Goal: Find specific page/section: Find specific page/section

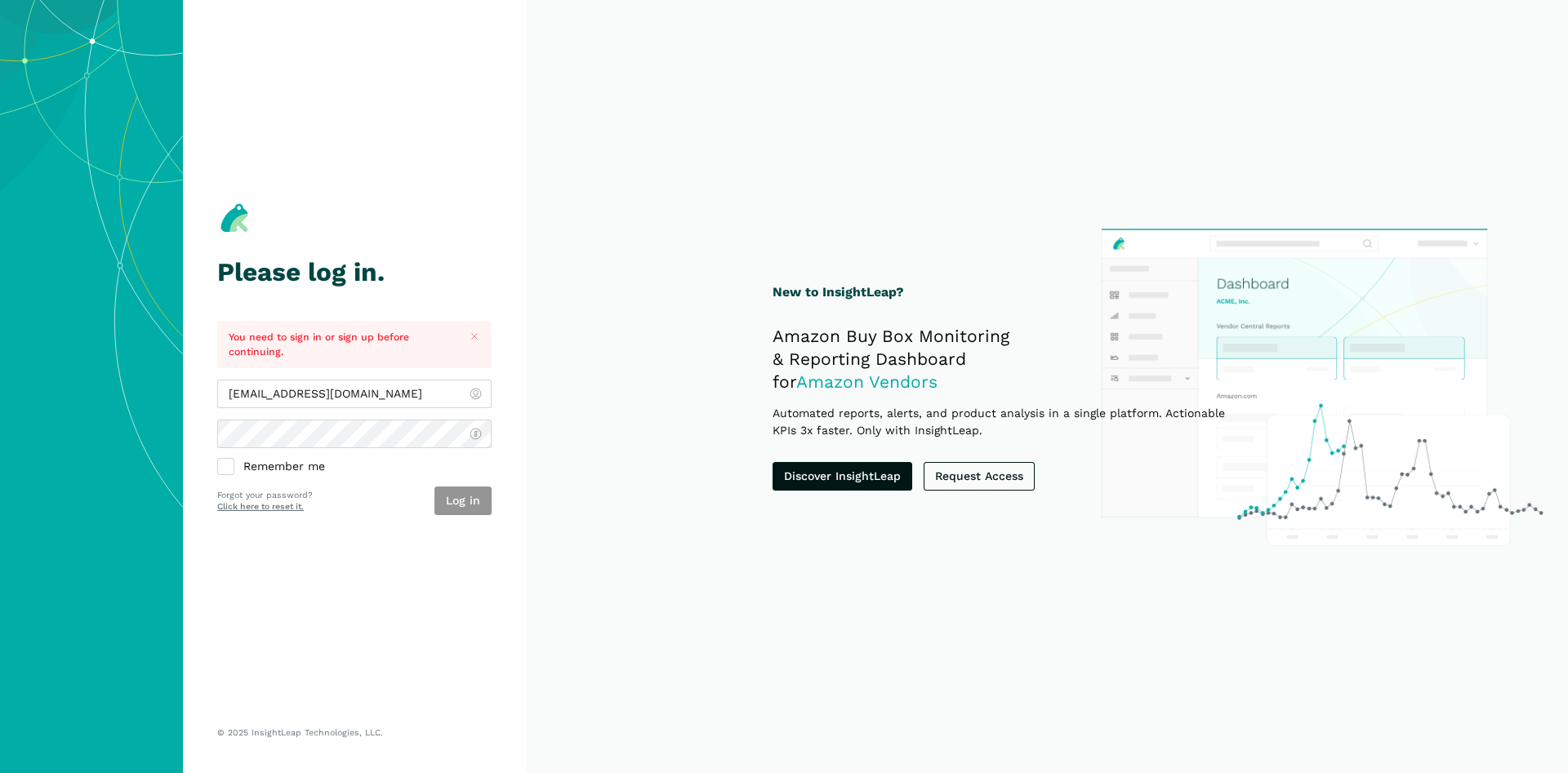
type input "[EMAIL_ADDRESS][DOMAIN_NAME]"
click at [463, 510] on button "Log in" at bounding box center [463, 501] width 57 height 29
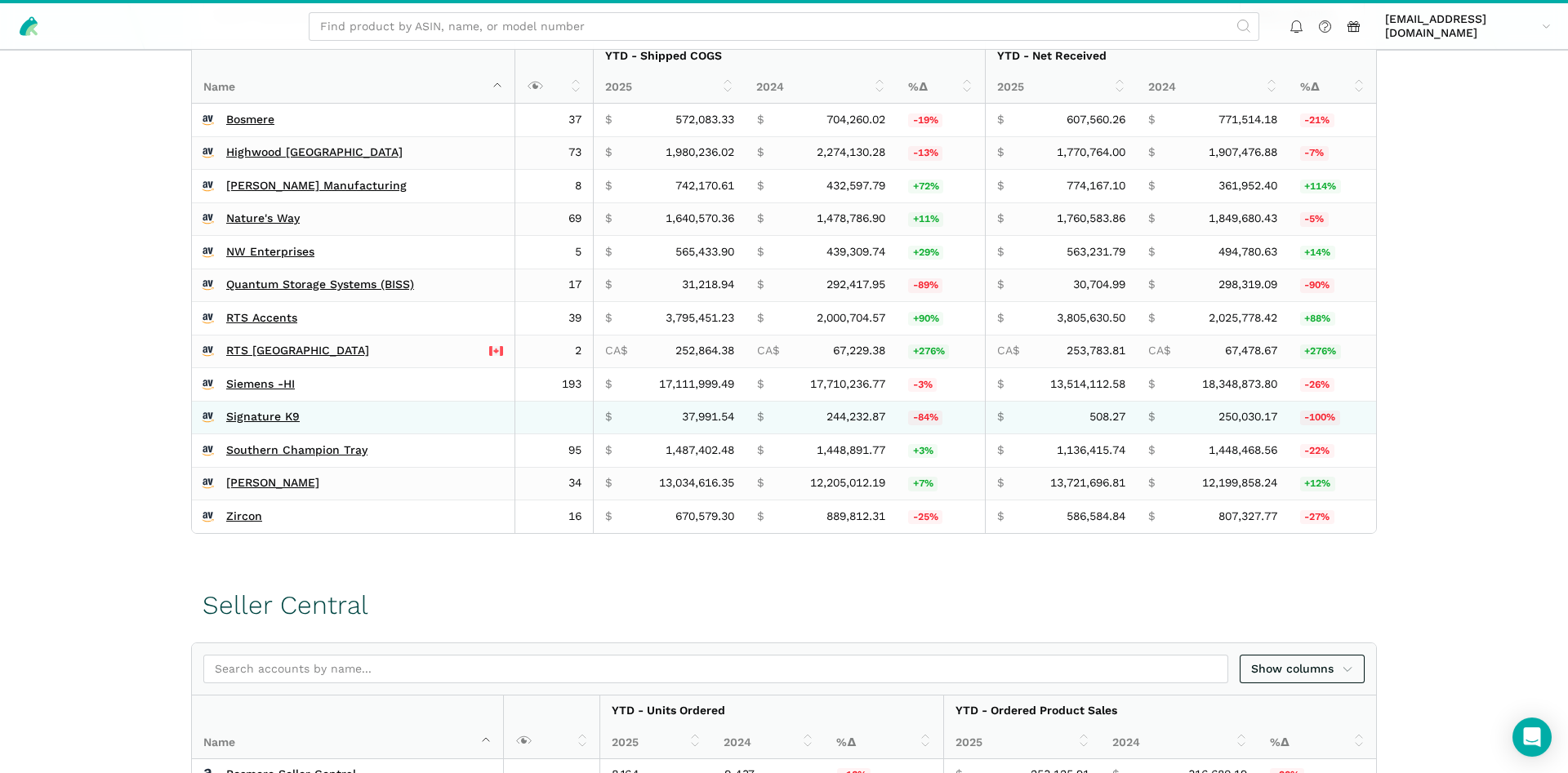
scroll to position [416, 0]
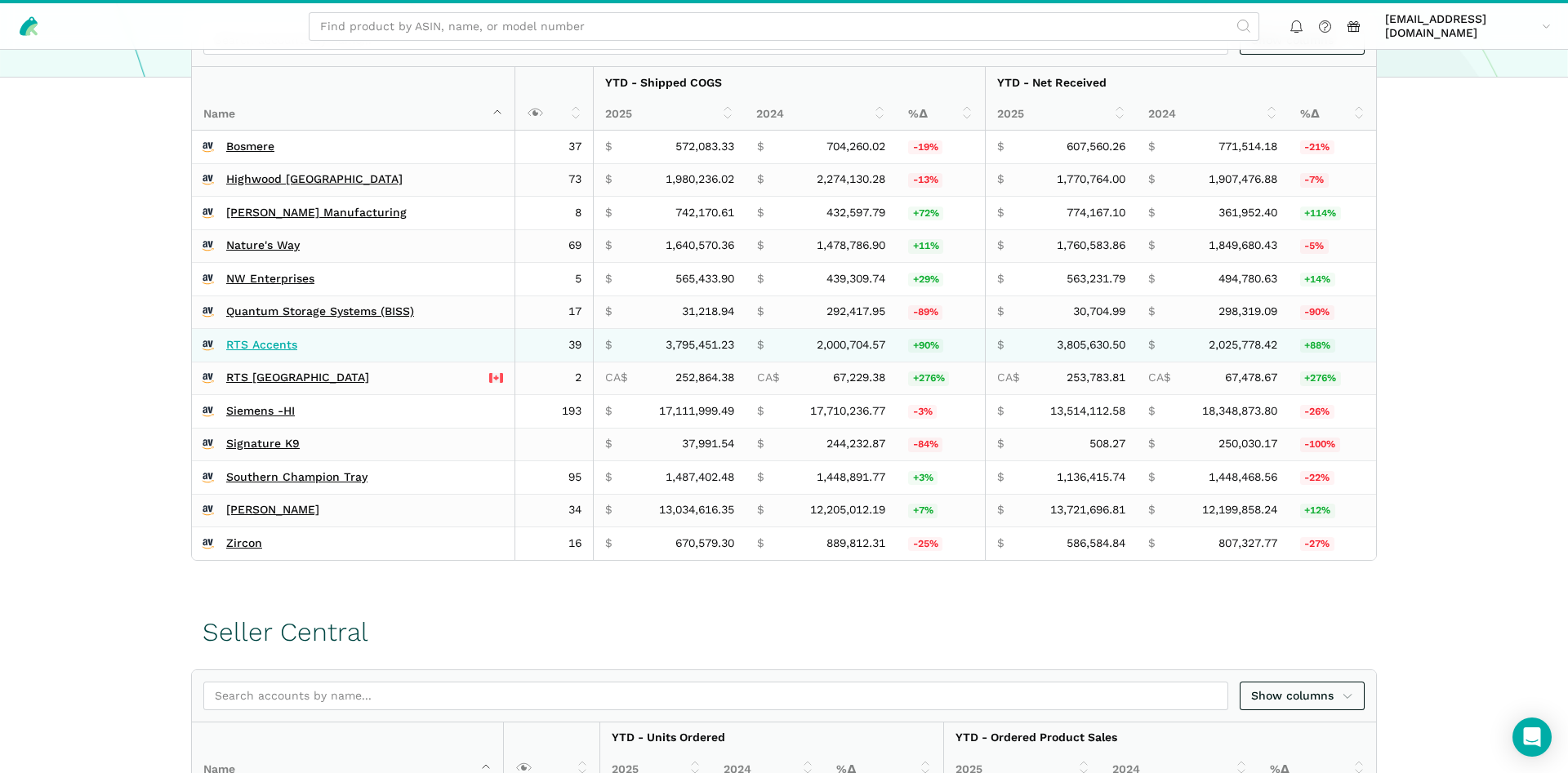
click at [263, 340] on link "RTS Accents" at bounding box center [261, 345] width 71 height 15
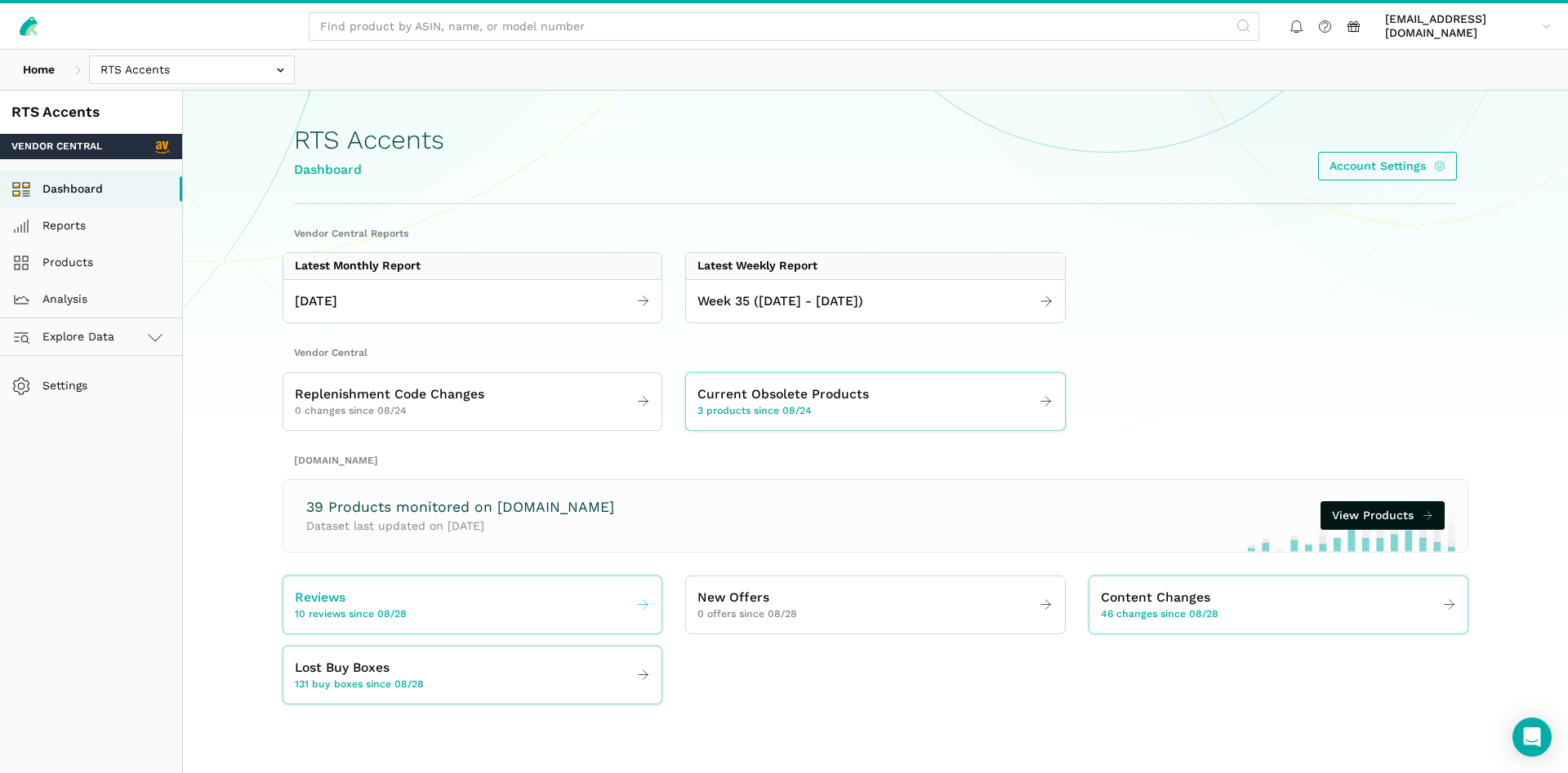
click at [541, 589] on link "Reviews 10 reviews since 08/28" at bounding box center [472, 604] width 378 height 46
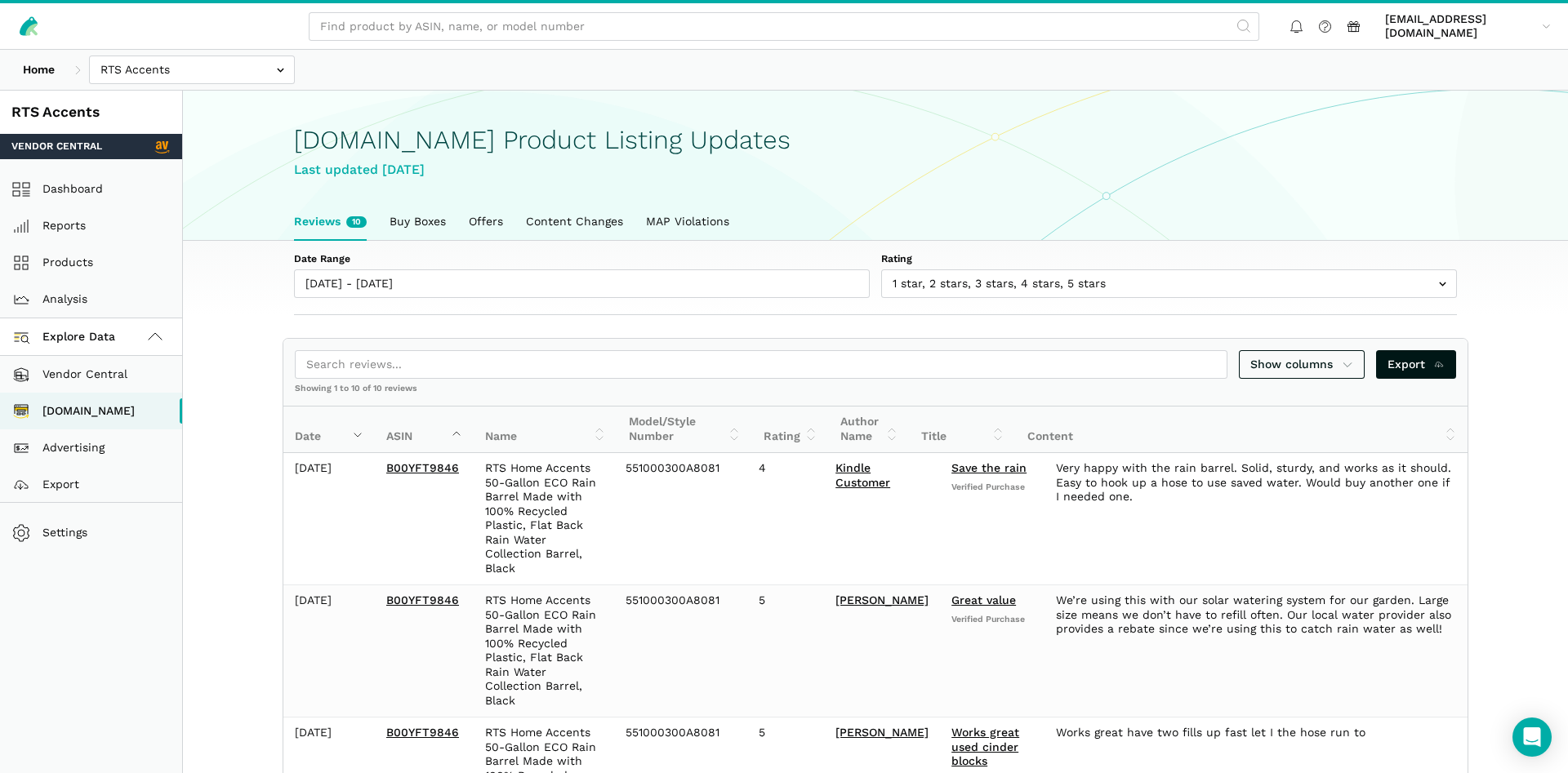
click at [196, 86] on div "Home Bosmere Bosmere Seller Central Gleason - Milwaukee Green Gro Highwood Sell…" at bounding box center [784, 70] width 1568 height 40
click at [60, 193] on link "Dashboard" at bounding box center [91, 189] width 182 height 37
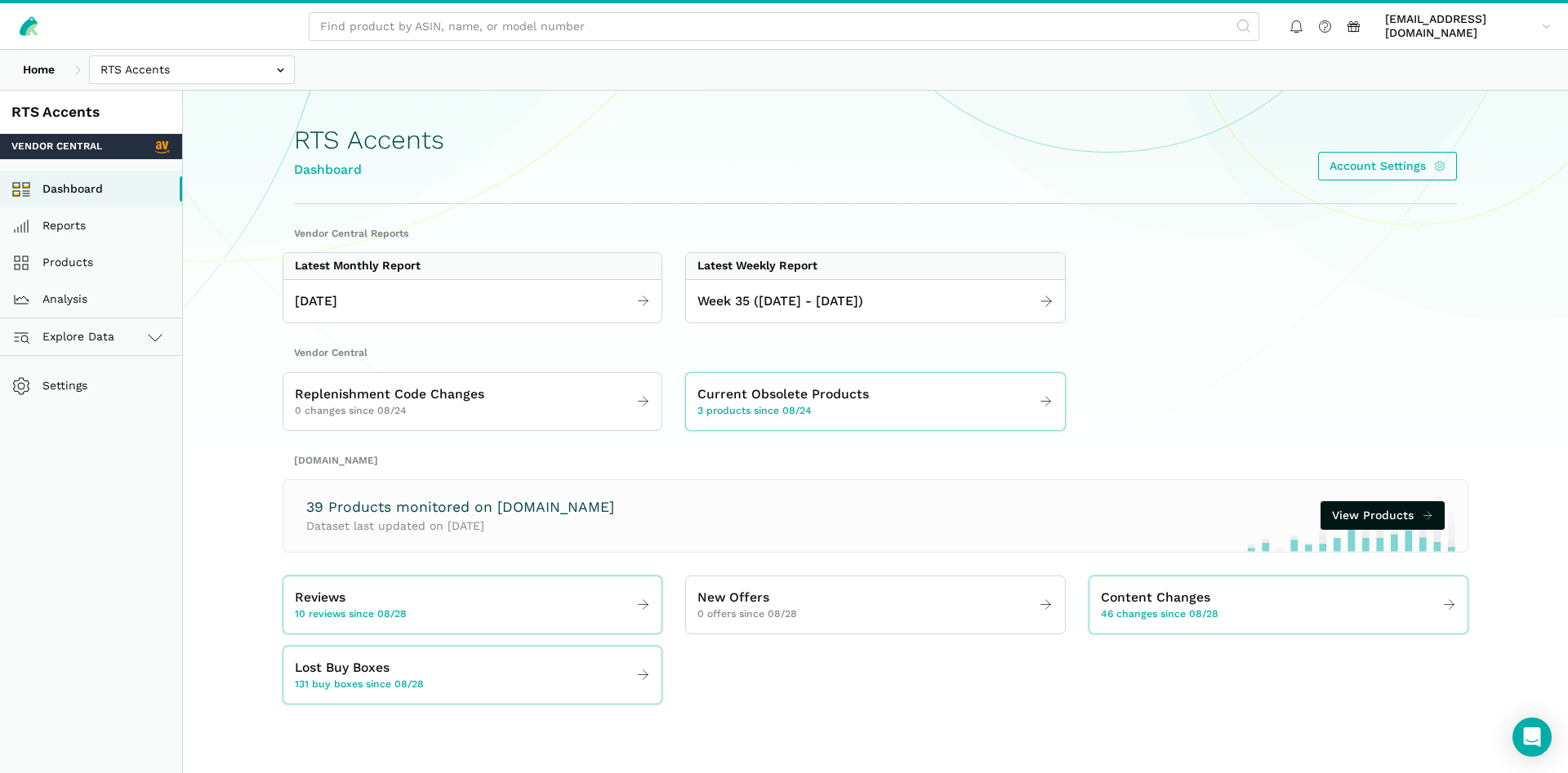
click at [828, 323] on section "Vendor Central Reports Latest Monthly Report August 2025 Latest Weekly Report W…" at bounding box center [875, 465] width 1255 height 478
click at [823, 312] on link "Week 35 ([DATE] - [DATE])" at bounding box center [875, 301] width 378 height 32
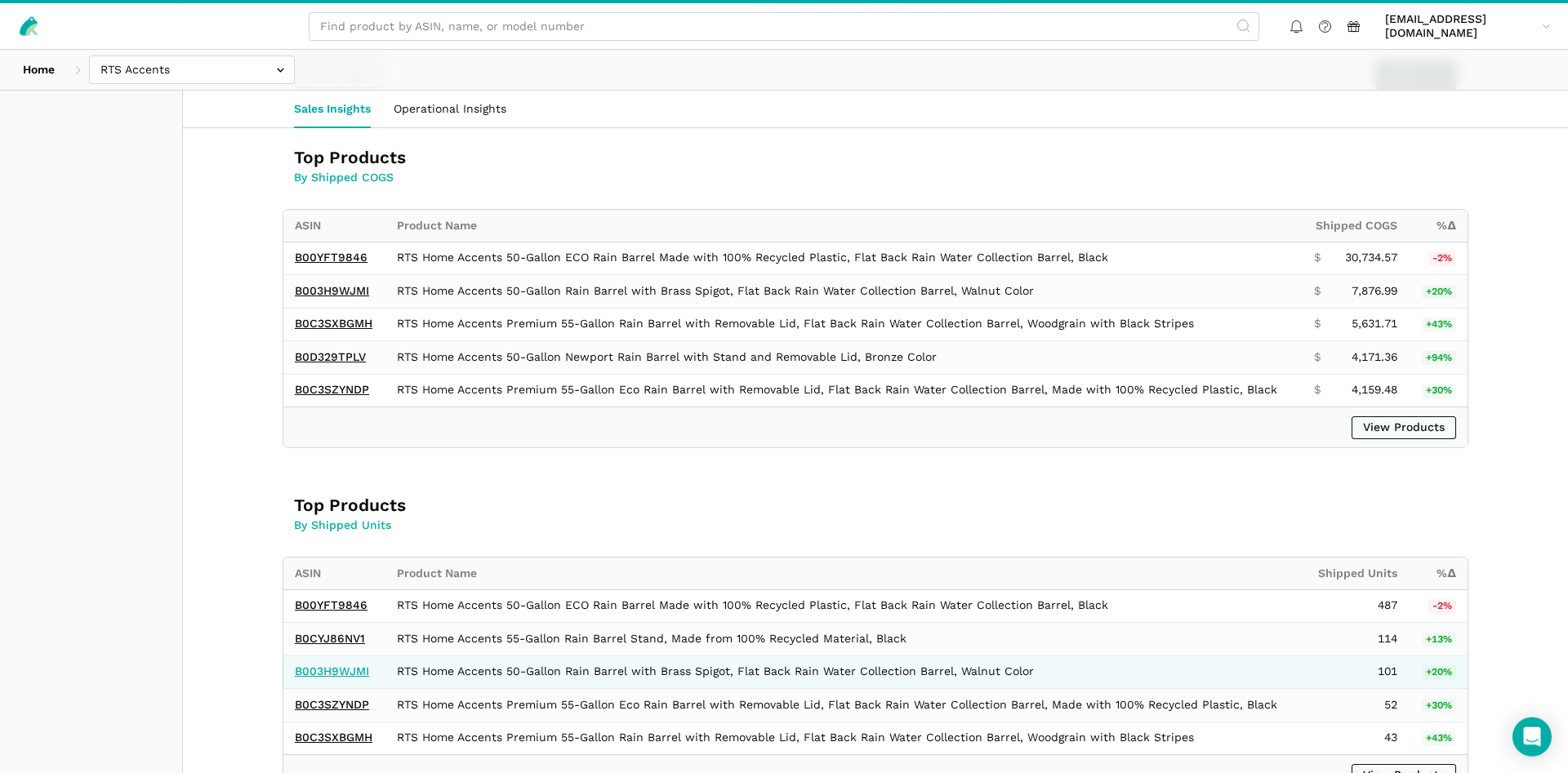
scroll to position [999, 0]
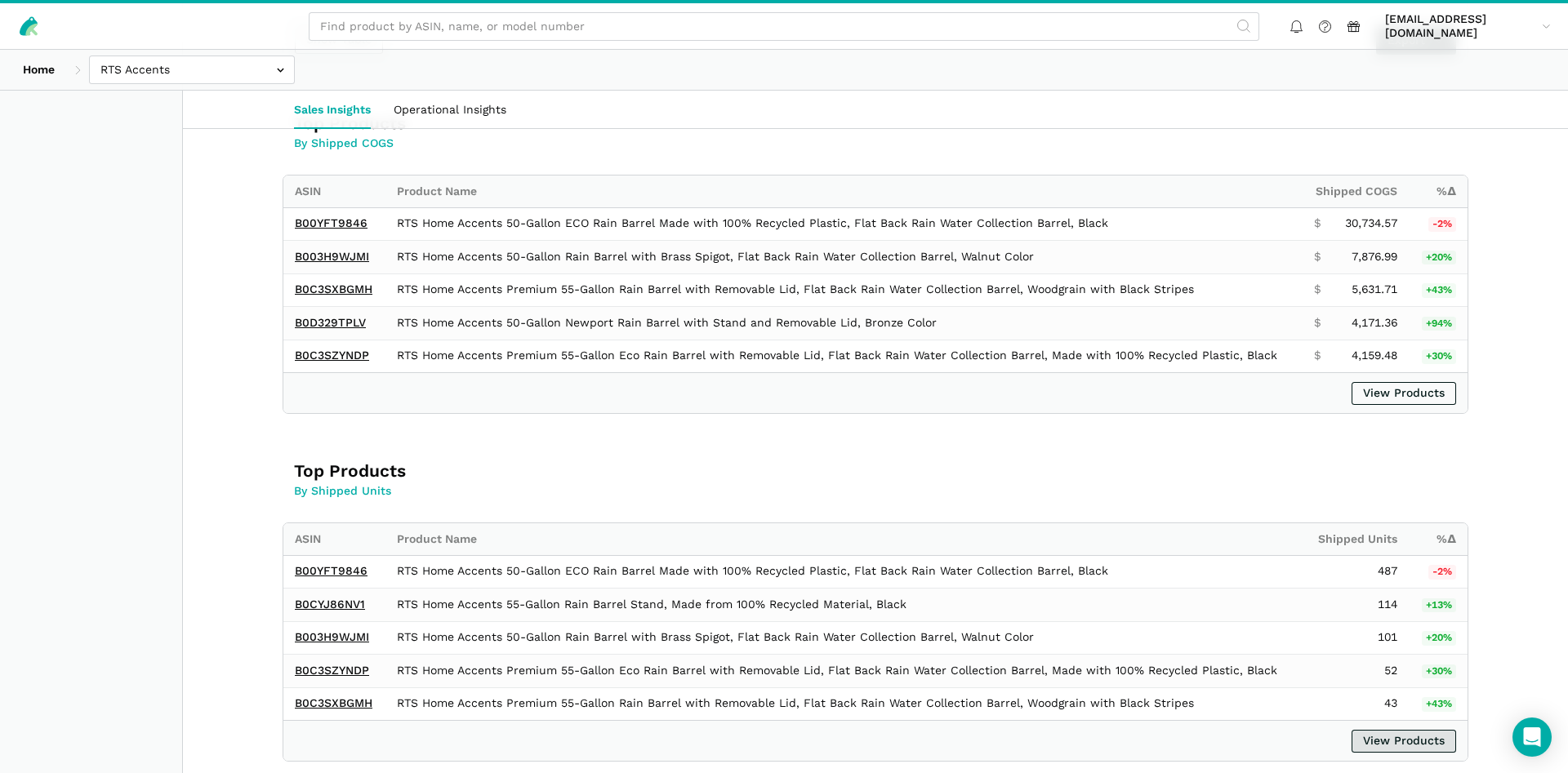
click at [1387, 732] on div "View Products" at bounding box center [875, 740] width 1184 height 41
click at [1377, 754] on div "View Products" at bounding box center [875, 740] width 1184 height 41
click at [1377, 735] on link "View Products" at bounding box center [1404, 741] width 105 height 23
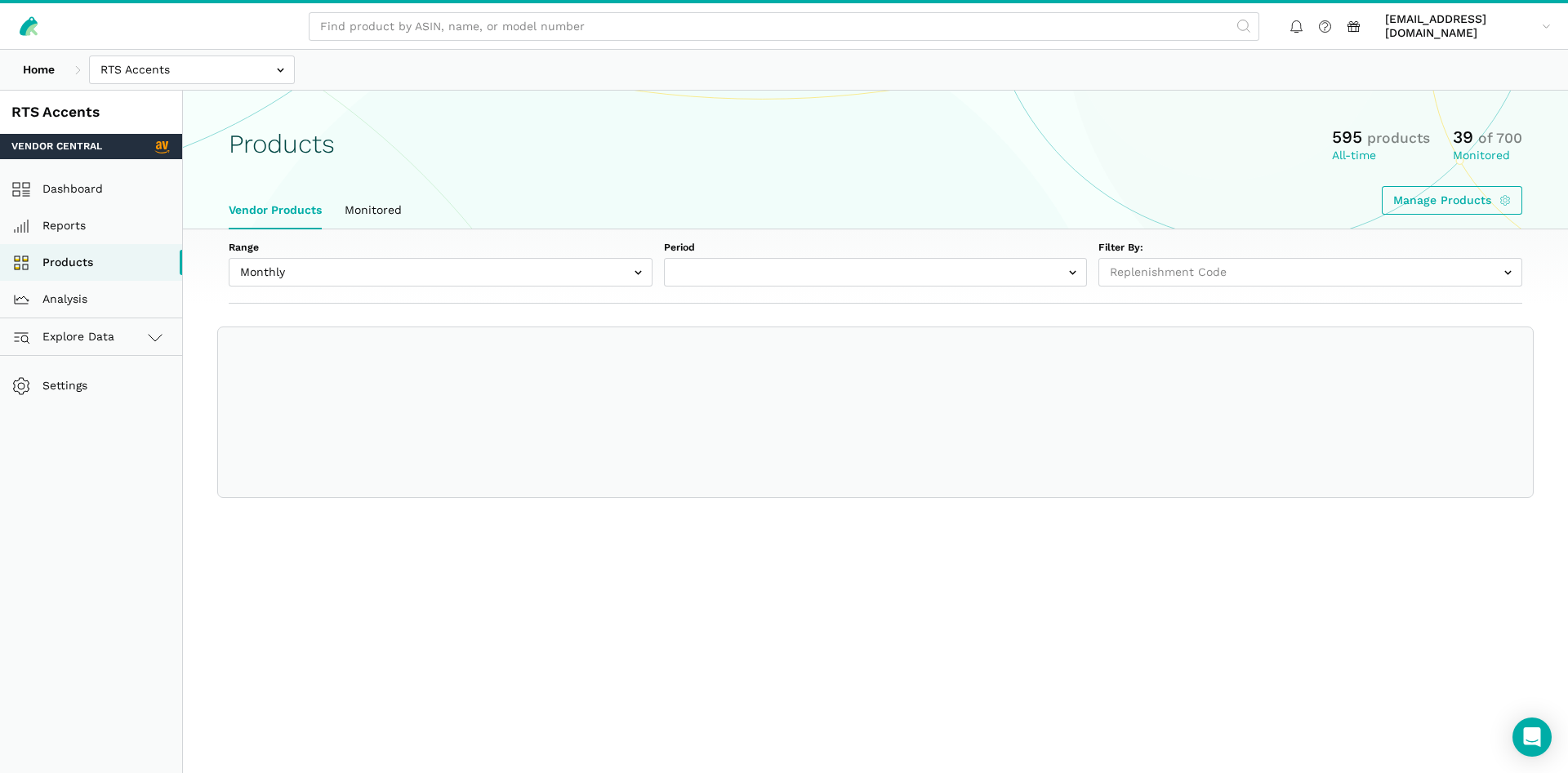
select select
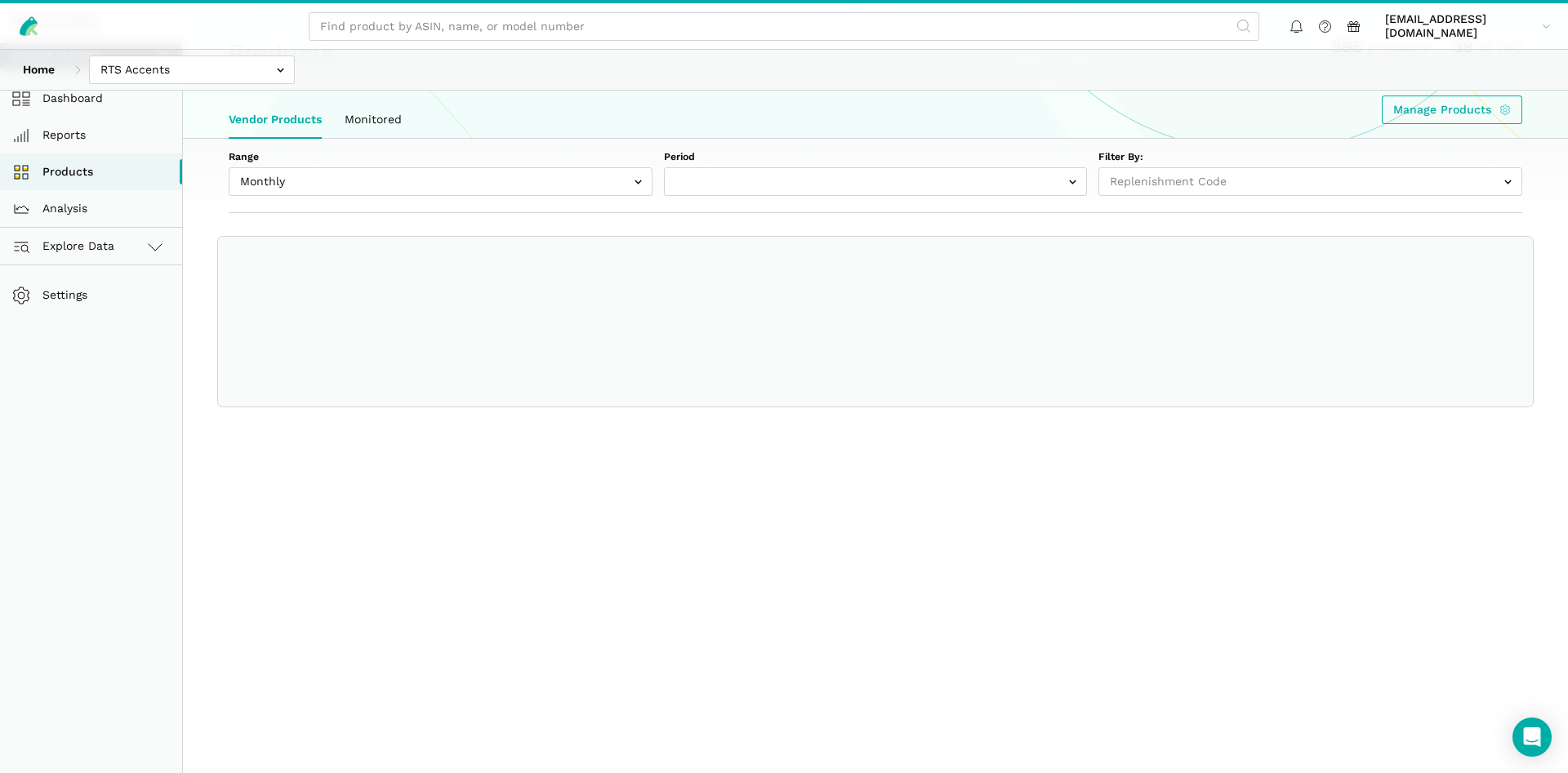
select select "Monthly|[DATE]"
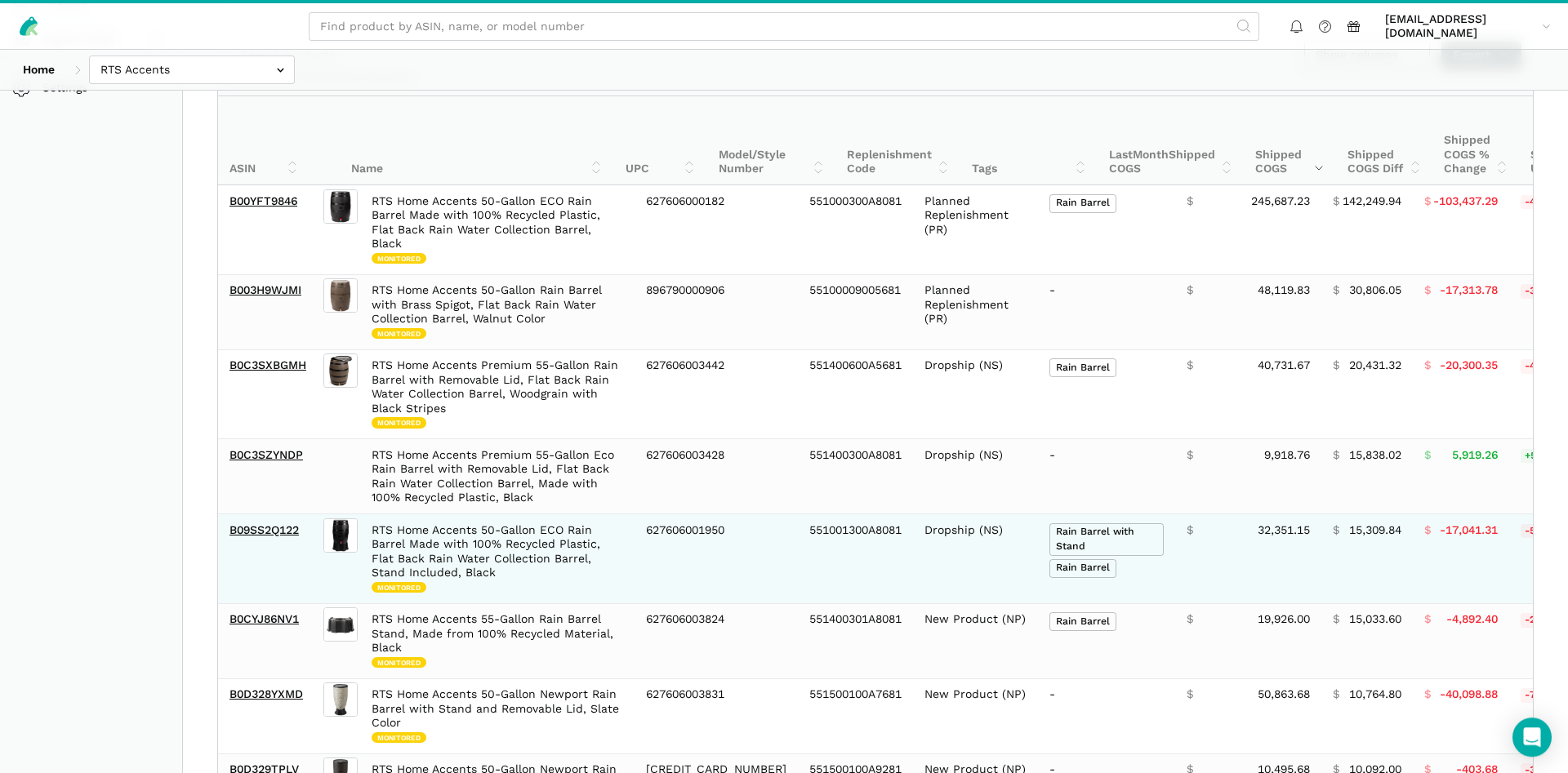
scroll to position [340, 0]
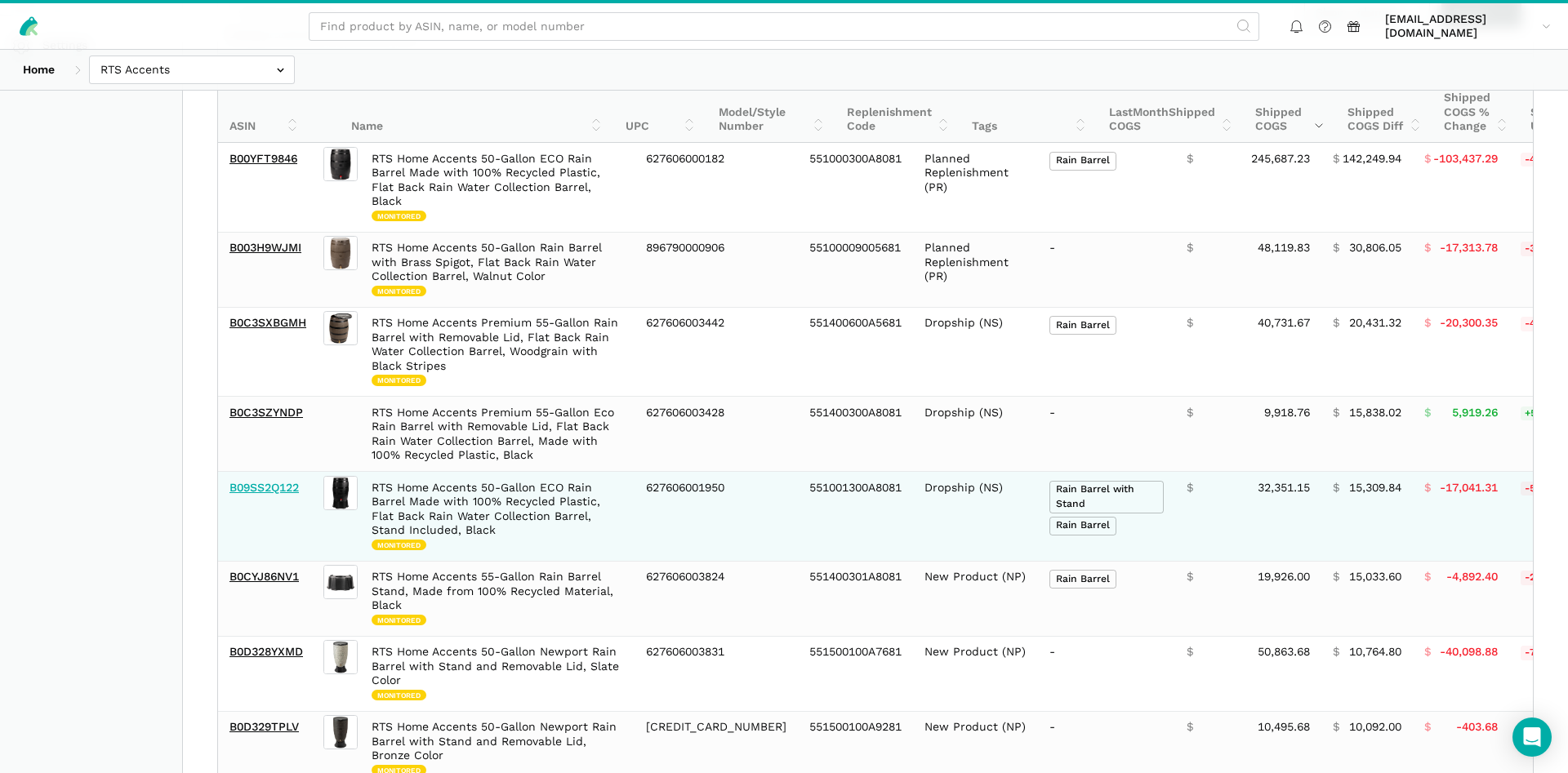
click at [291, 481] on link "B09SS2Q122" at bounding box center [264, 488] width 70 height 13
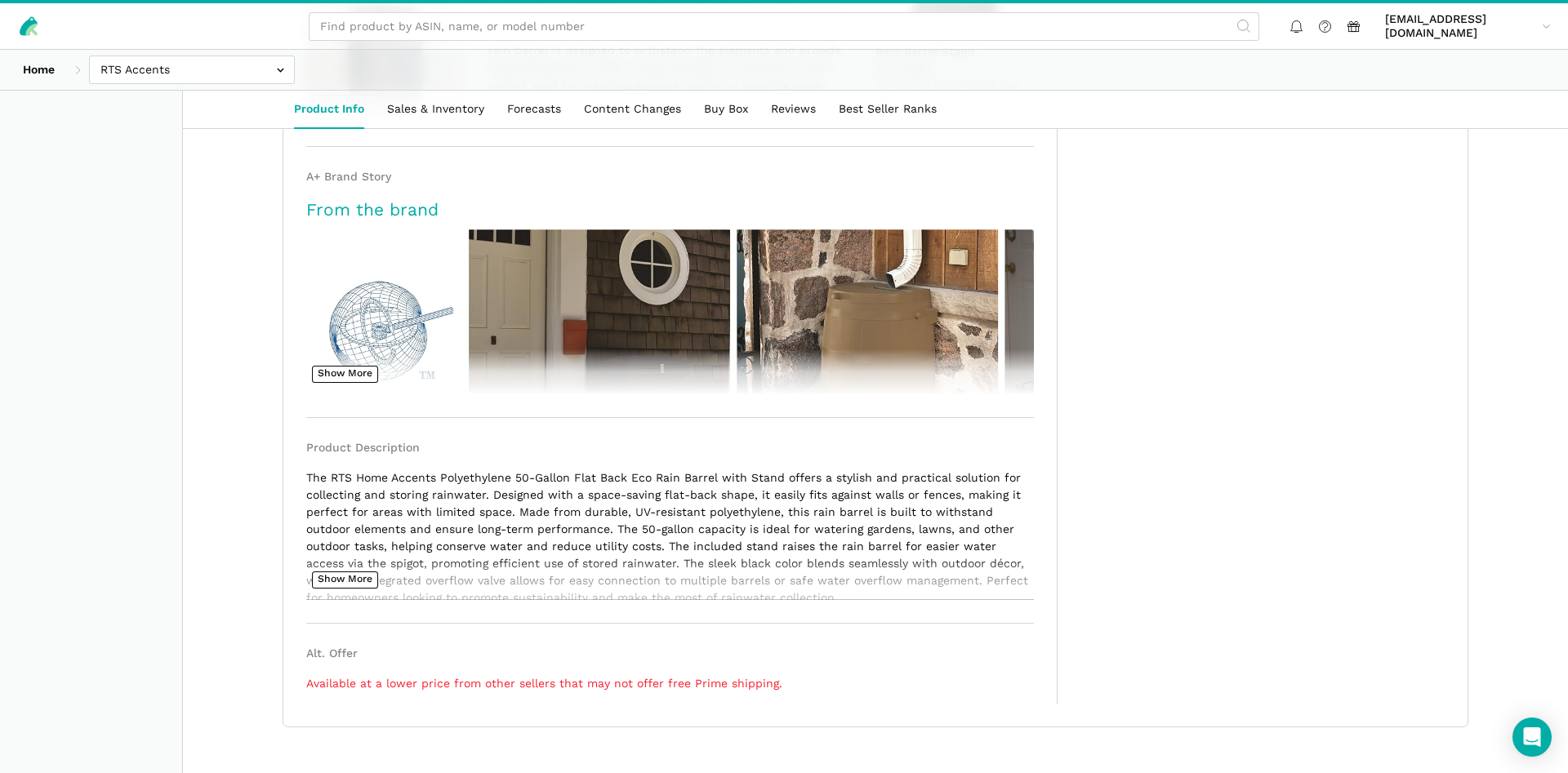
scroll to position [1377, 0]
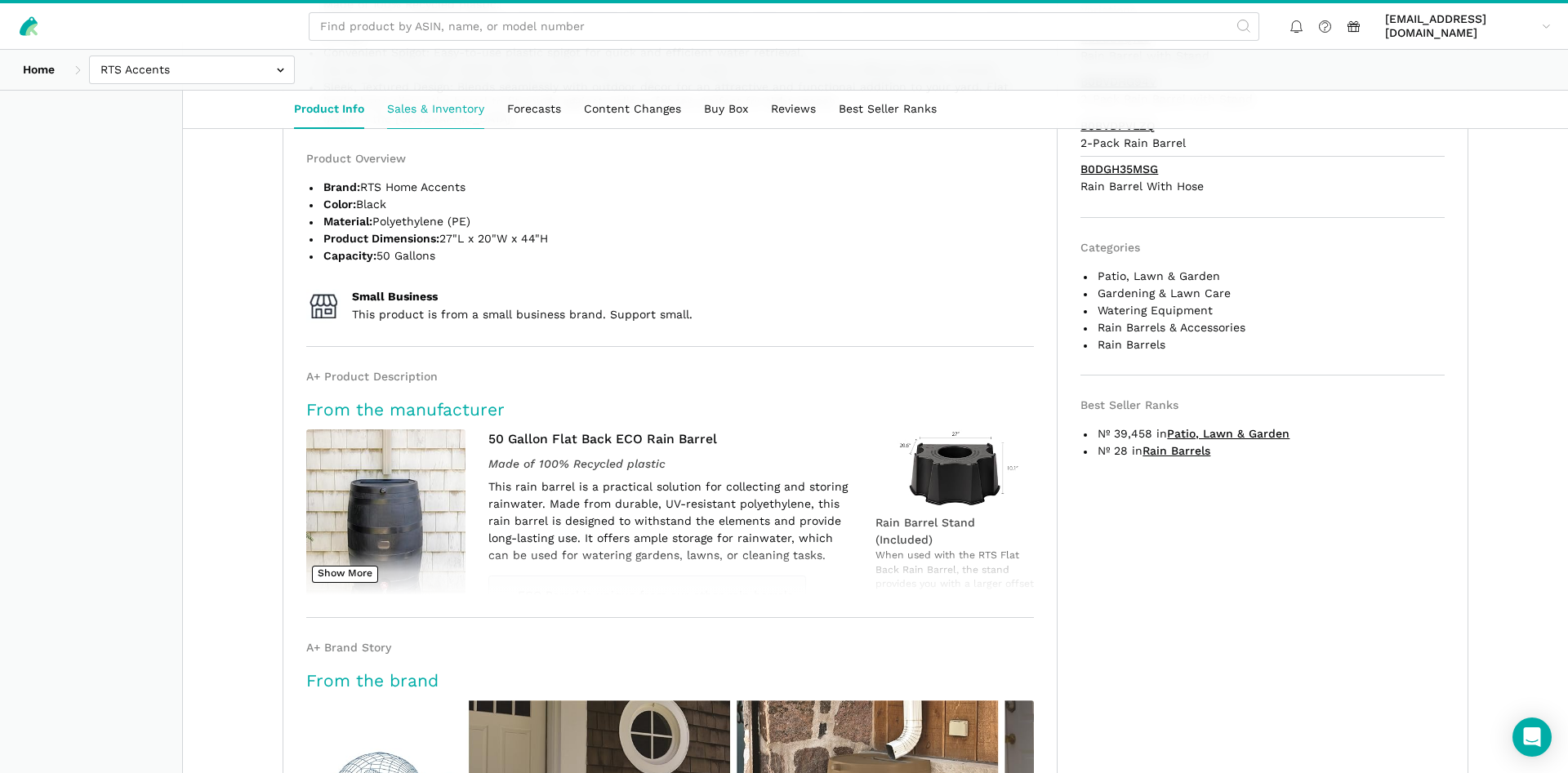
click at [440, 107] on link "Sales & Inventory" at bounding box center [435, 110] width 120 height 38
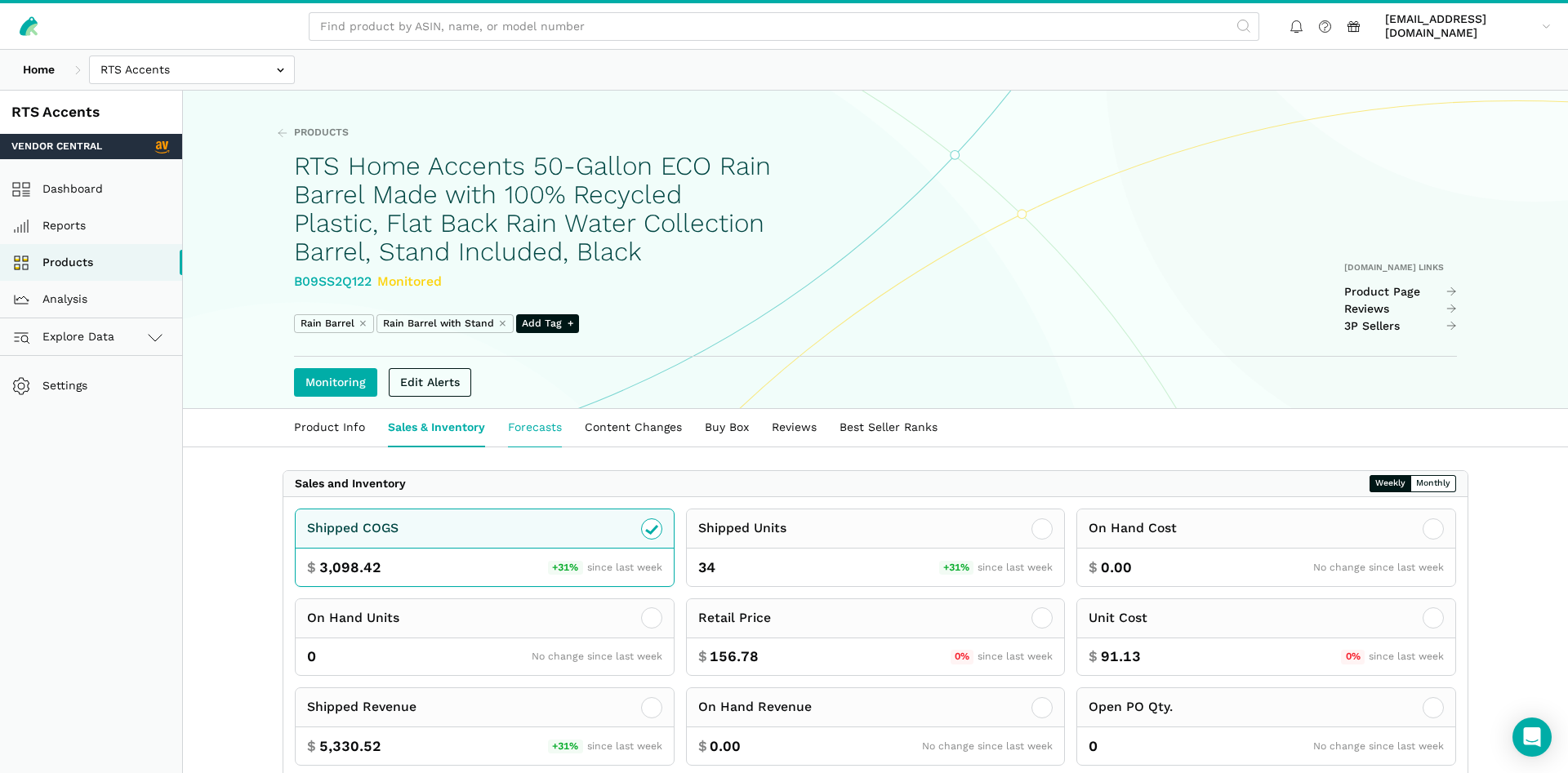
click at [554, 447] on link "Forecasts" at bounding box center [535, 428] width 77 height 38
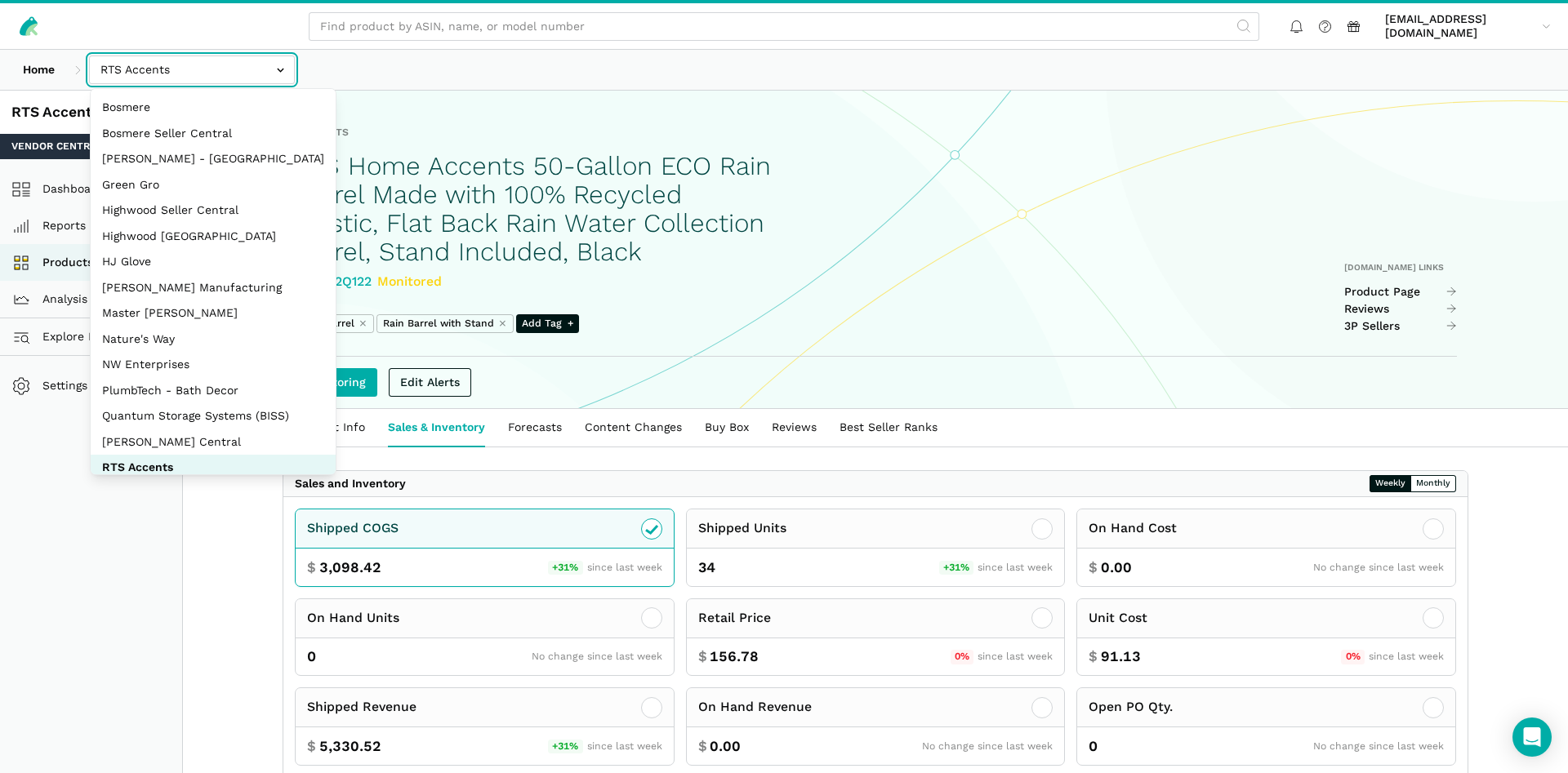
click at [141, 70] on input "text" at bounding box center [191, 70] width 205 height 29
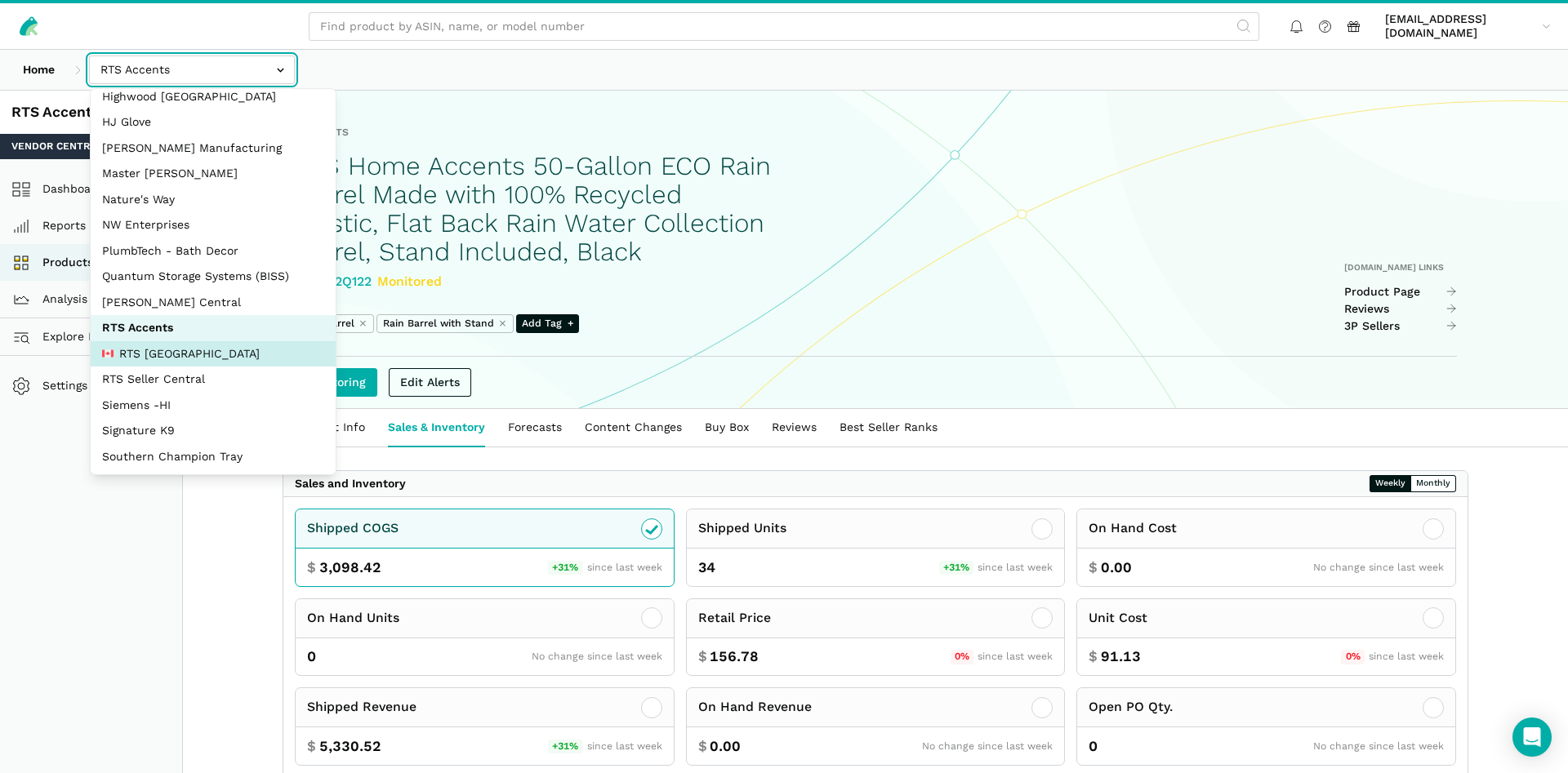
scroll to position [218, 0]
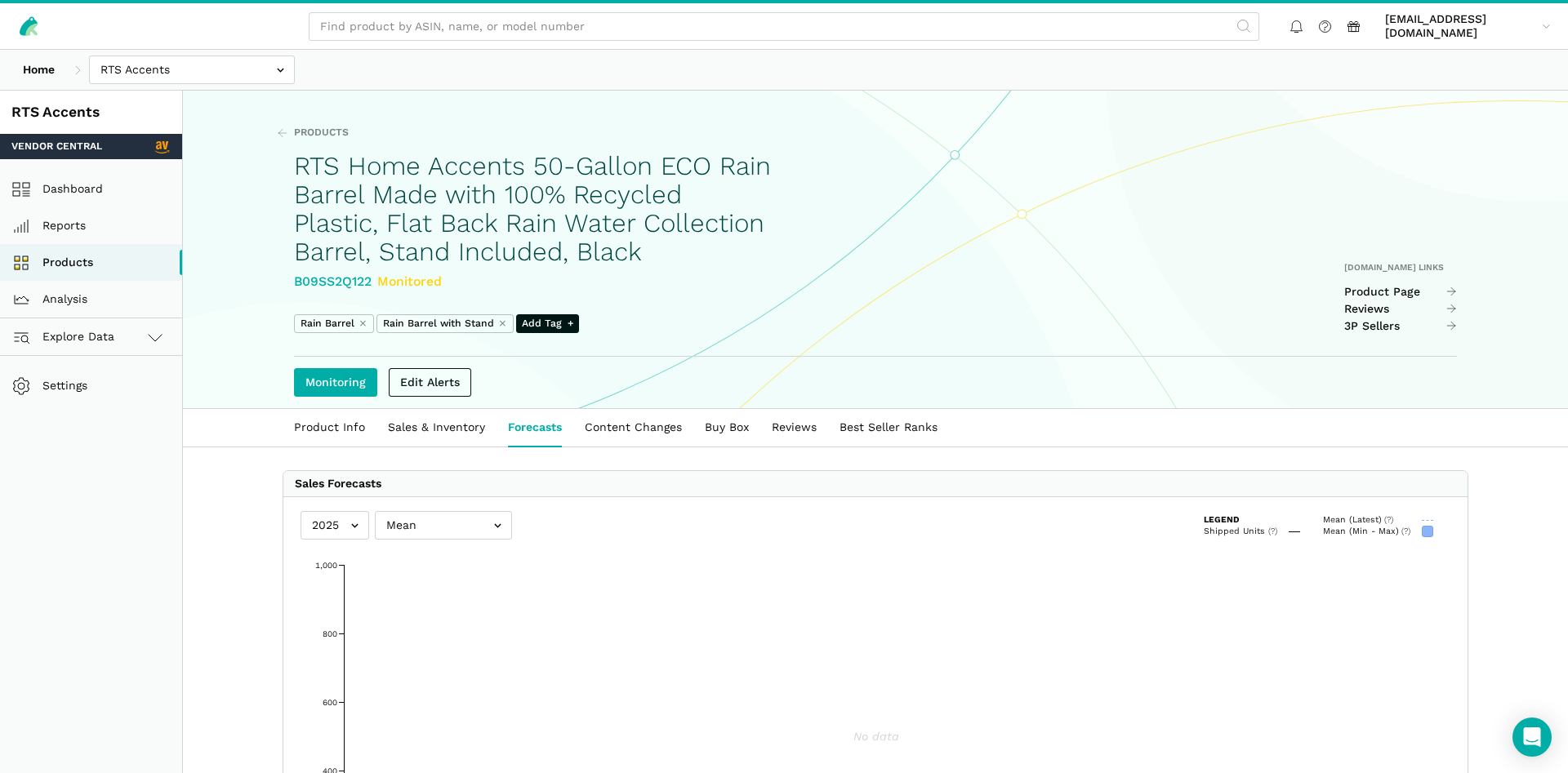
scroll to position [6, 0]
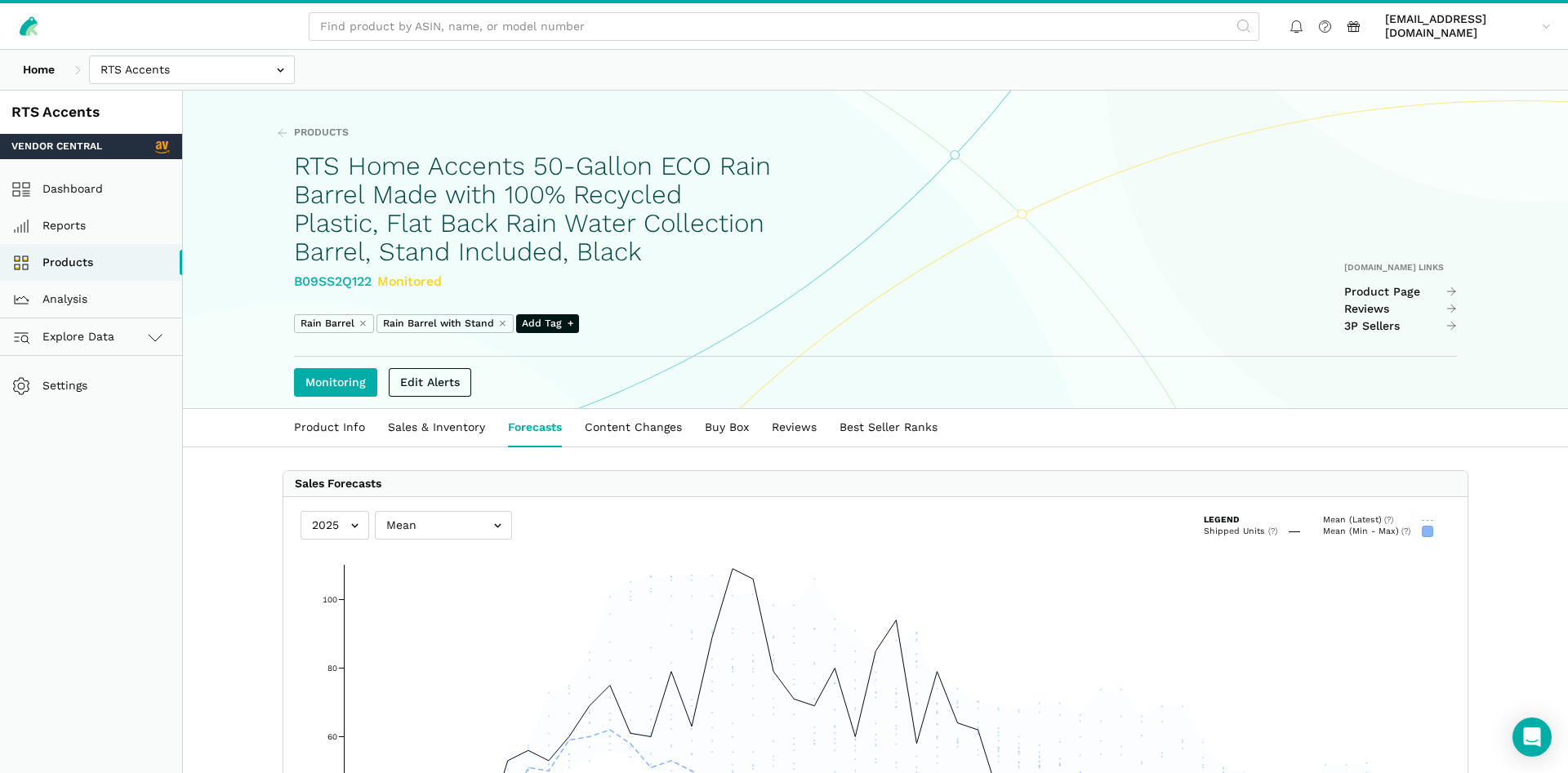
select select "25"
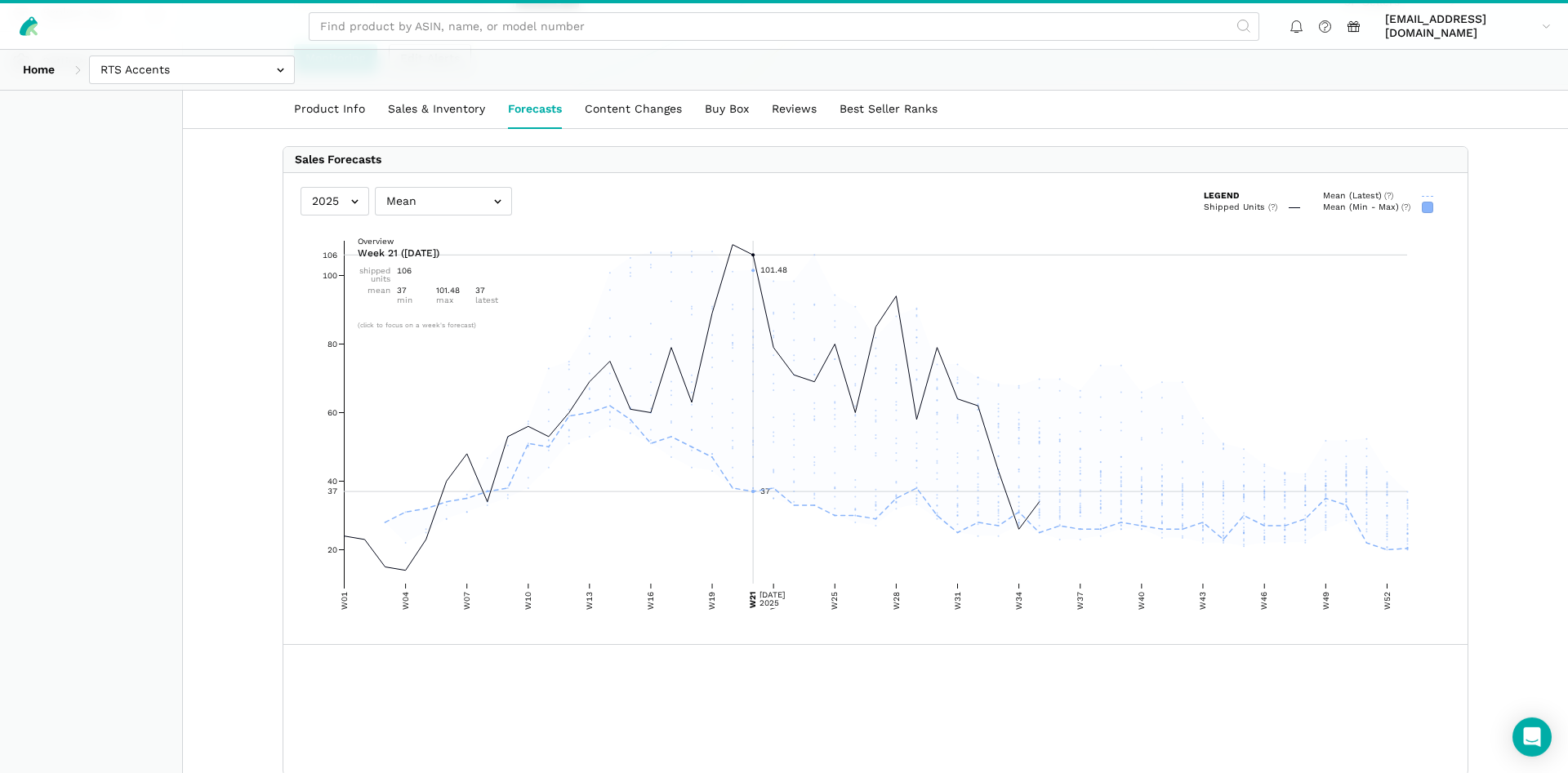
scroll to position [333, 0]
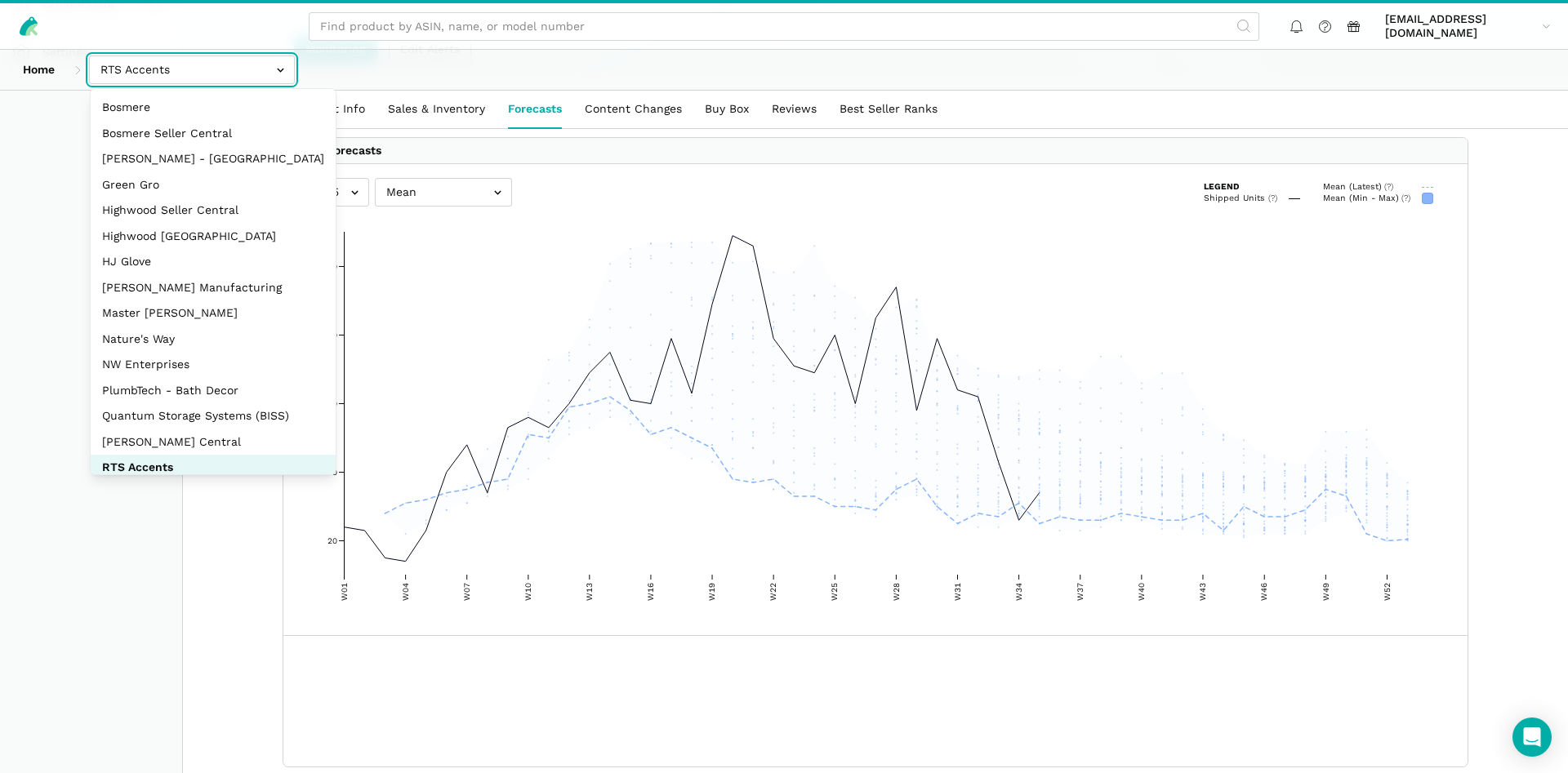
click at [135, 83] on input "text" at bounding box center [191, 70] width 205 height 29
select select "ZsdjZB9W7DRA5a2dt3EdZNCw"
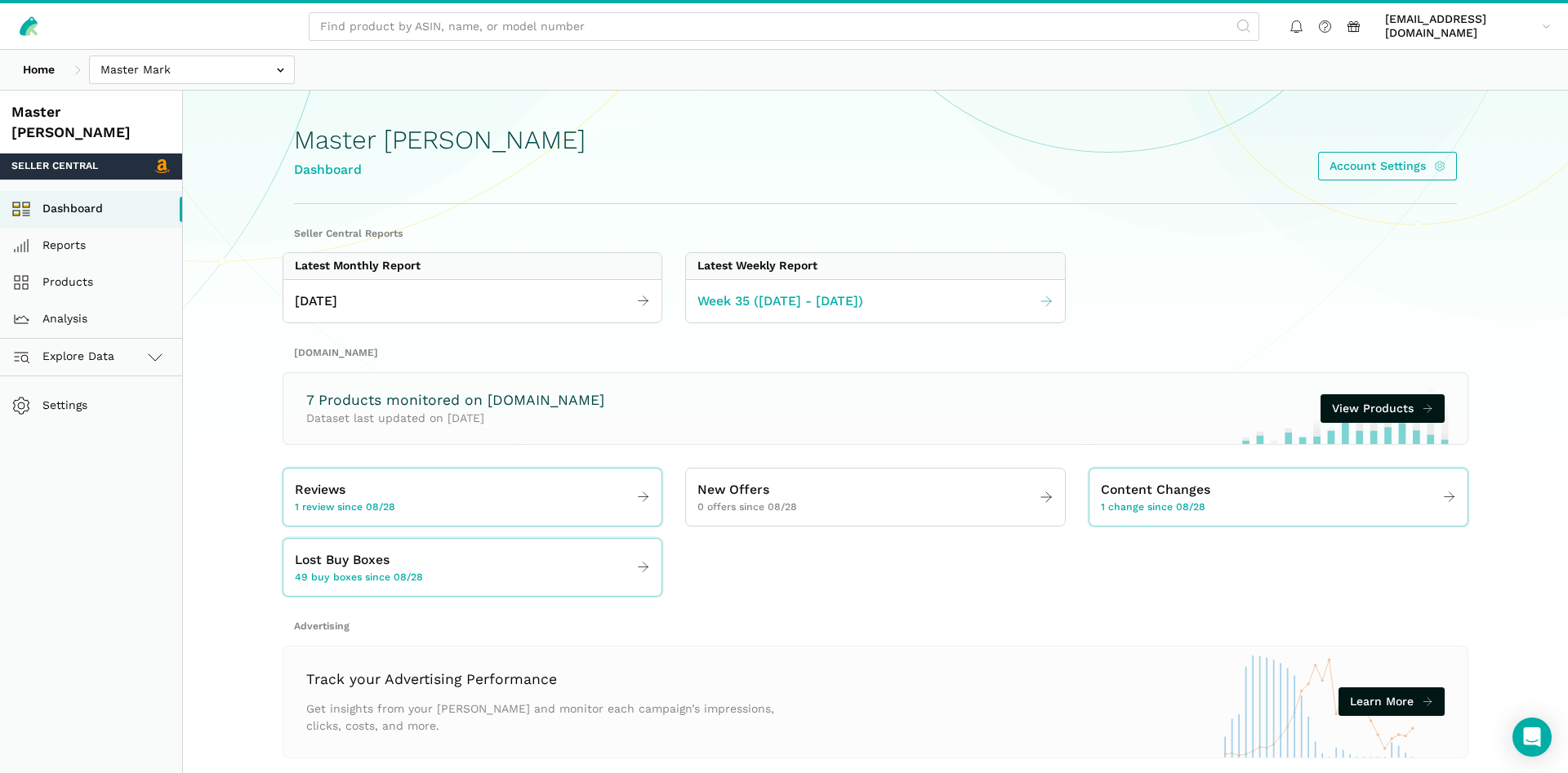
click at [892, 308] on link "Week 35 (08.24 - 08.30.25)" at bounding box center [875, 301] width 378 height 32
click at [909, 297] on link "Week 35 (08.24 - 08.30.25)" at bounding box center [875, 301] width 378 height 32
click at [410, 477] on link "Reviews 1 review since 08/28" at bounding box center [472, 497] width 378 height 46
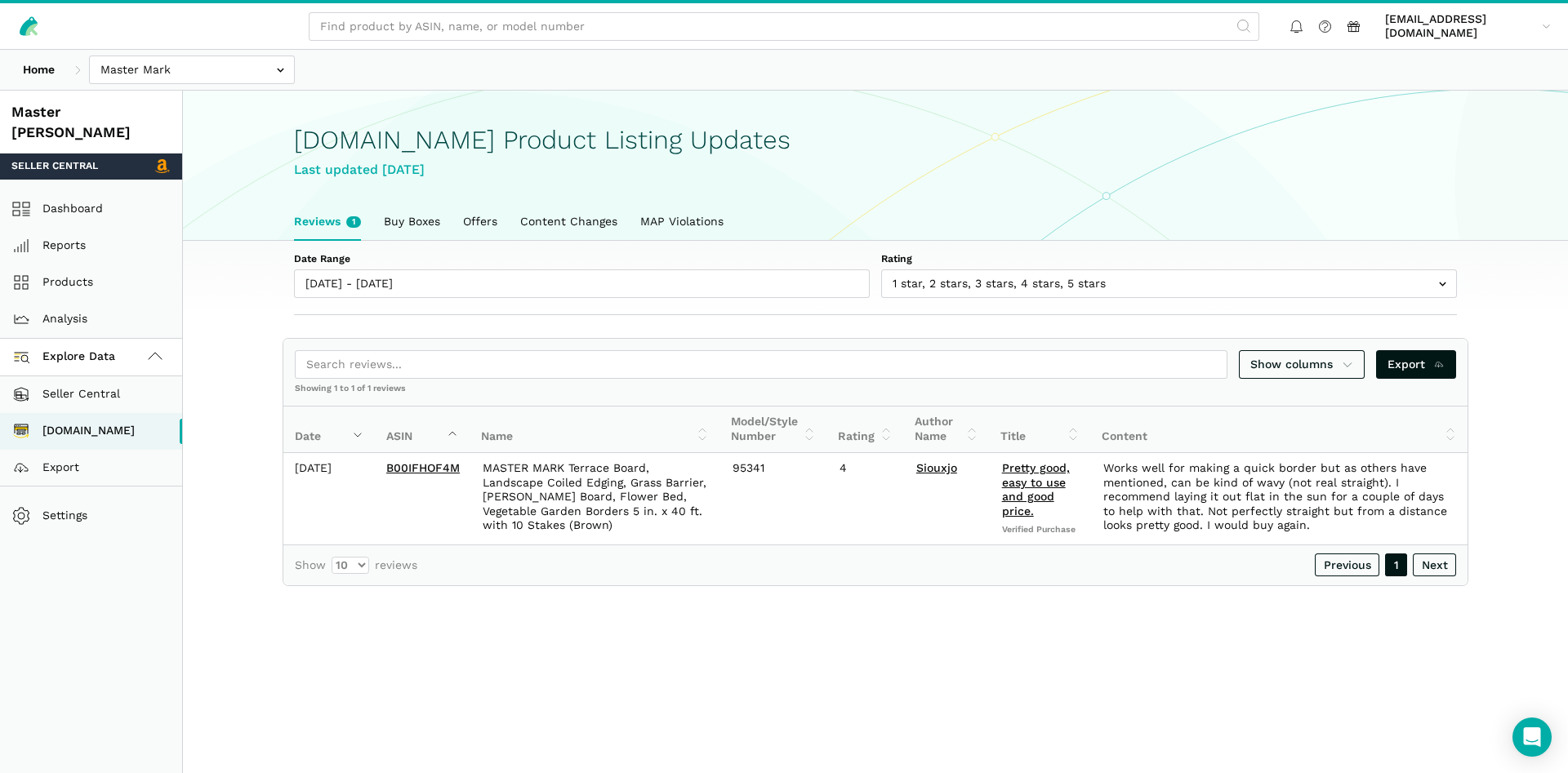
scroll to position [6, 0]
click at [26, 29] on icon at bounding box center [29, 25] width 18 height 19
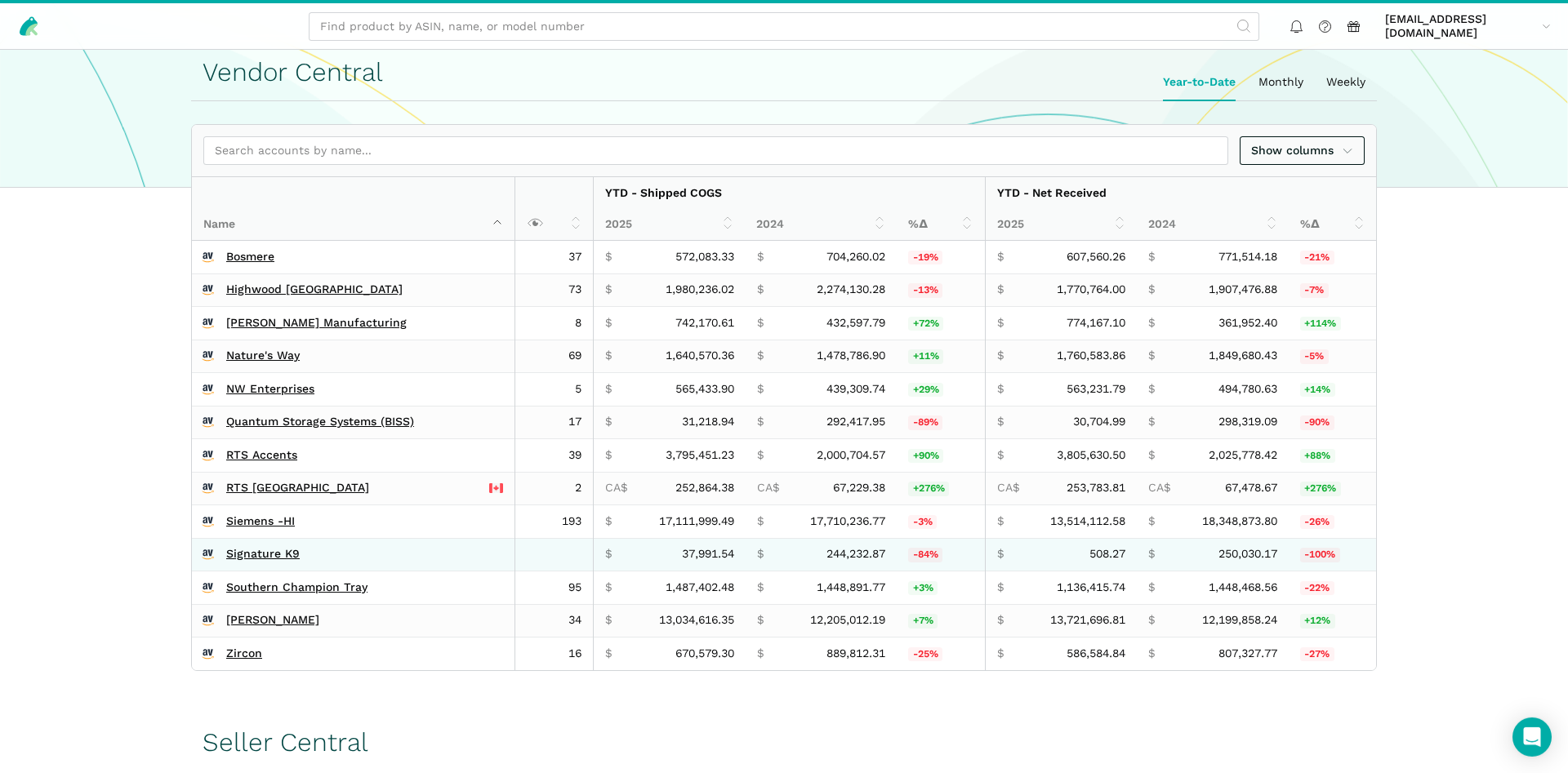
scroll to position [249, 0]
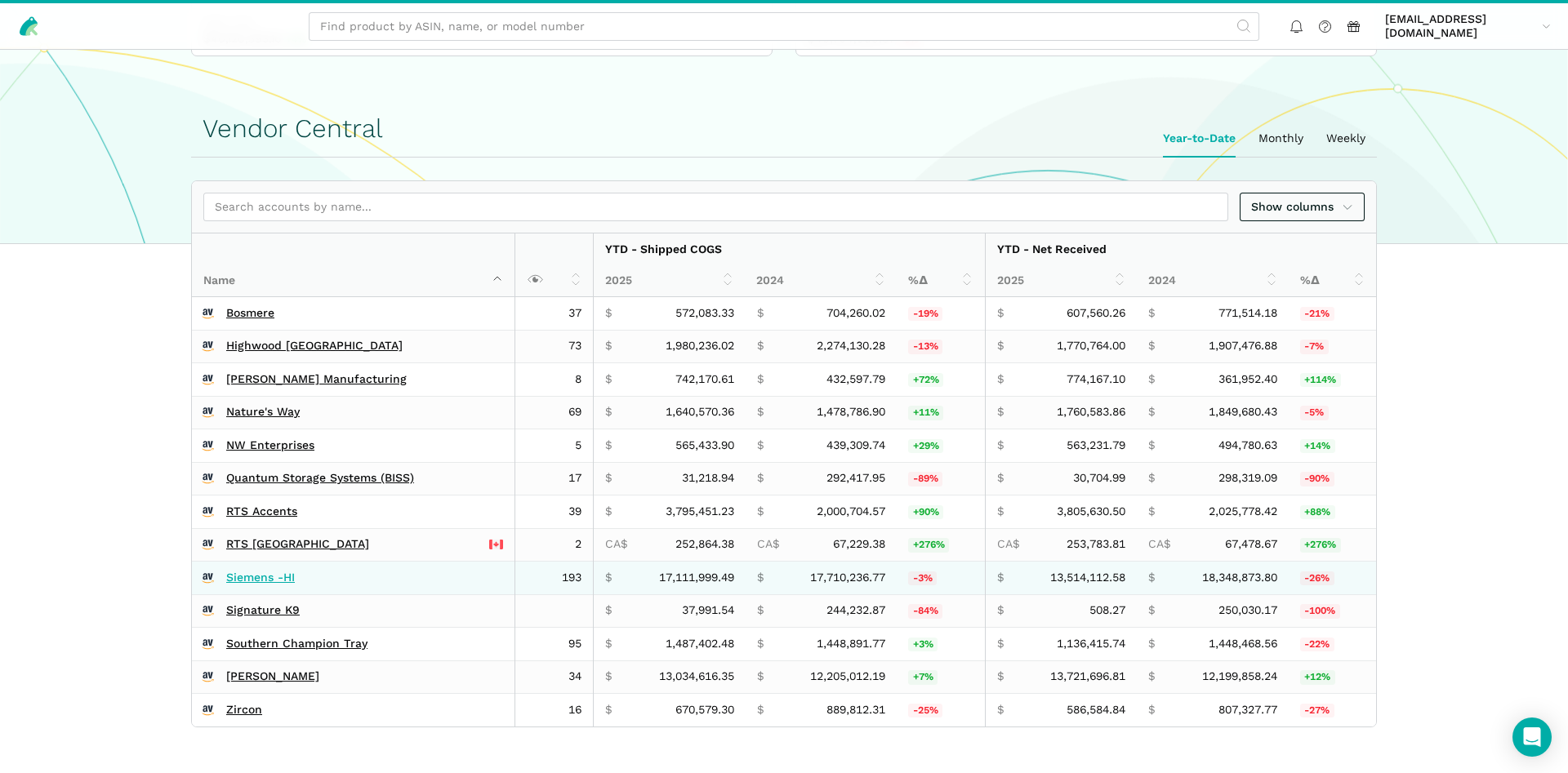
click at [259, 578] on link "Siemens -HI" at bounding box center [260, 578] width 69 height 15
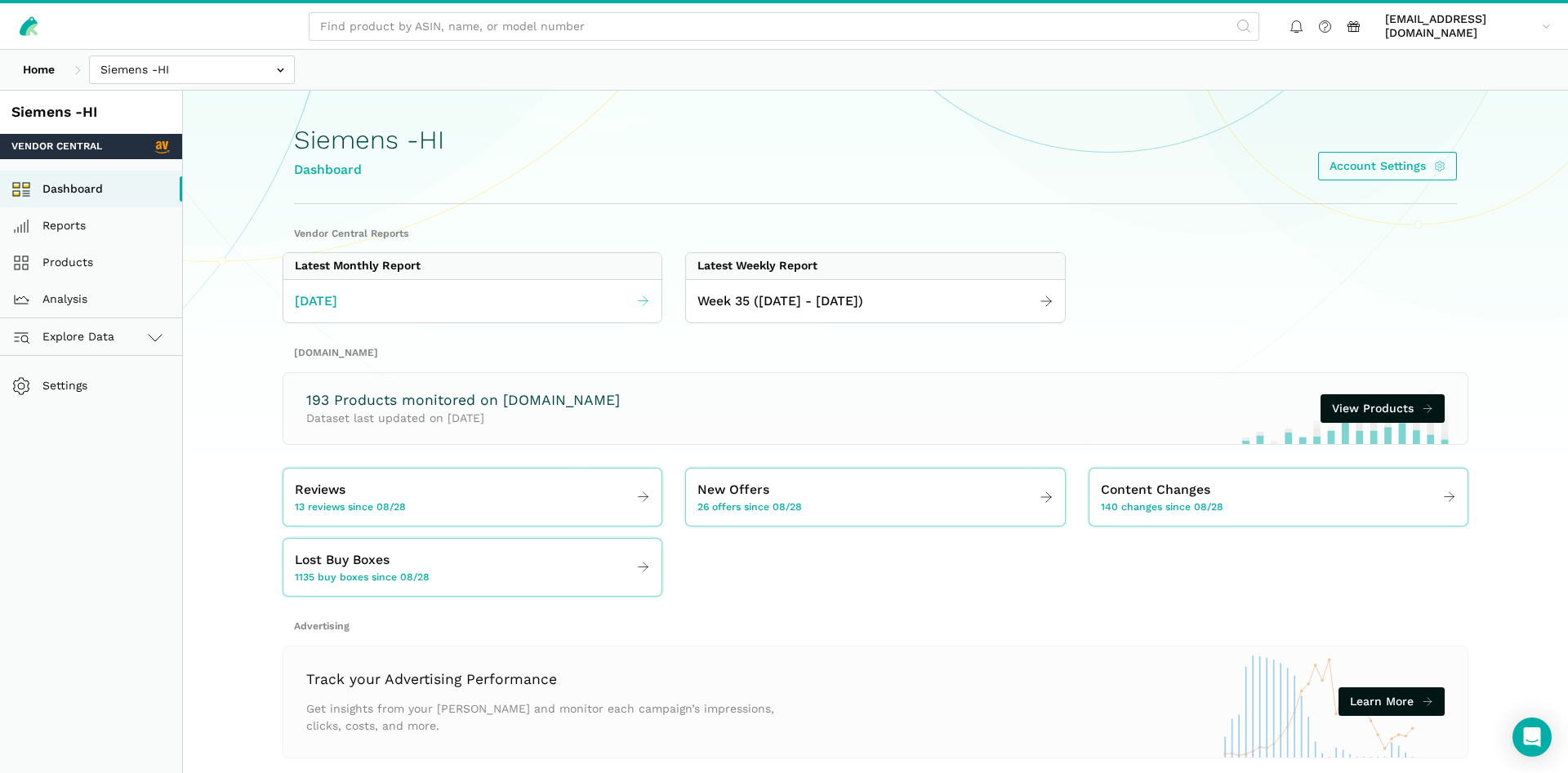
click at [338, 289] on link "[DATE]" at bounding box center [472, 301] width 378 height 32
click at [337, 303] on span "August 2025" at bounding box center [316, 301] width 43 height 20
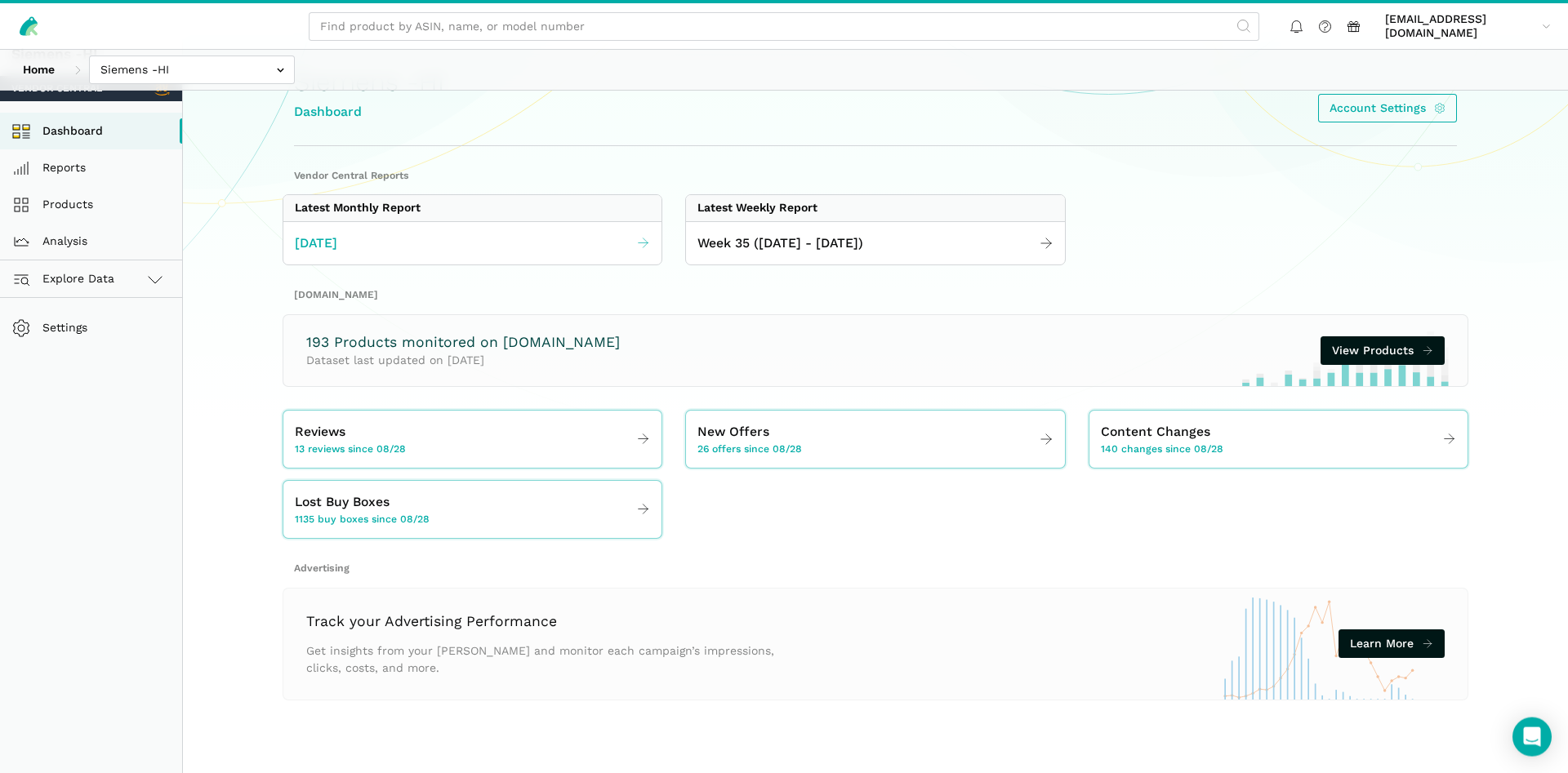
scroll to position [91, 0]
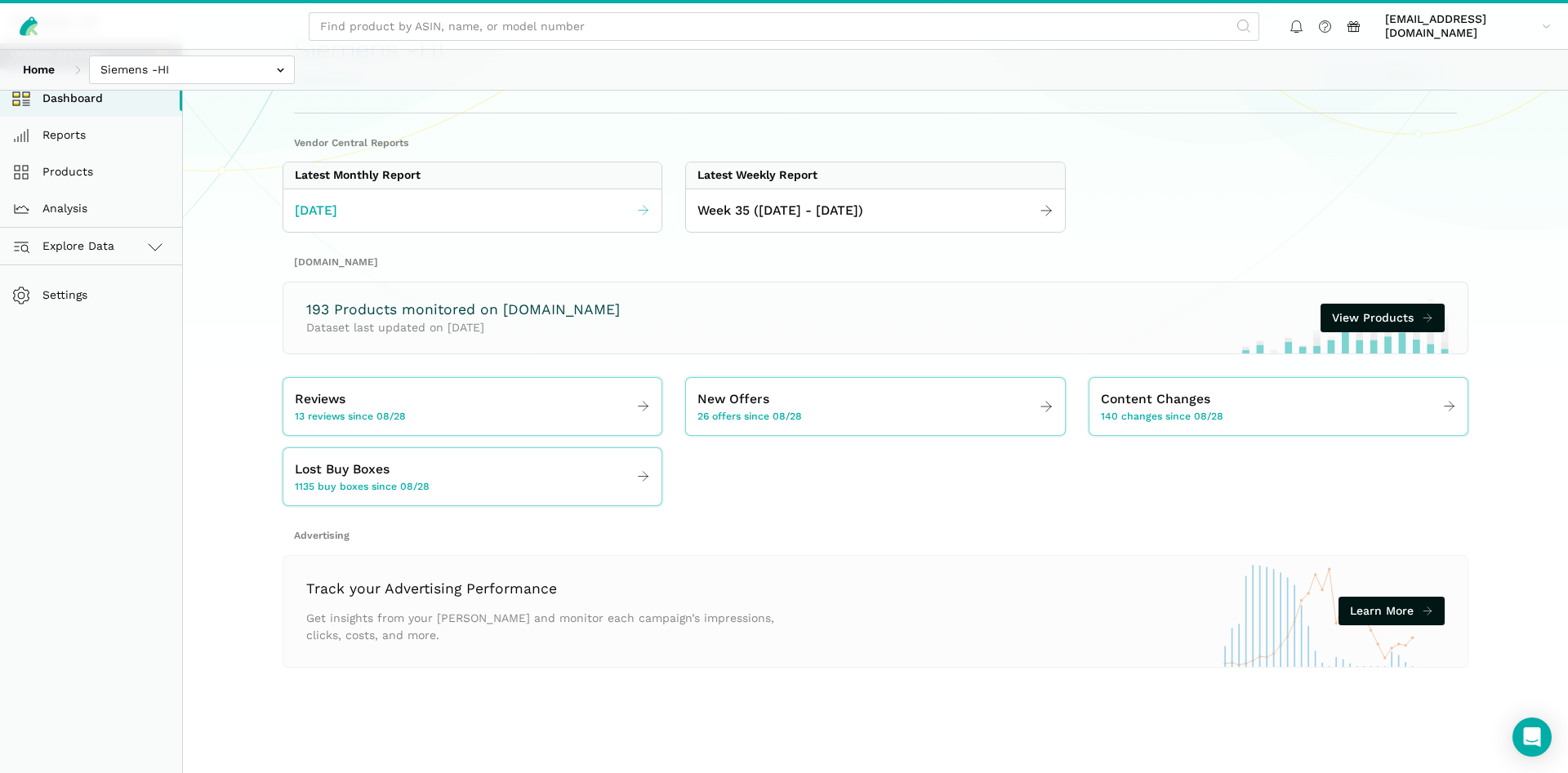
click at [497, 201] on link "[DATE]" at bounding box center [472, 210] width 378 height 32
click at [999, 221] on link "Week 35 (08.24 - 08.30.25)" at bounding box center [875, 210] width 378 height 32
click at [828, 222] on link "Week 35 (08.24 - 08.30.25)" at bounding box center [875, 210] width 378 height 32
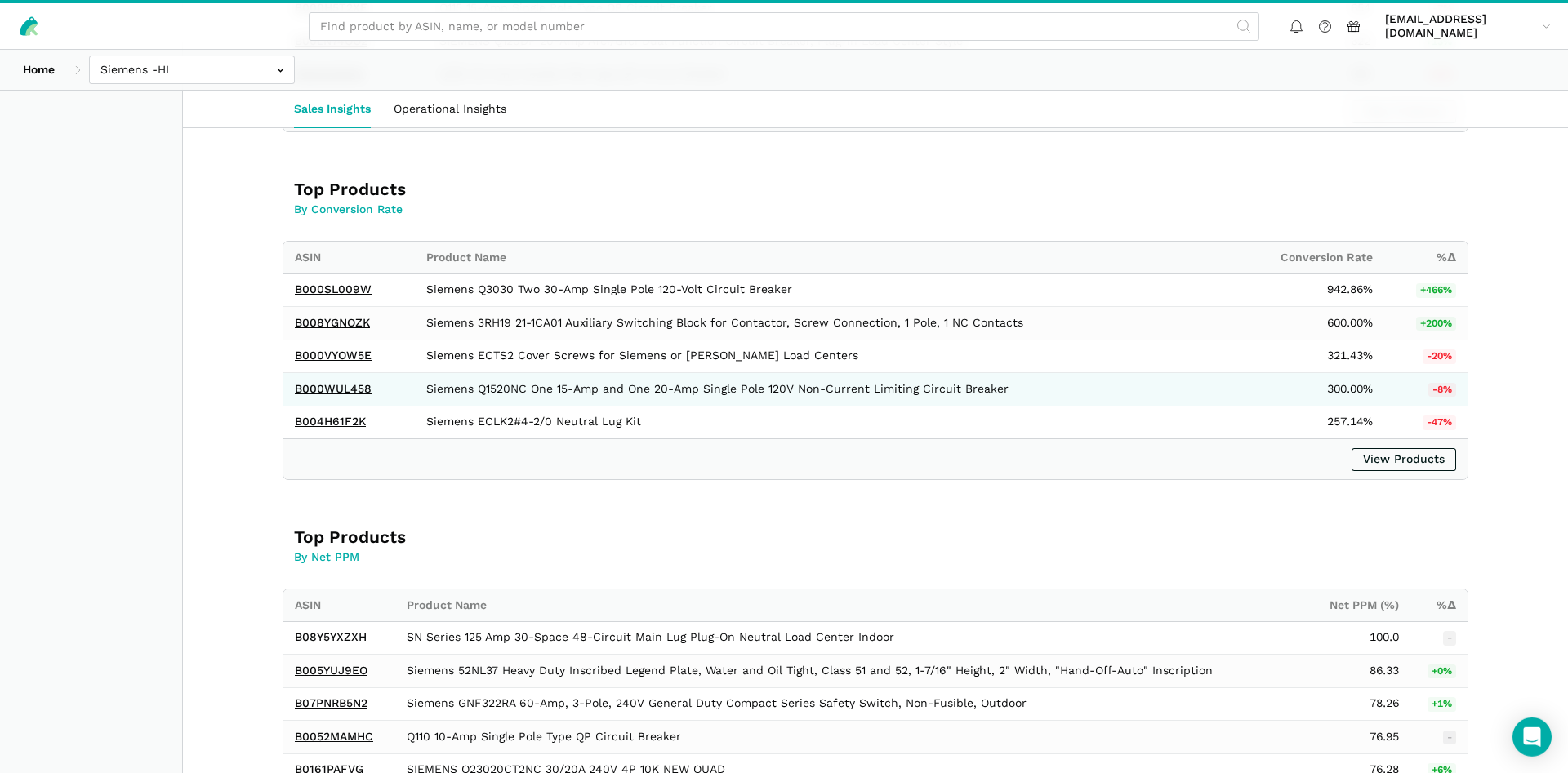
scroll to position [2123, 0]
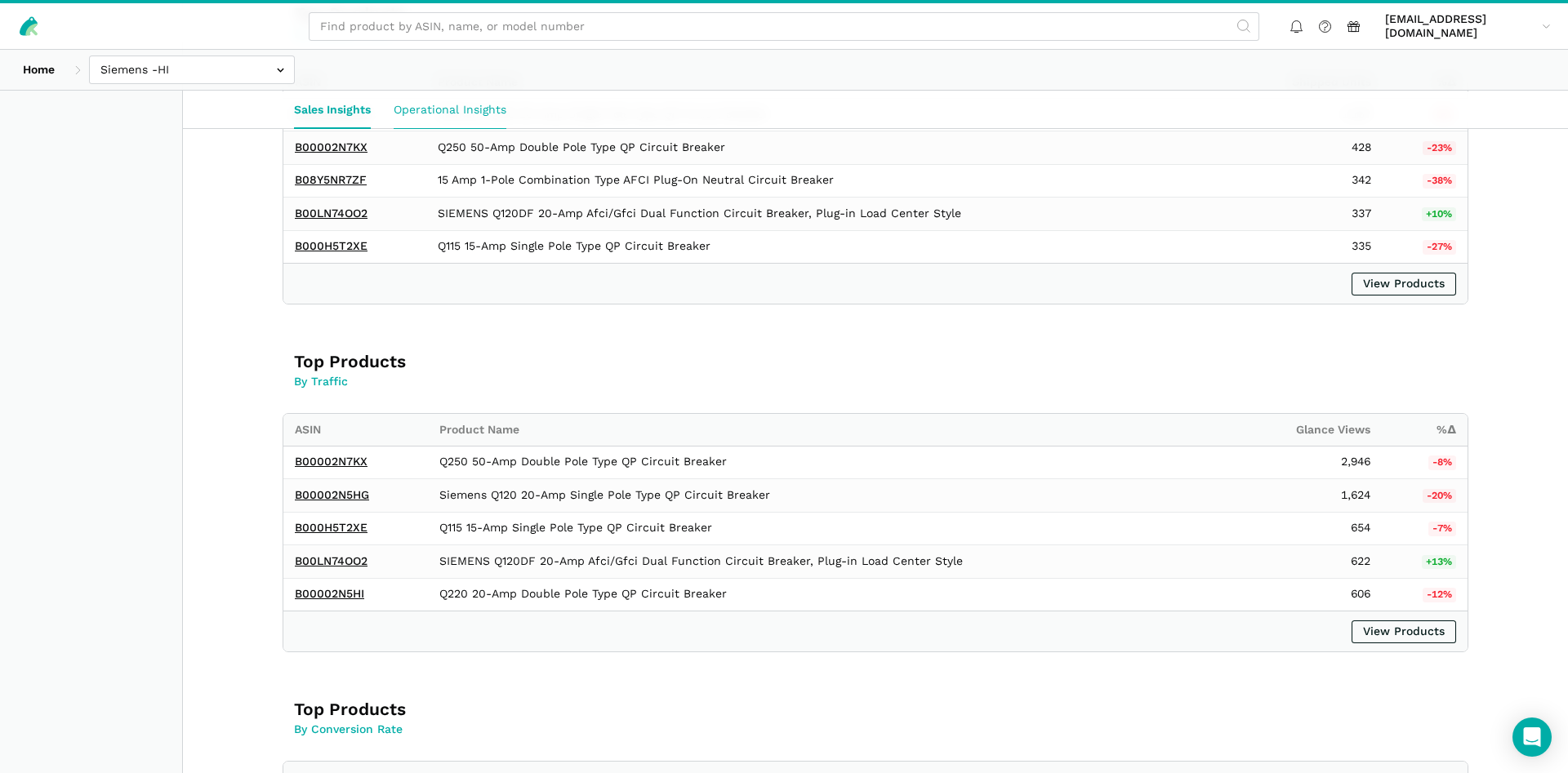
click at [476, 119] on link "Operational Insights" at bounding box center [450, 110] width 136 height 38
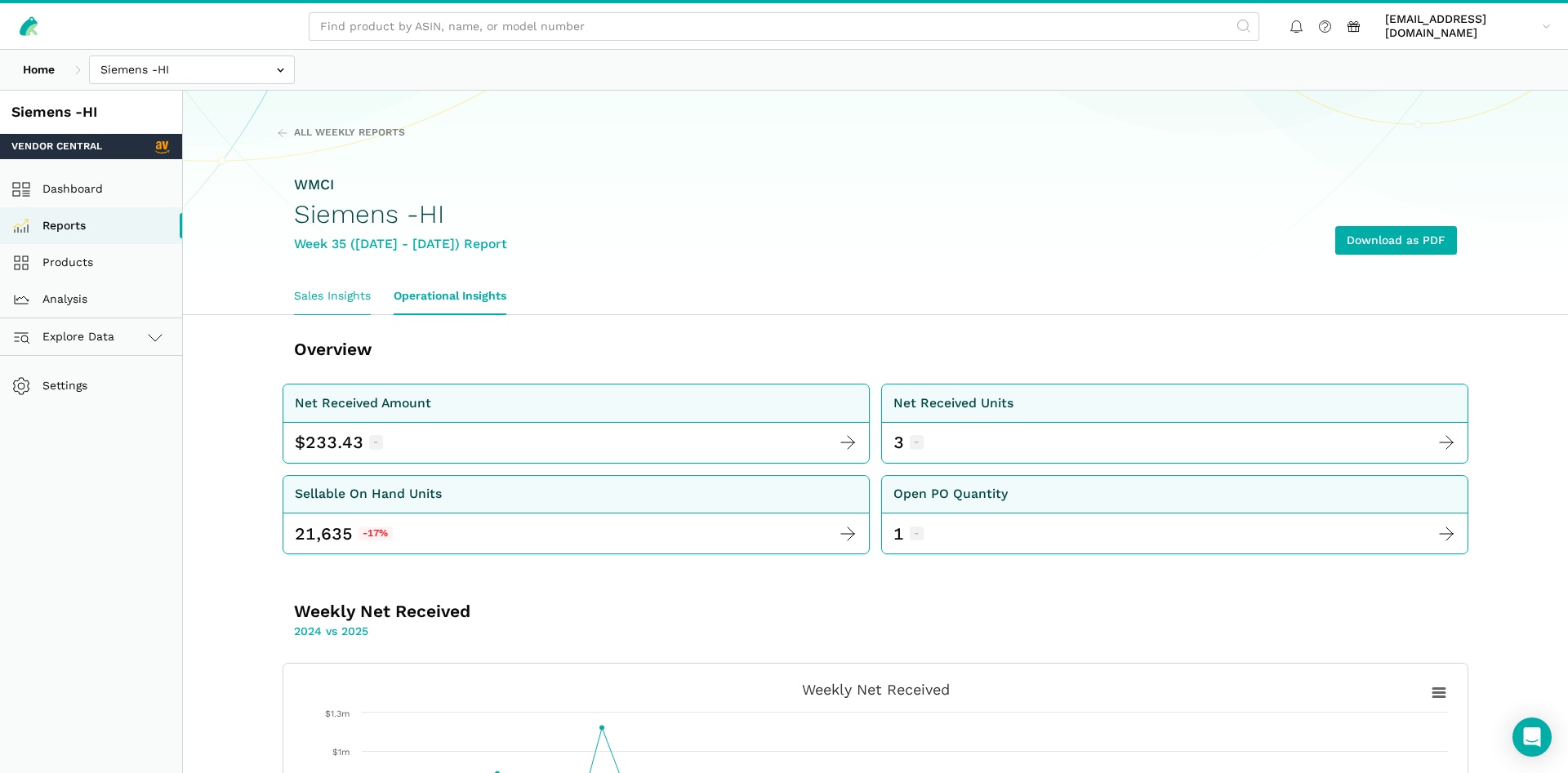
click at [311, 303] on link "Sales Insights" at bounding box center [332, 296] width 100 height 38
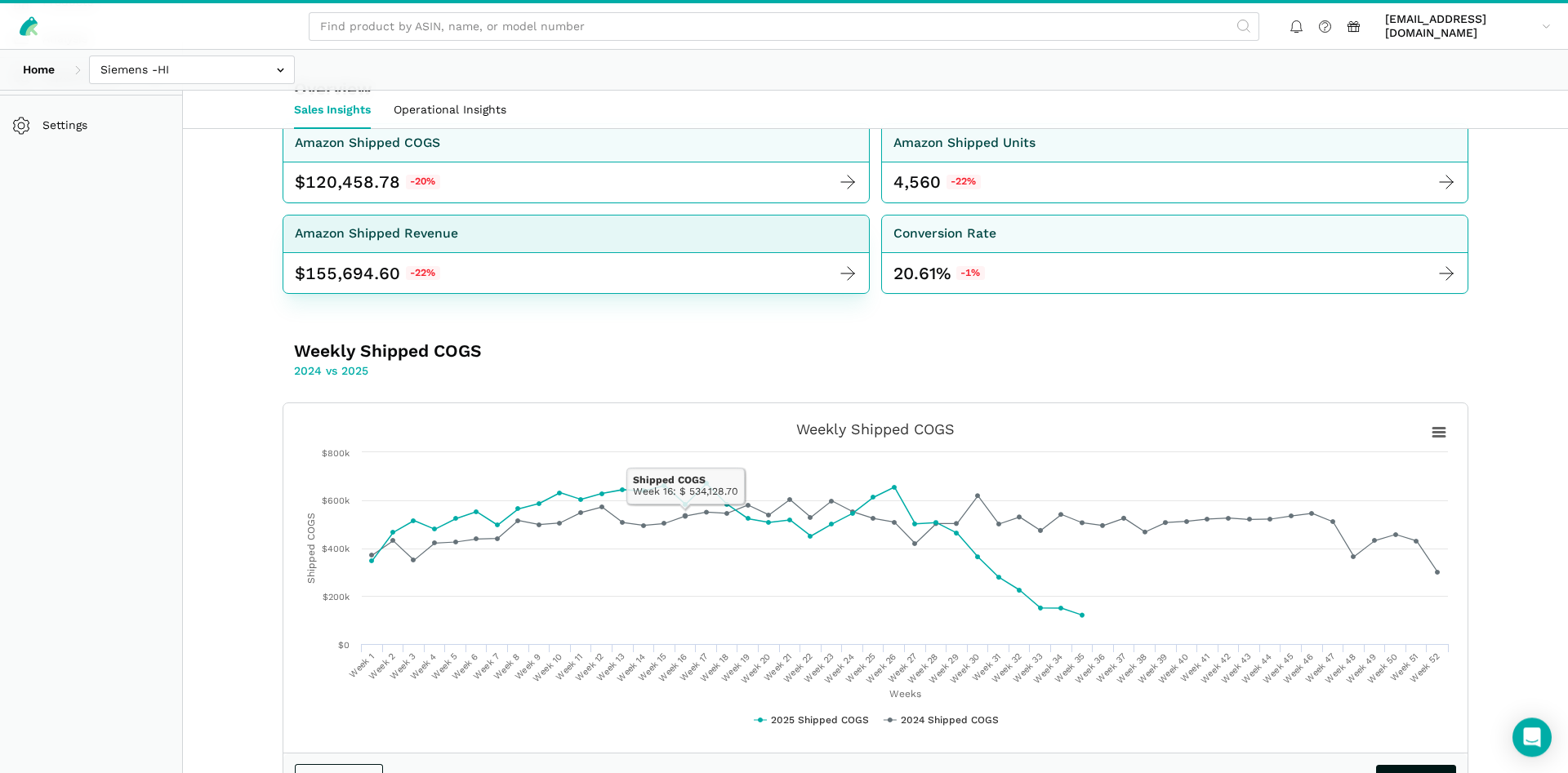
scroll to position [249, 0]
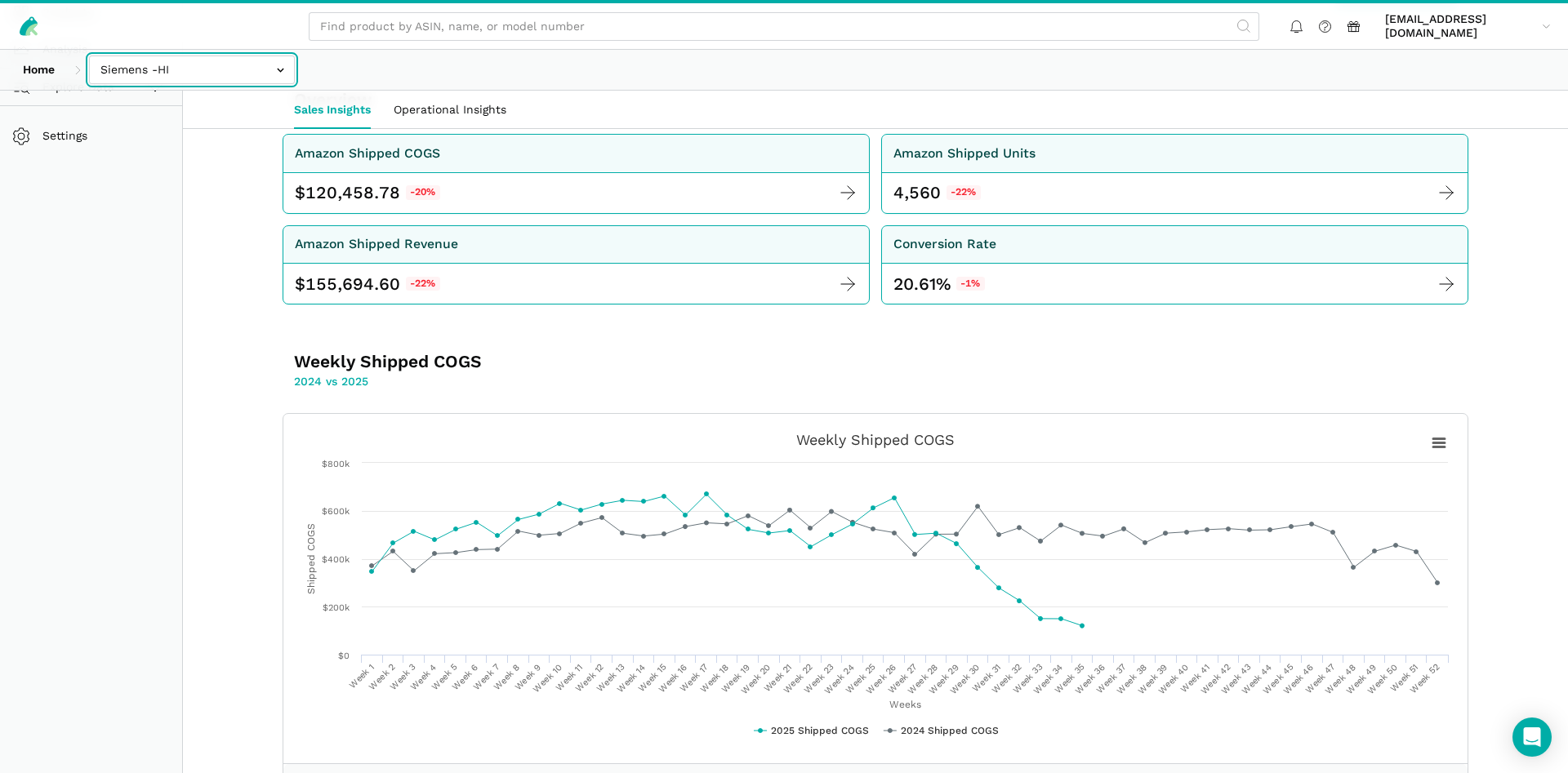
click at [217, 77] on input "text" at bounding box center [191, 70] width 205 height 29
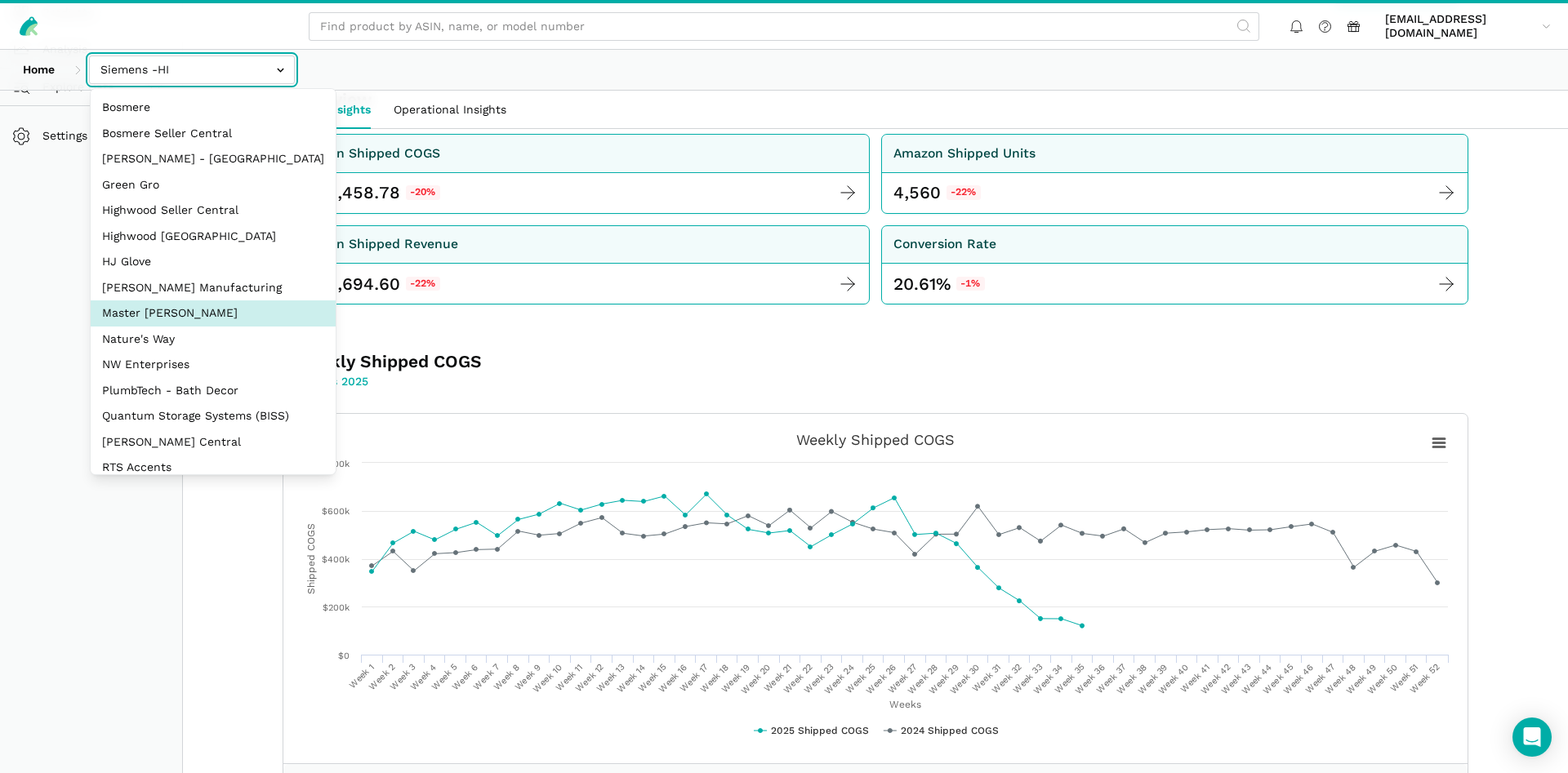
scroll to position [218, 0]
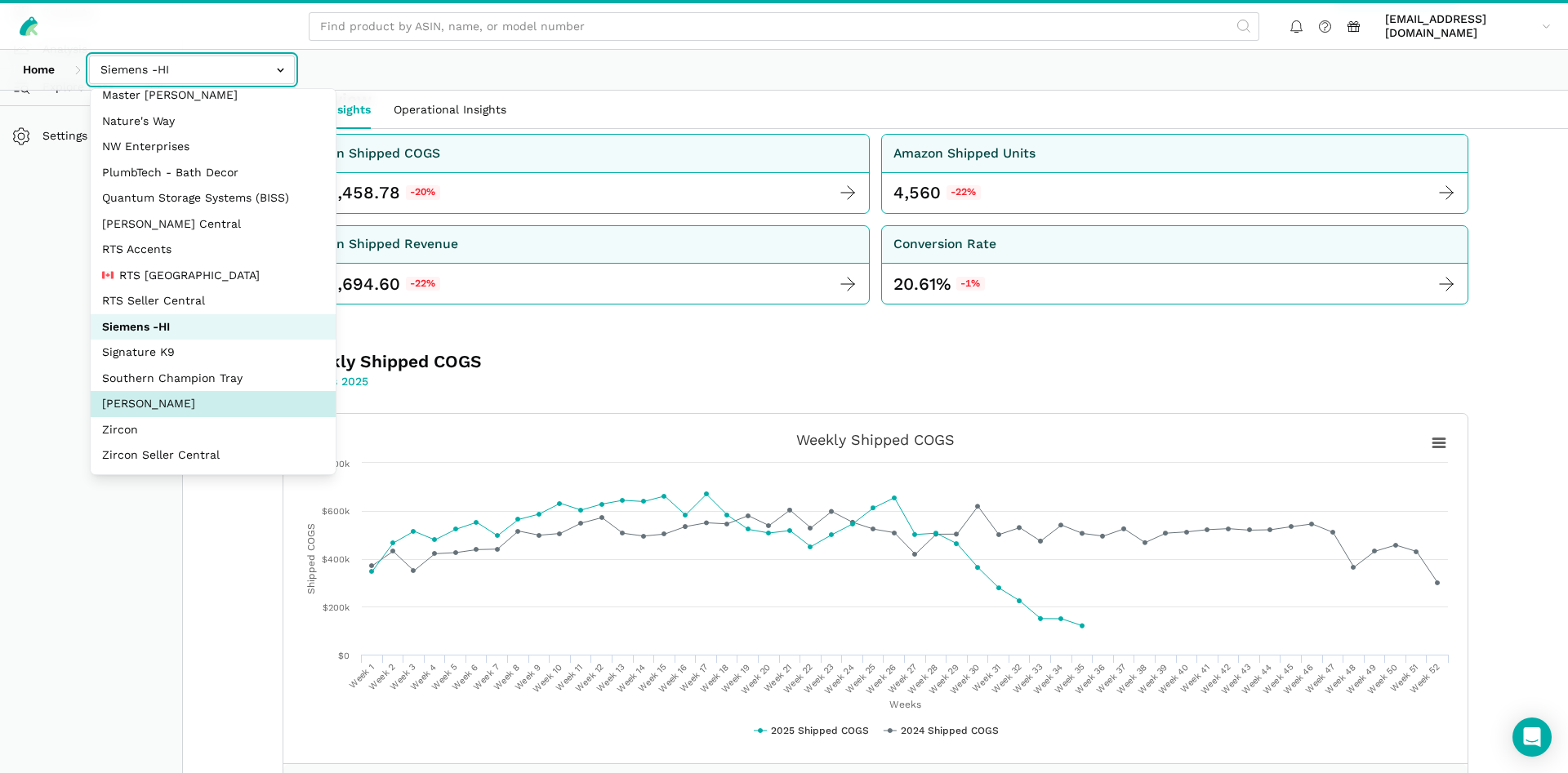
select select "5moWWUoXWPPauPLKpEqKhGJ3"
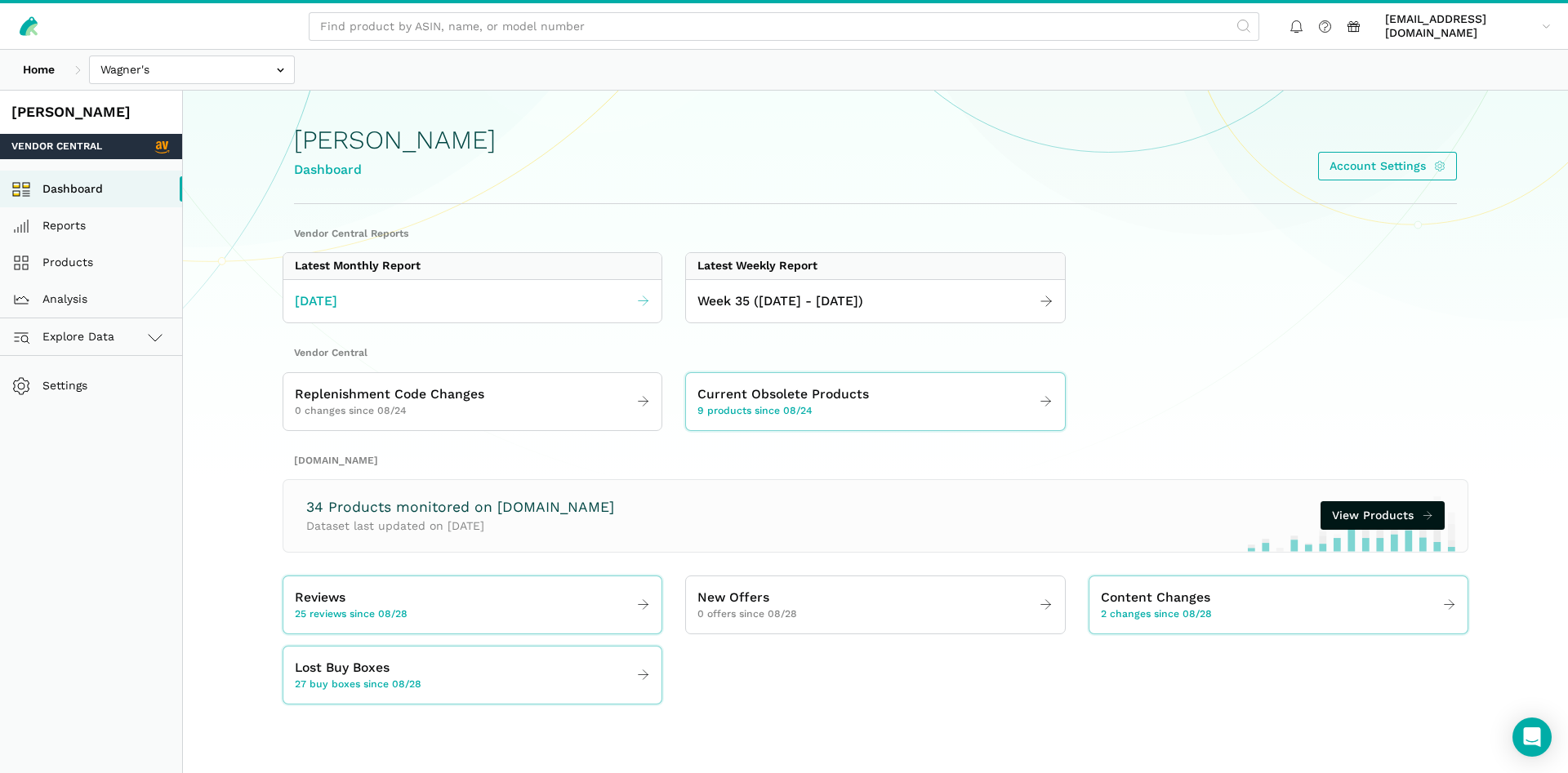
click at [432, 308] on link "[DATE]" at bounding box center [472, 301] width 378 height 32
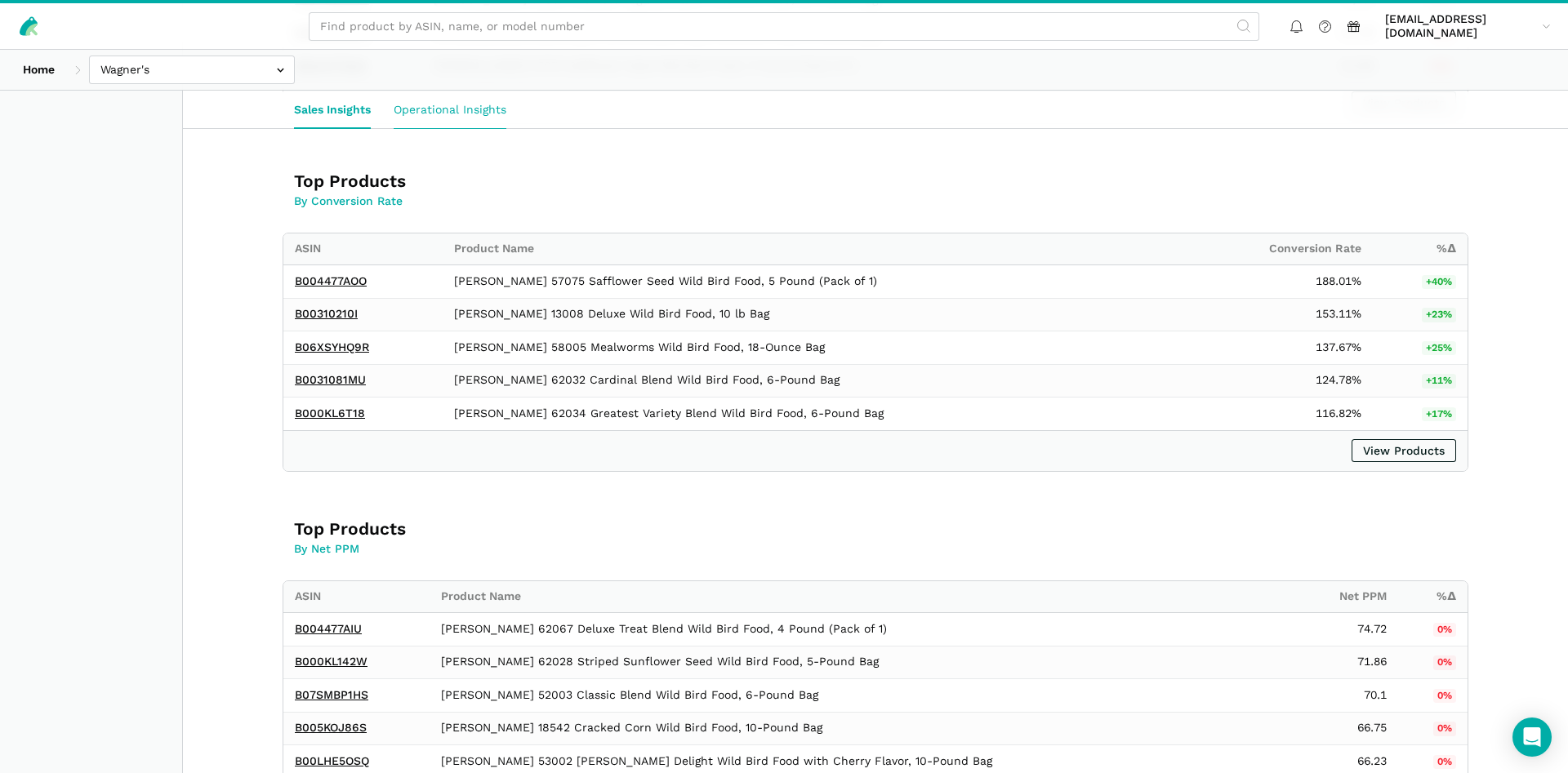
click at [481, 110] on link "Operational Insights" at bounding box center [450, 110] width 136 height 38
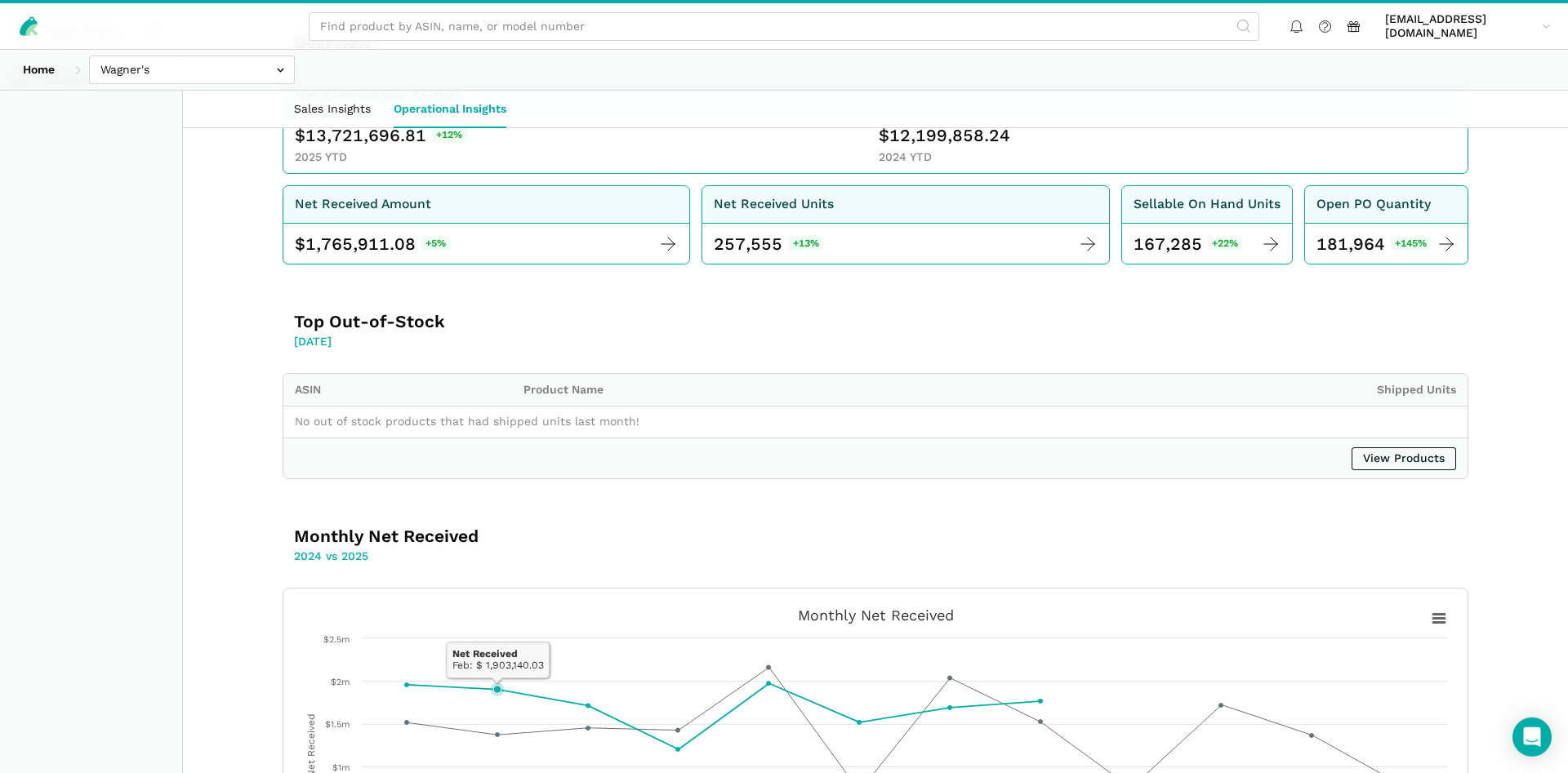
scroll to position [244, 0]
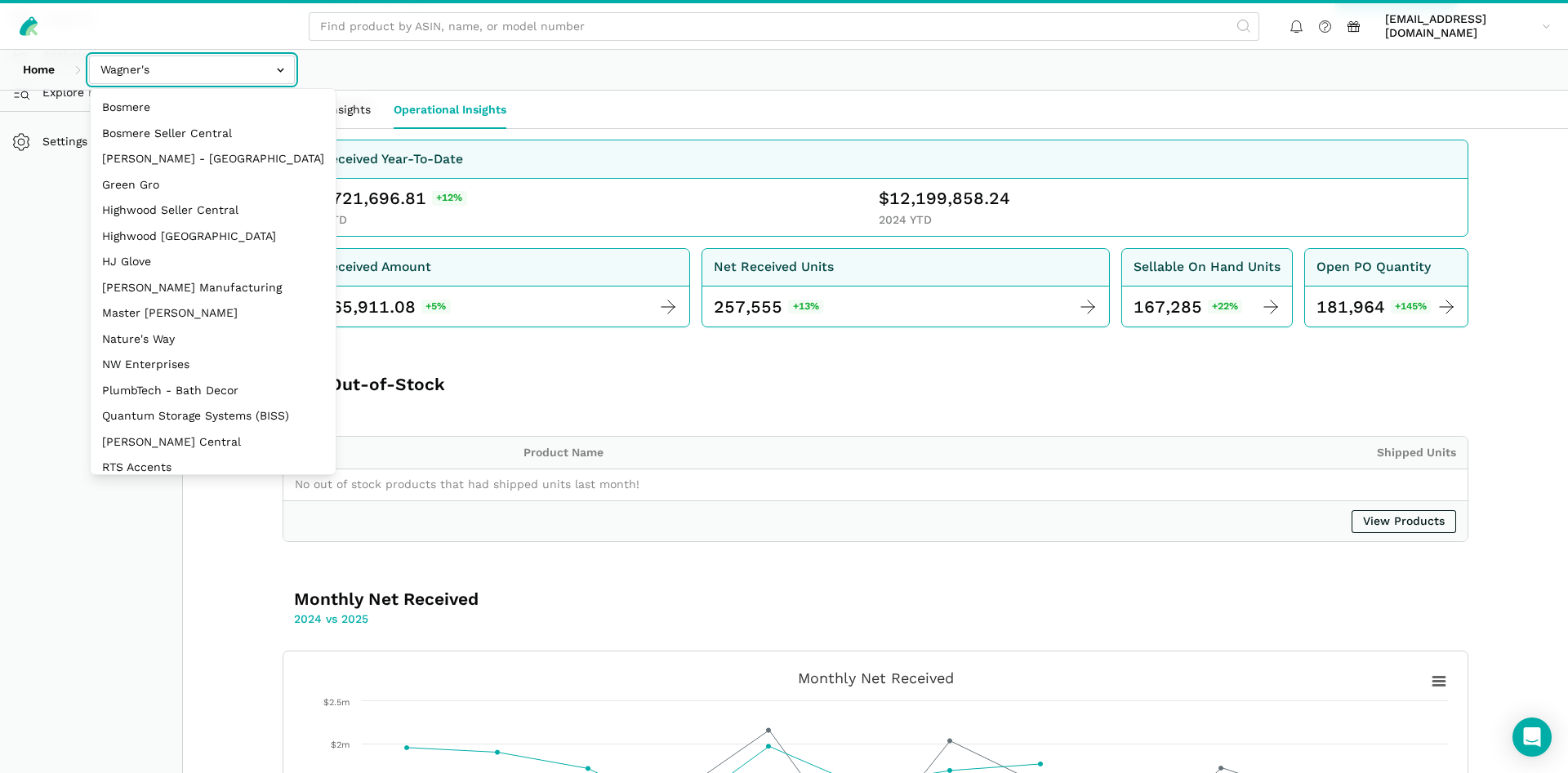
click at [138, 81] on input "text" at bounding box center [191, 70] width 205 height 29
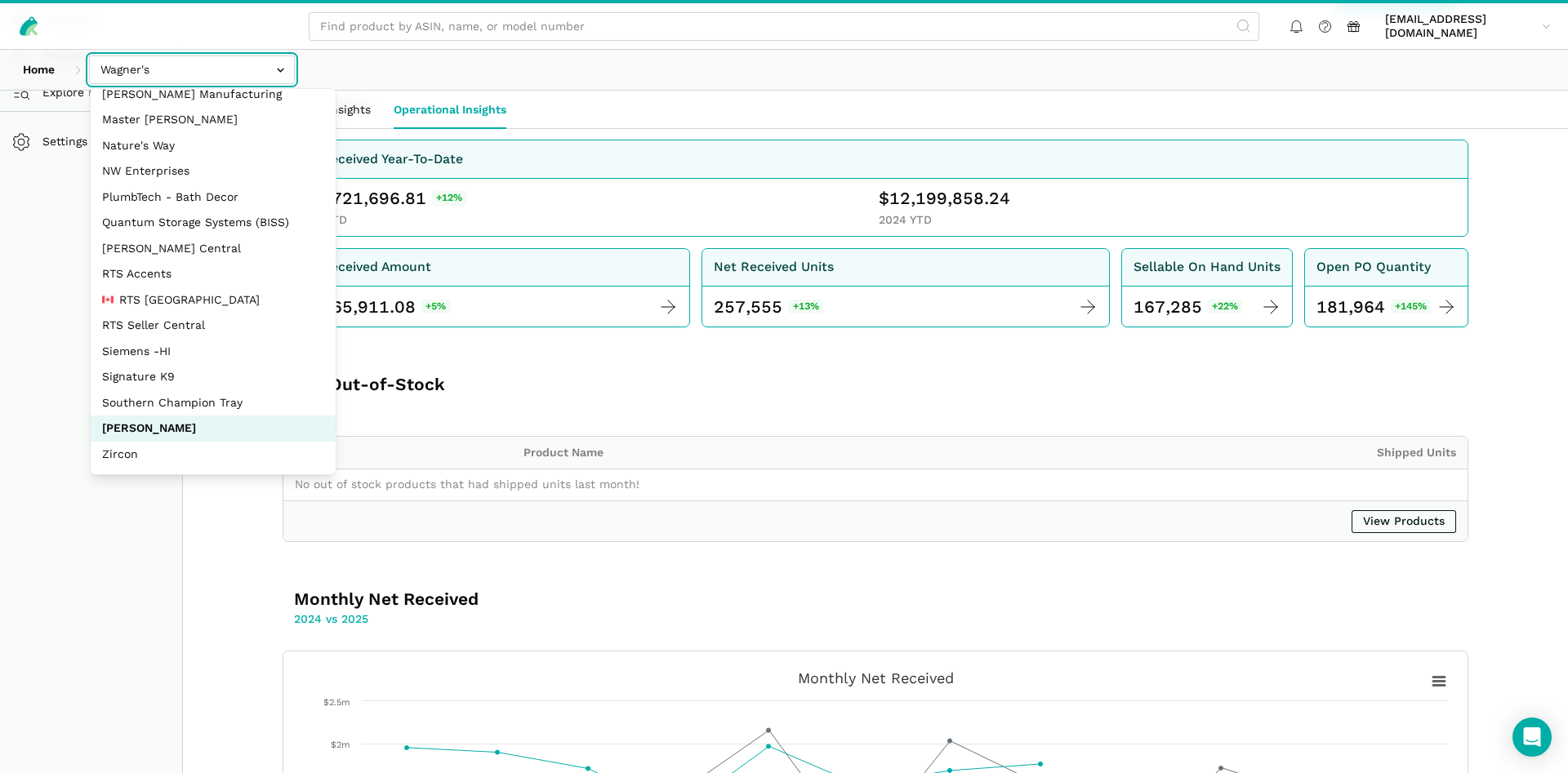
scroll to position [218, 0]
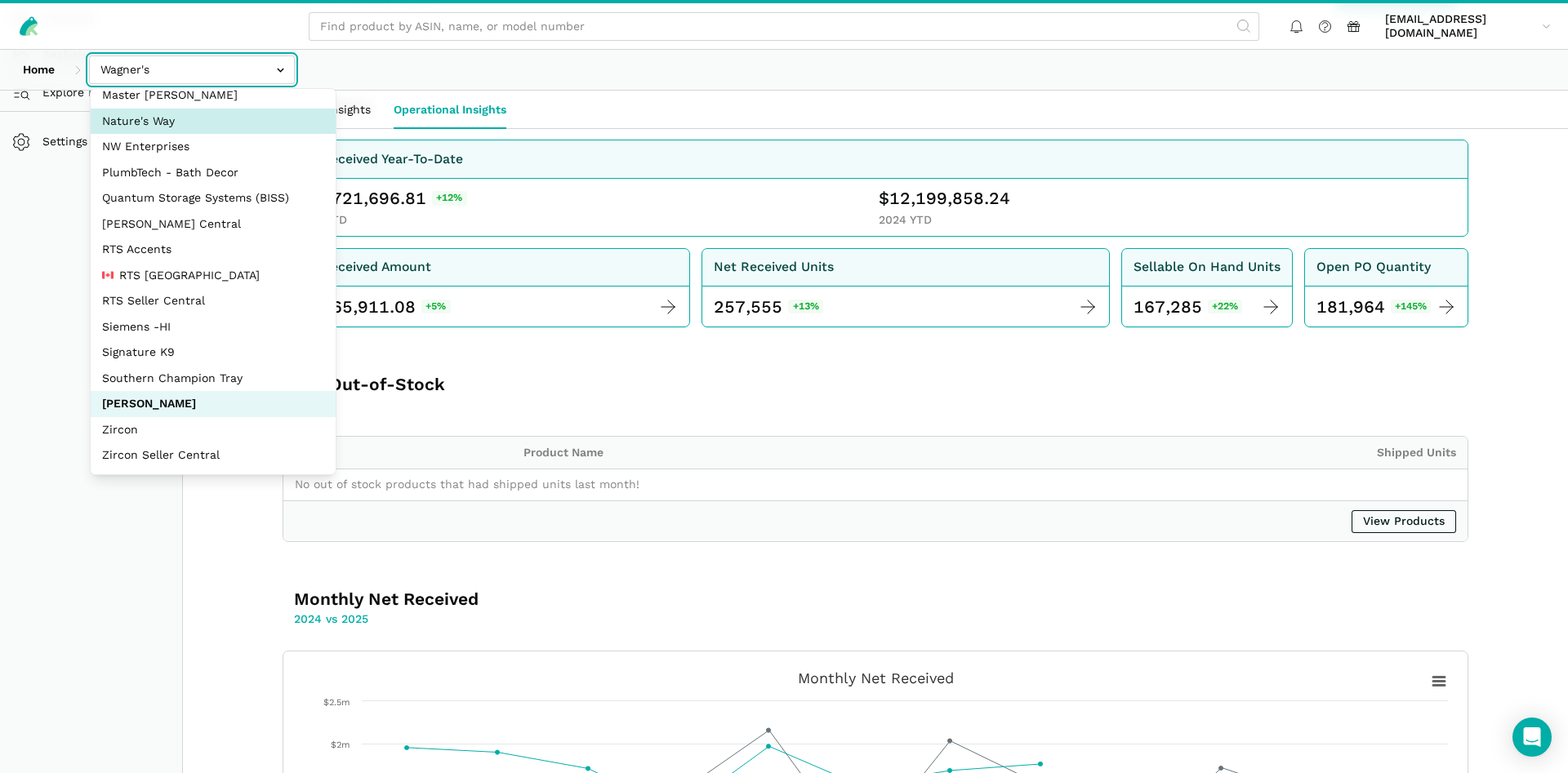
select select "3t6bg6GamSTDovWwD6pnZB2o"
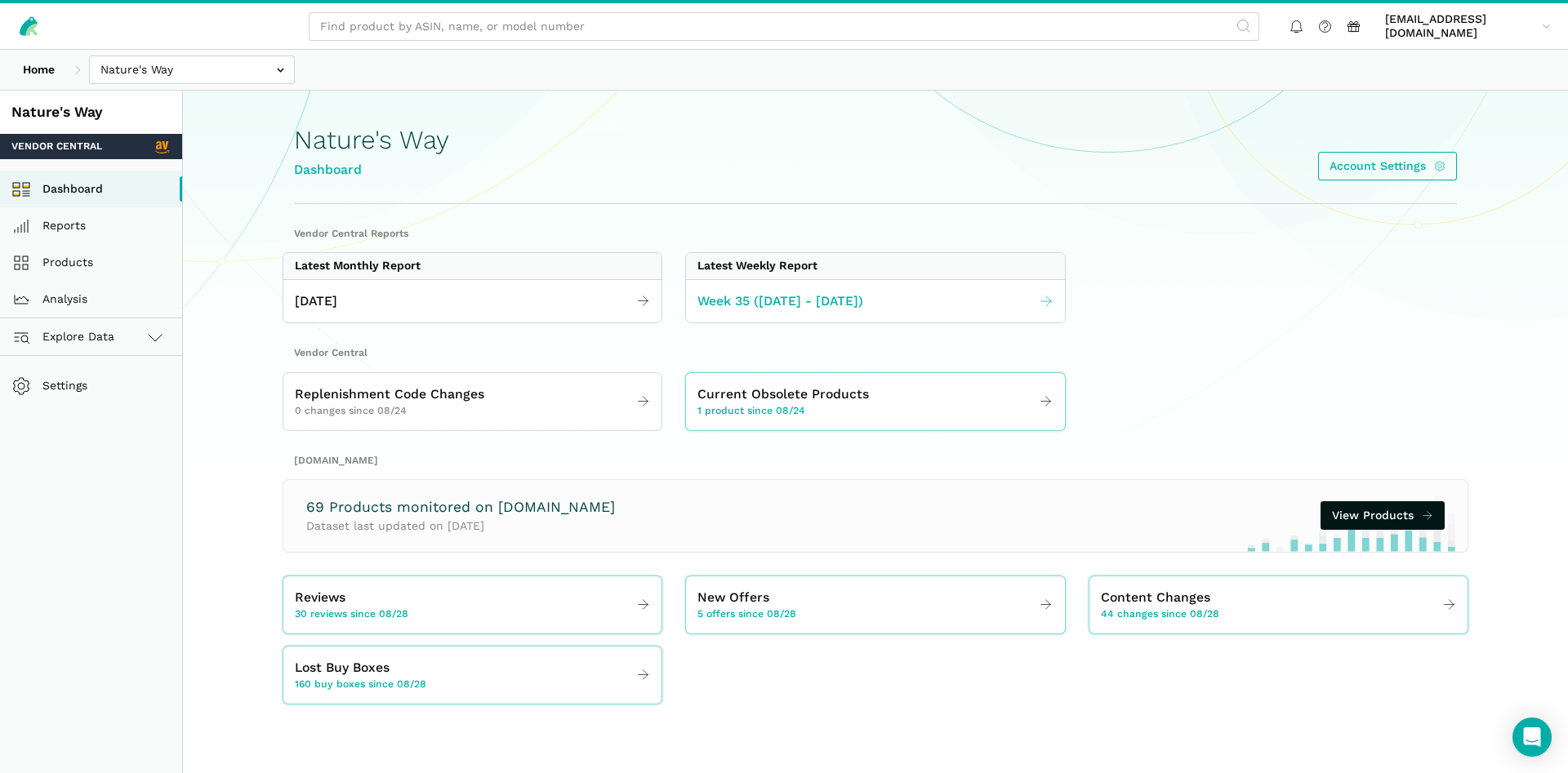
click at [844, 311] on link "Week 35 ([DATE] - [DATE])" at bounding box center [875, 301] width 378 height 32
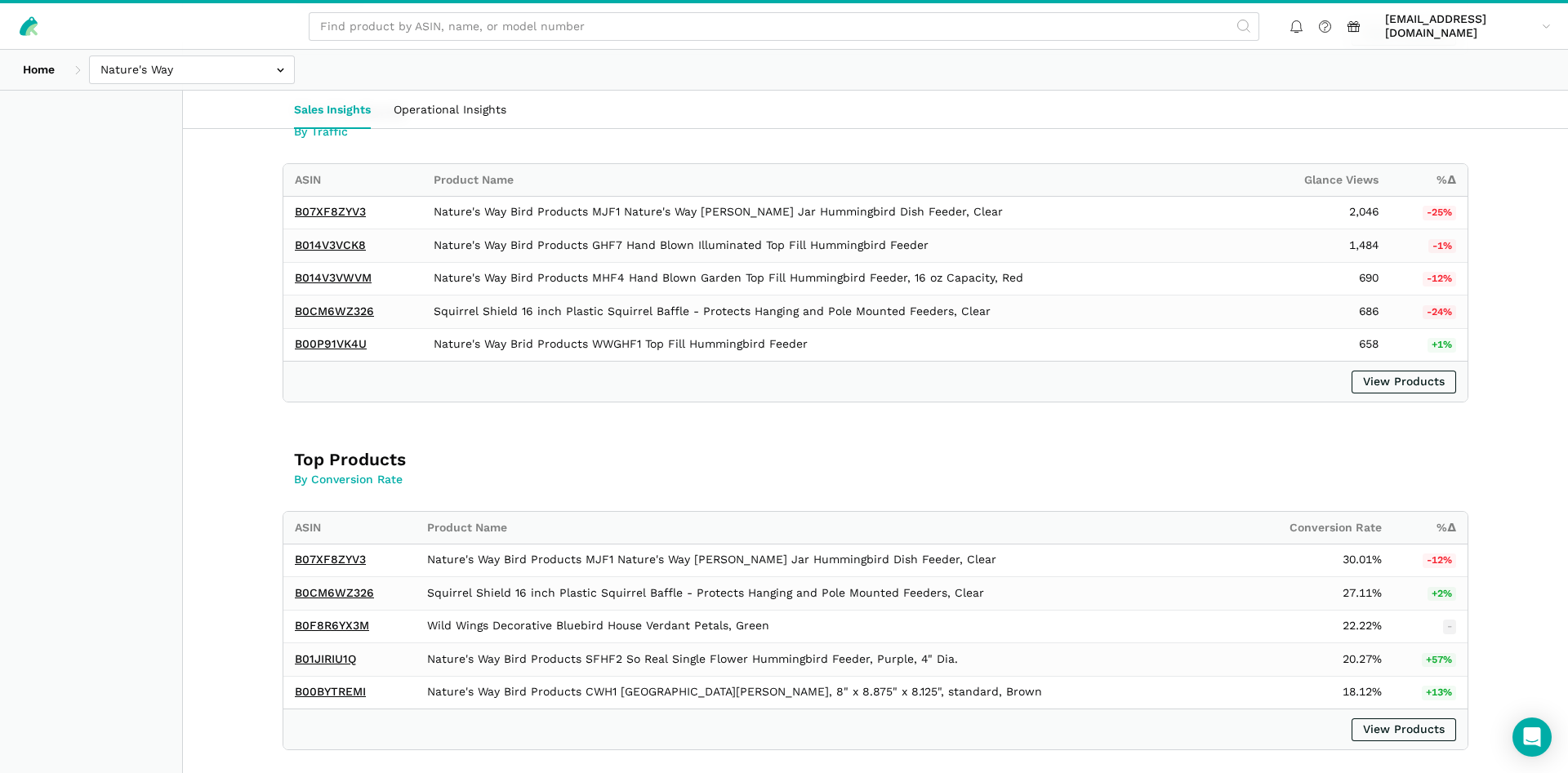
scroll to position [1317, 0]
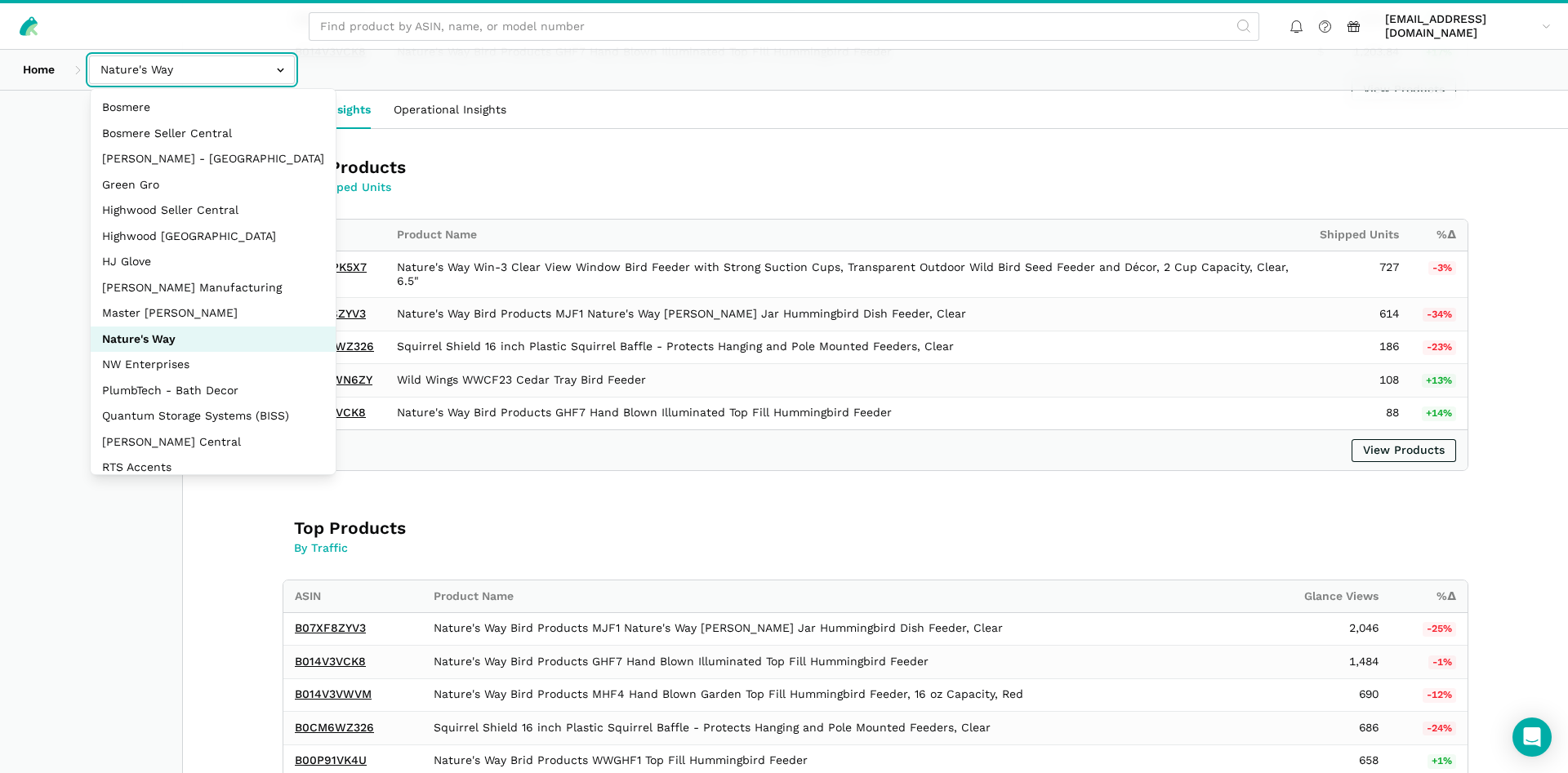
click at [222, 74] on input "text" at bounding box center [191, 70] width 205 height 29
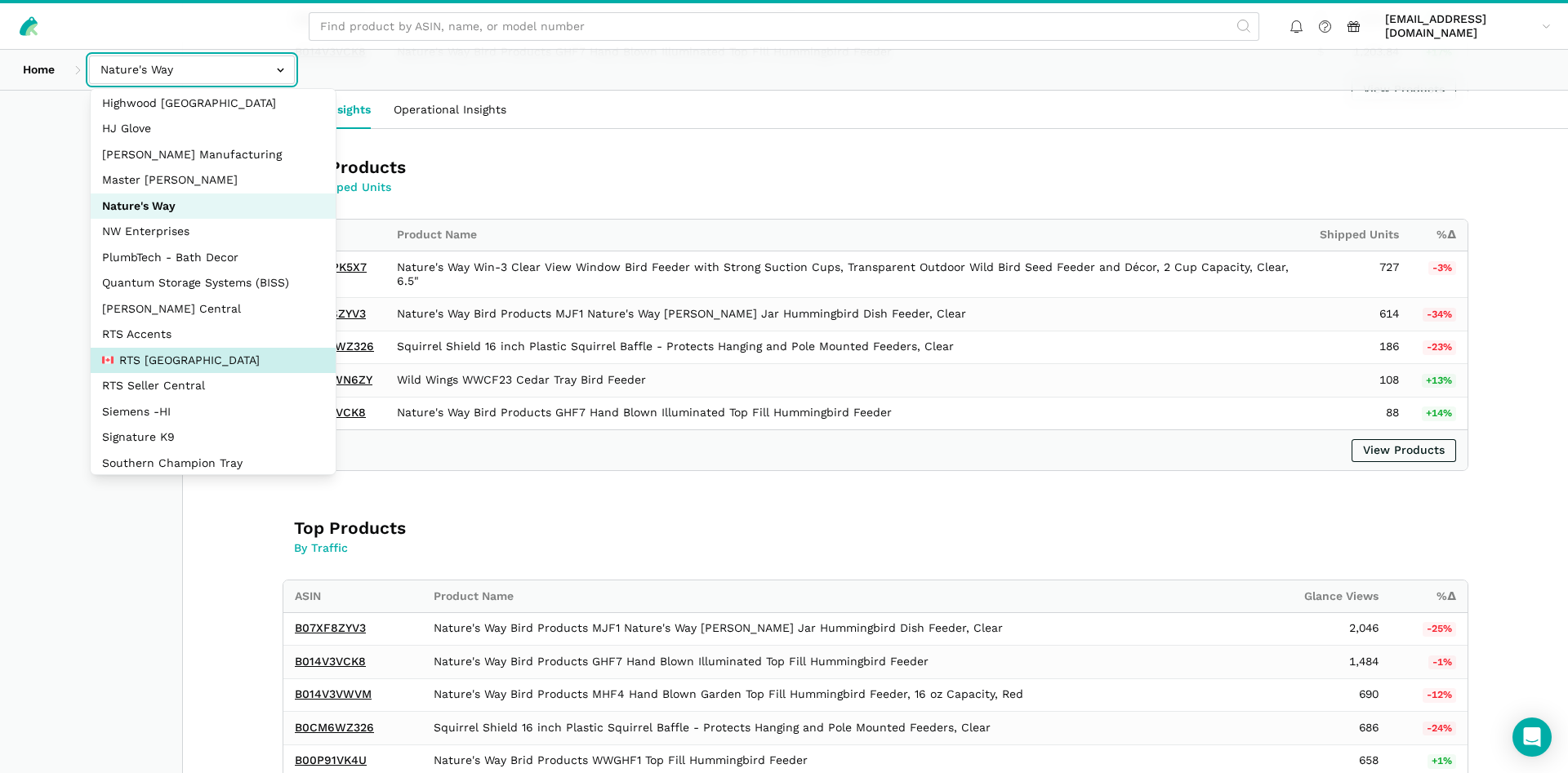
scroll to position [157, 0]
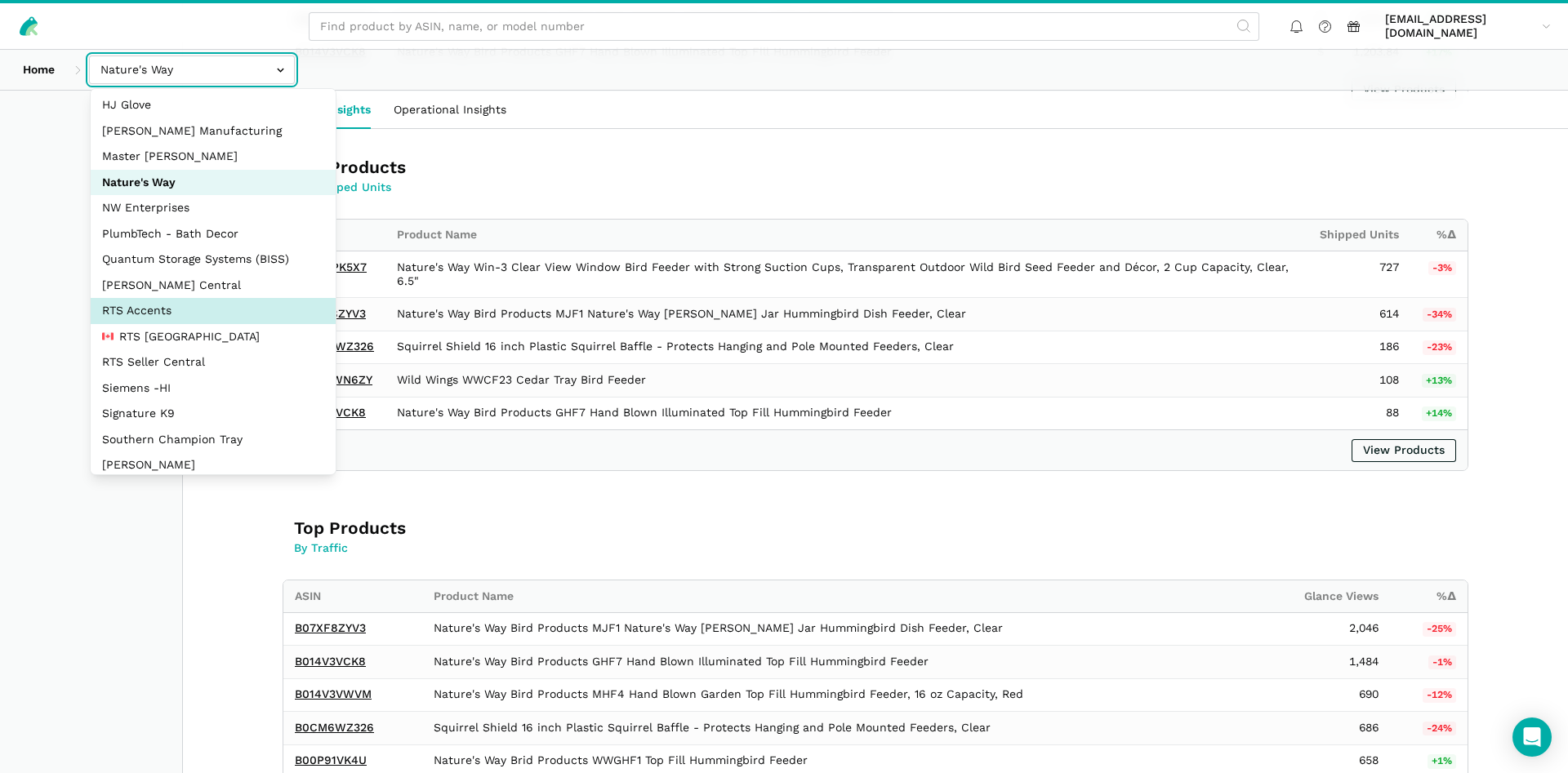
select select "DPHNLGULfjdmZCda3GrCfans"
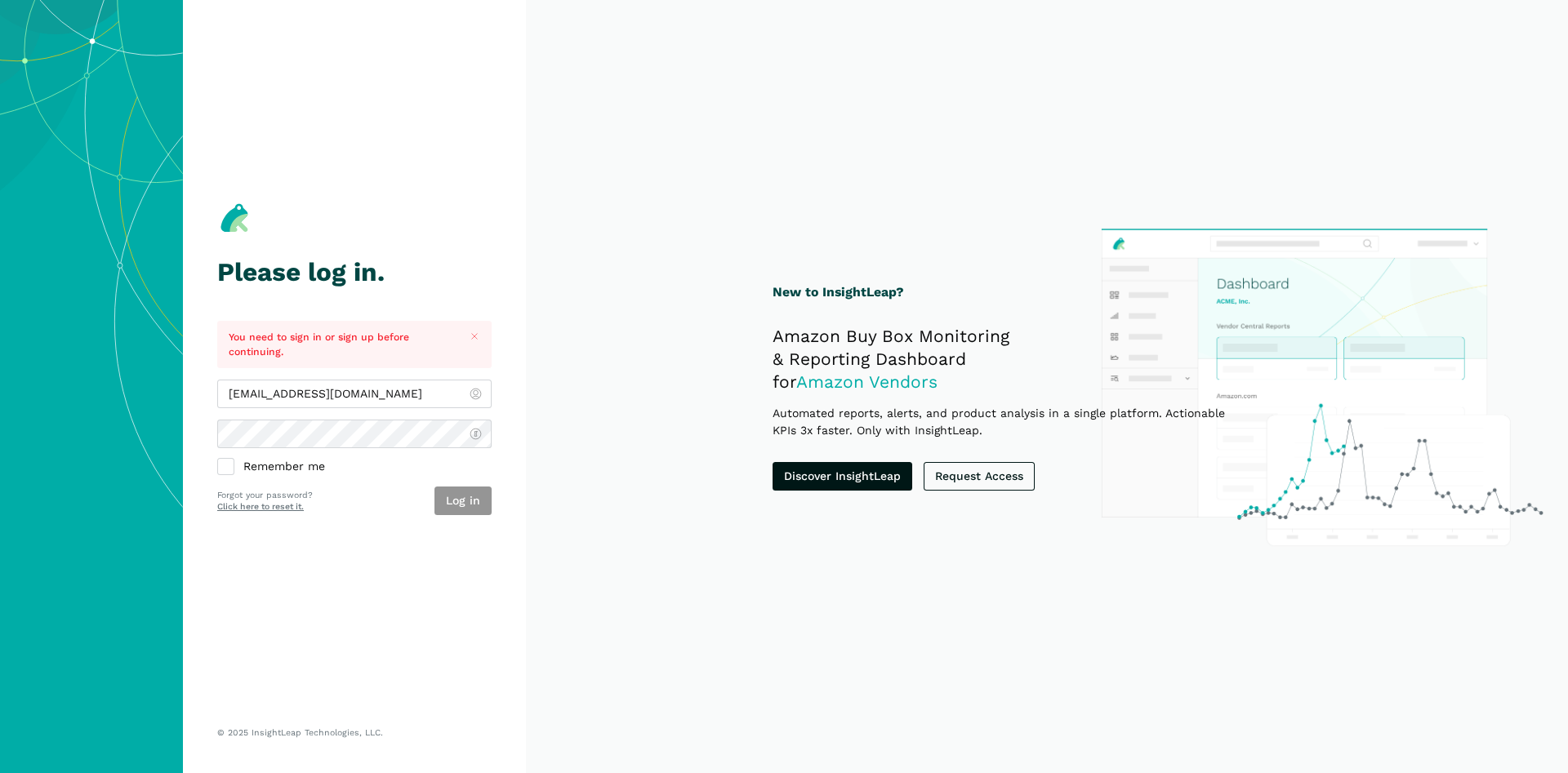
type input "[EMAIL_ADDRESS][DOMAIN_NAME]"
click at [468, 491] on button "Log in" at bounding box center [463, 501] width 57 height 29
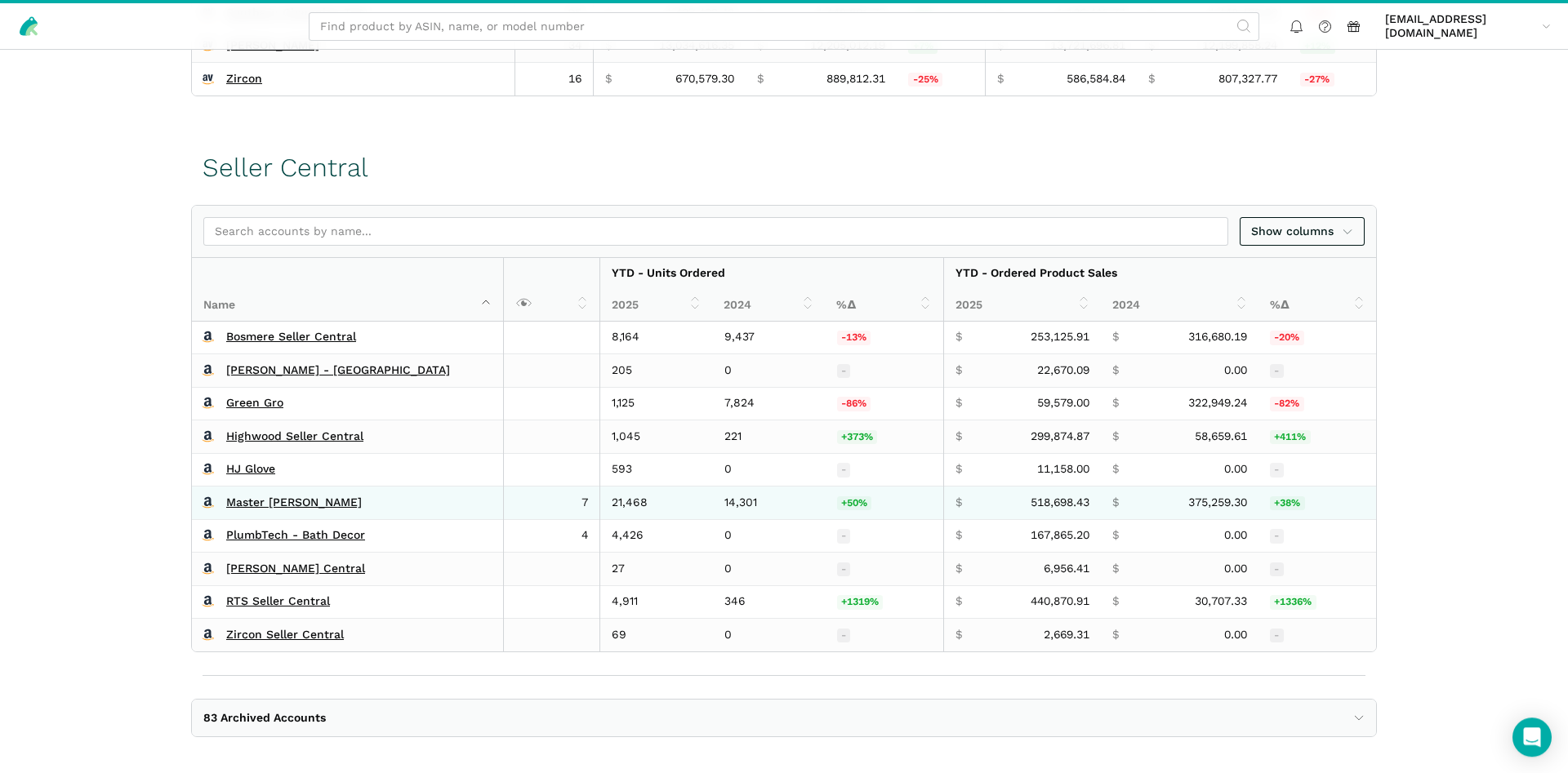
scroll to position [891, 0]
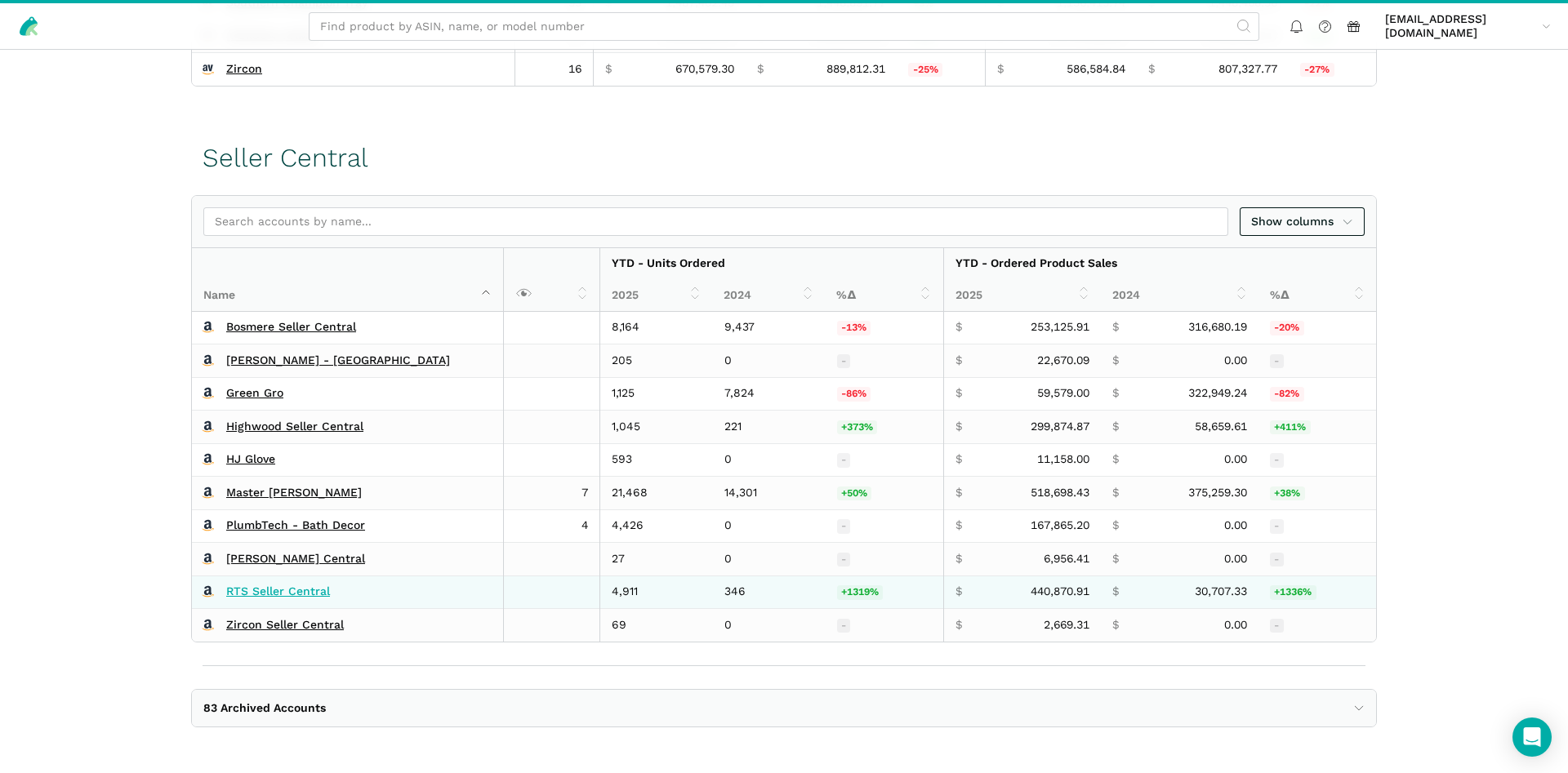
click at [265, 590] on link "RTS Seller Central" at bounding box center [277, 591] width 104 height 15
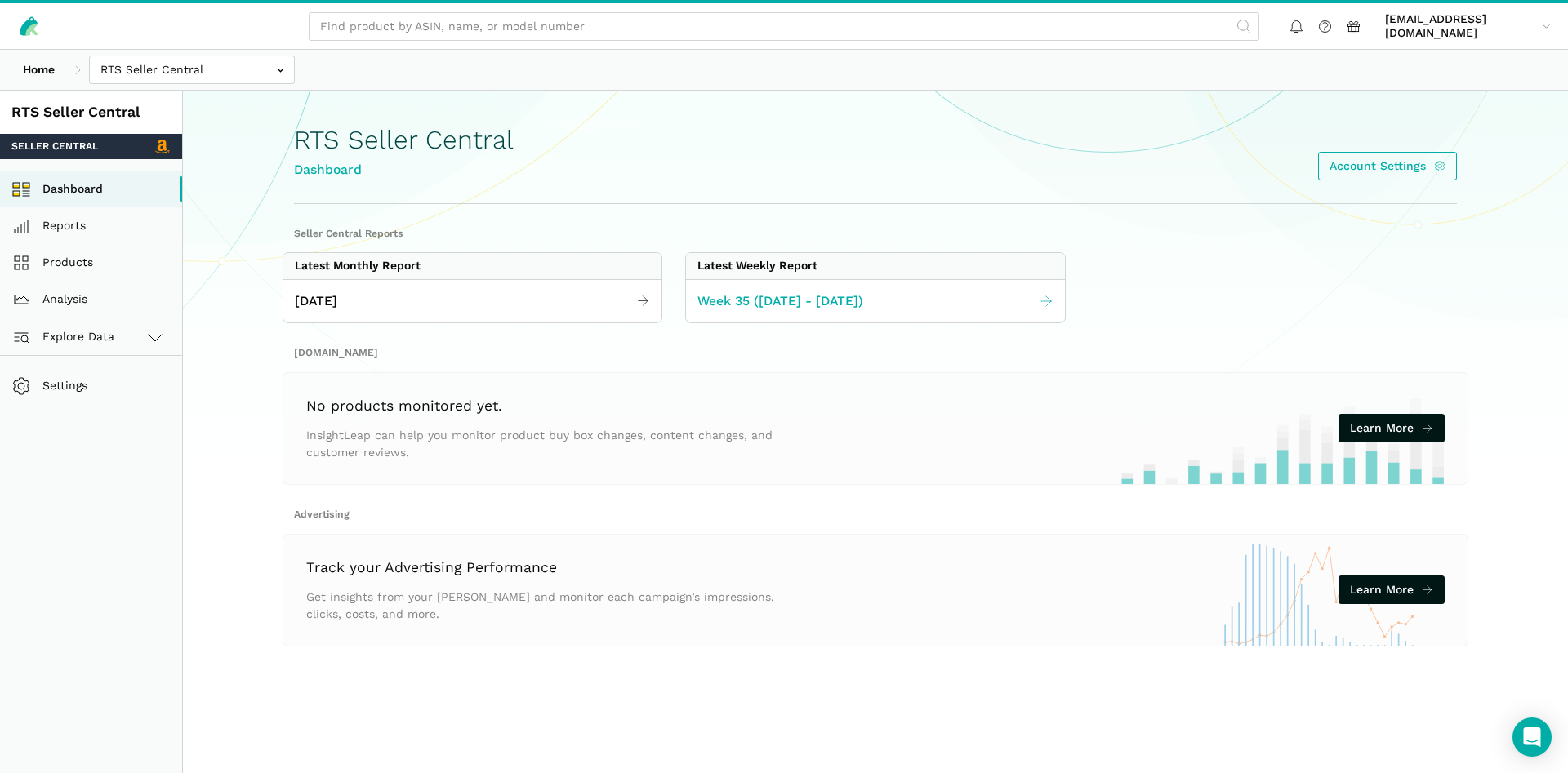
click at [795, 303] on span "Week 35 (08.24 - 08.30.25)" at bounding box center [780, 301] width 166 height 20
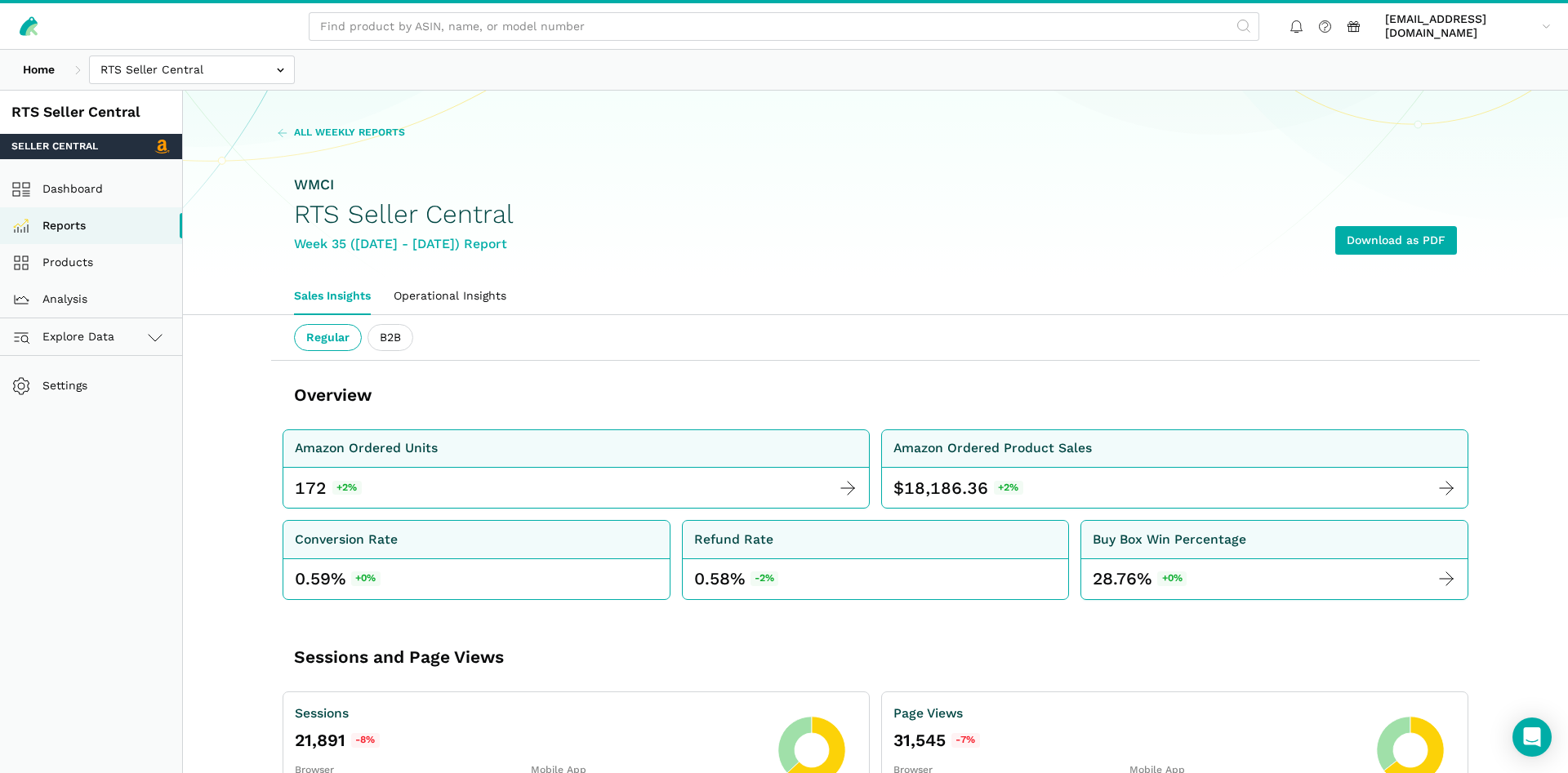
click at [354, 133] on span "All Weekly Reports" at bounding box center [349, 133] width 111 height 15
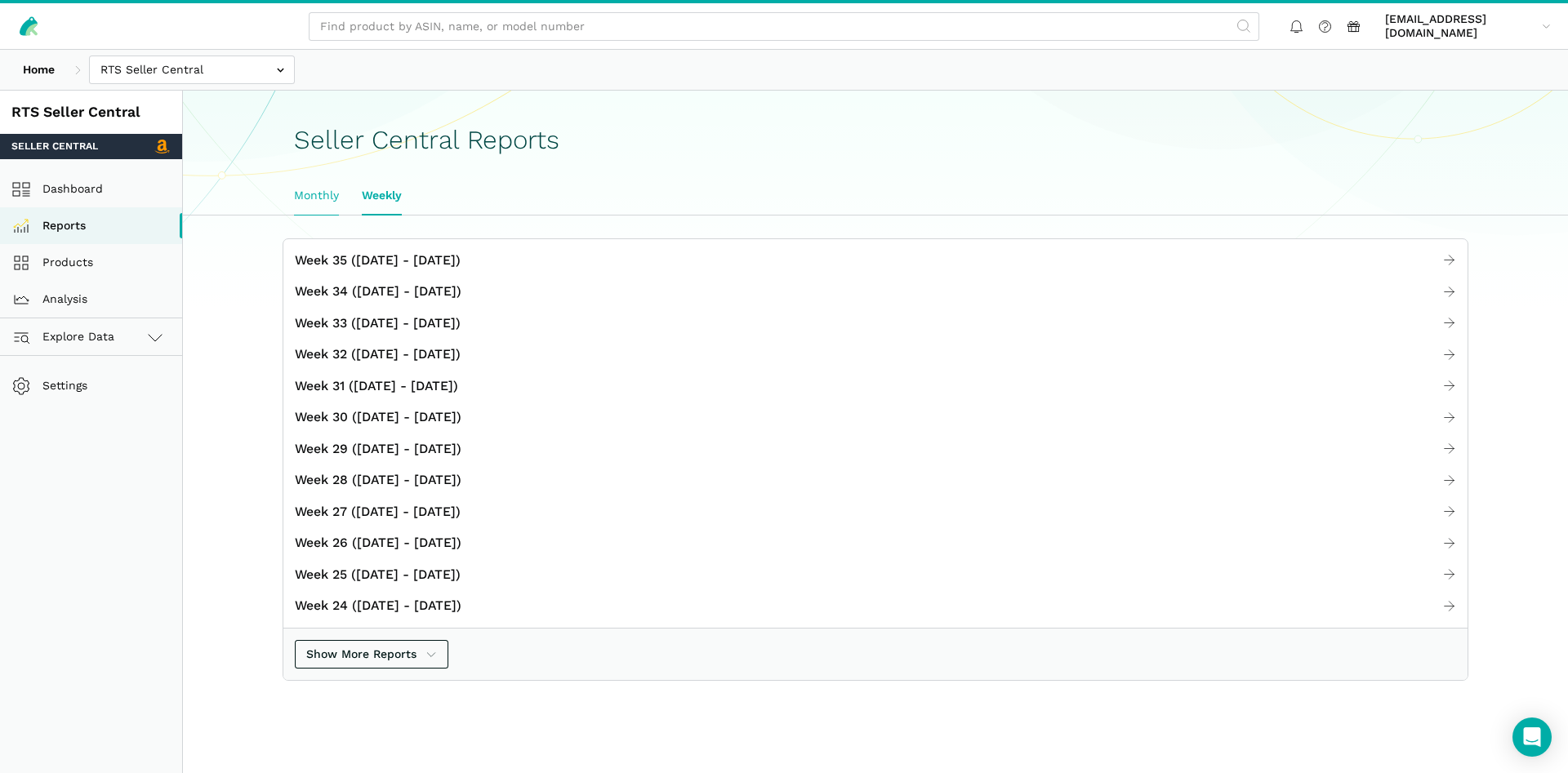
click at [324, 193] on link "Monthly" at bounding box center [316, 196] width 68 height 38
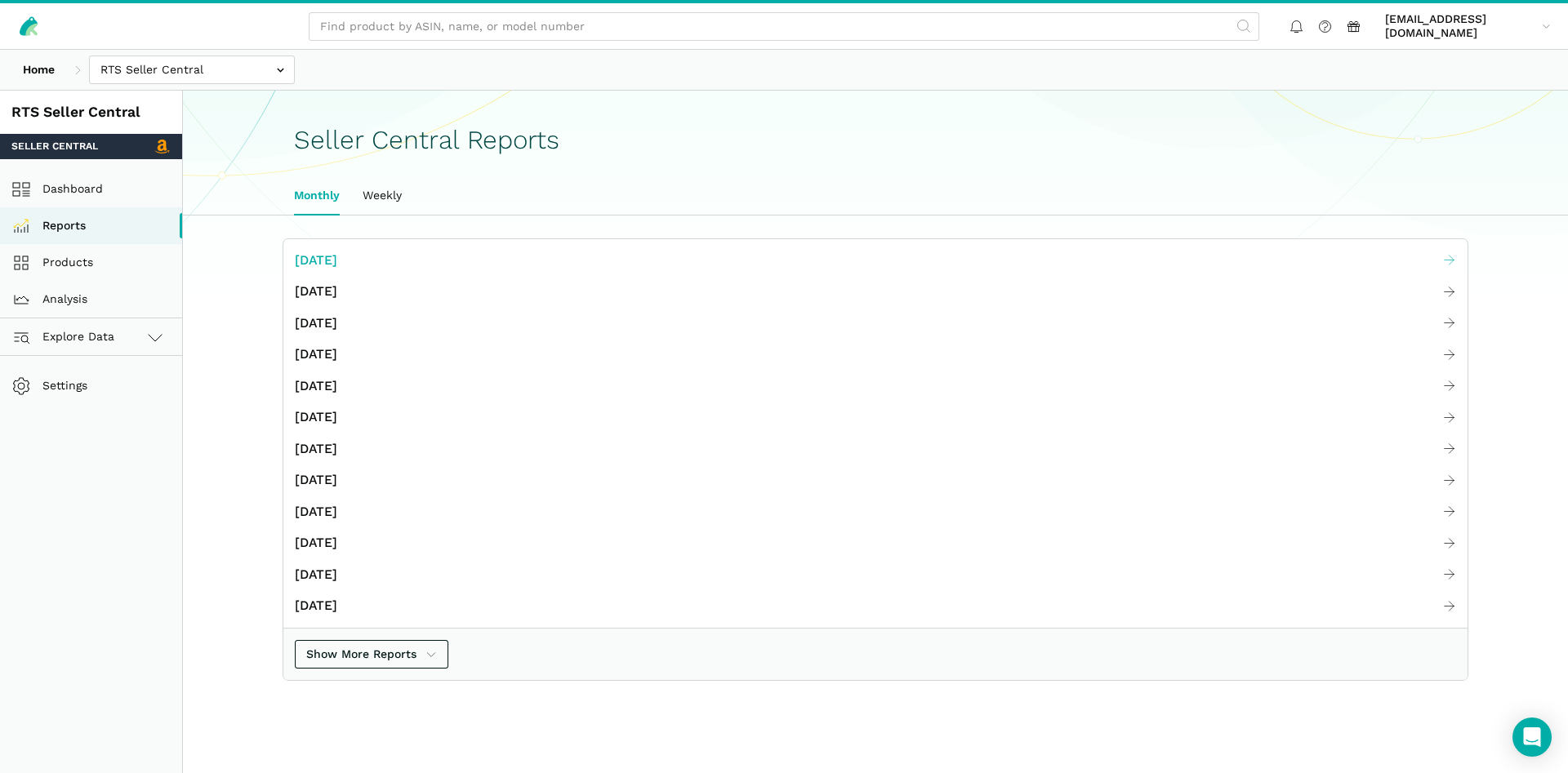
click at [337, 258] on span "[DATE]" at bounding box center [316, 260] width 43 height 20
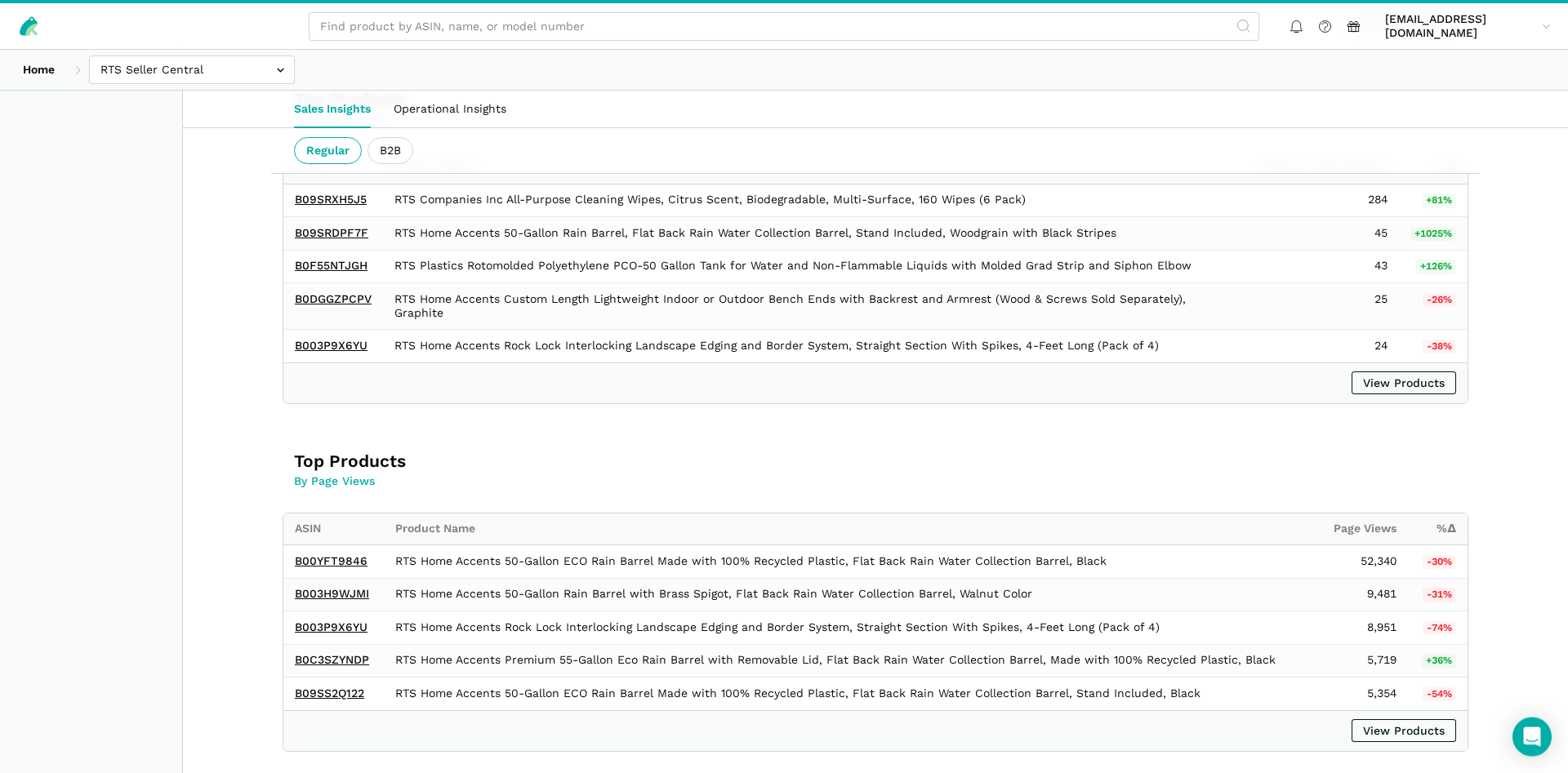
scroll to position [981, 0]
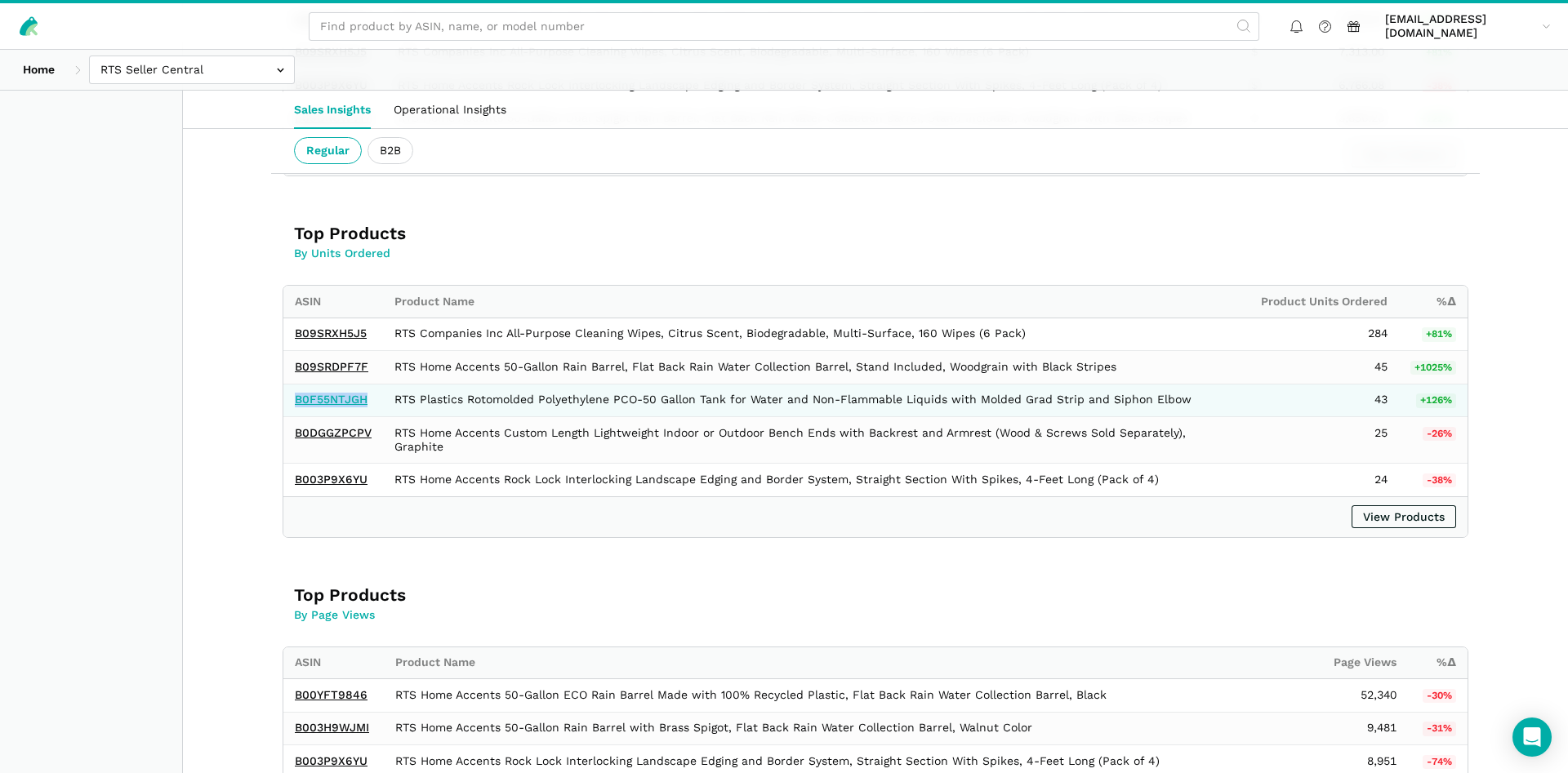
drag, startPoint x: 376, startPoint y: 402, endPoint x: 295, endPoint y: 401, distance: 81.0
click at [295, 401] on td "B0F55NTJGH" at bounding box center [333, 400] width 100 height 34
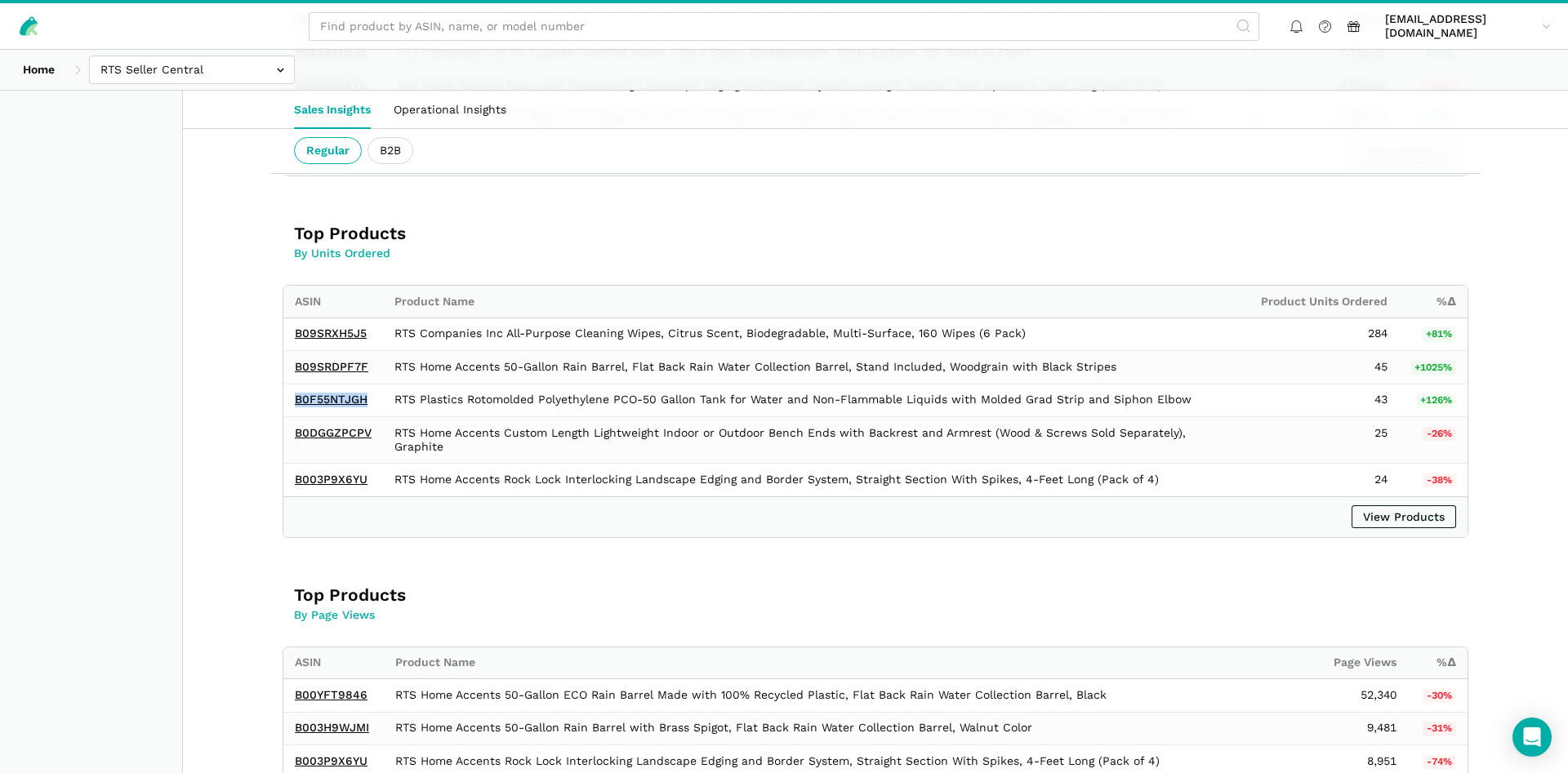
copy link "B0F55NTJGH"
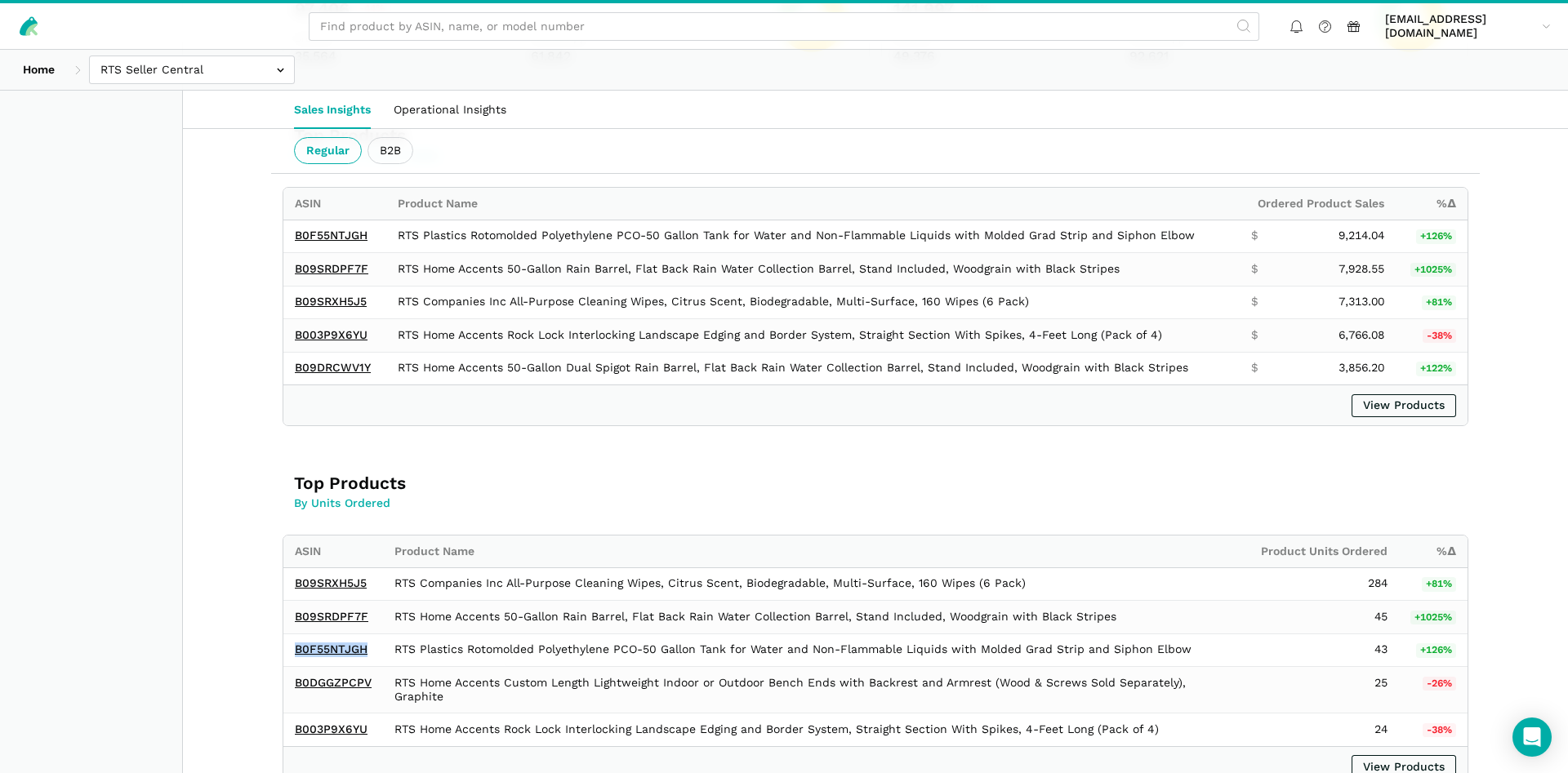
scroll to position [398, 0]
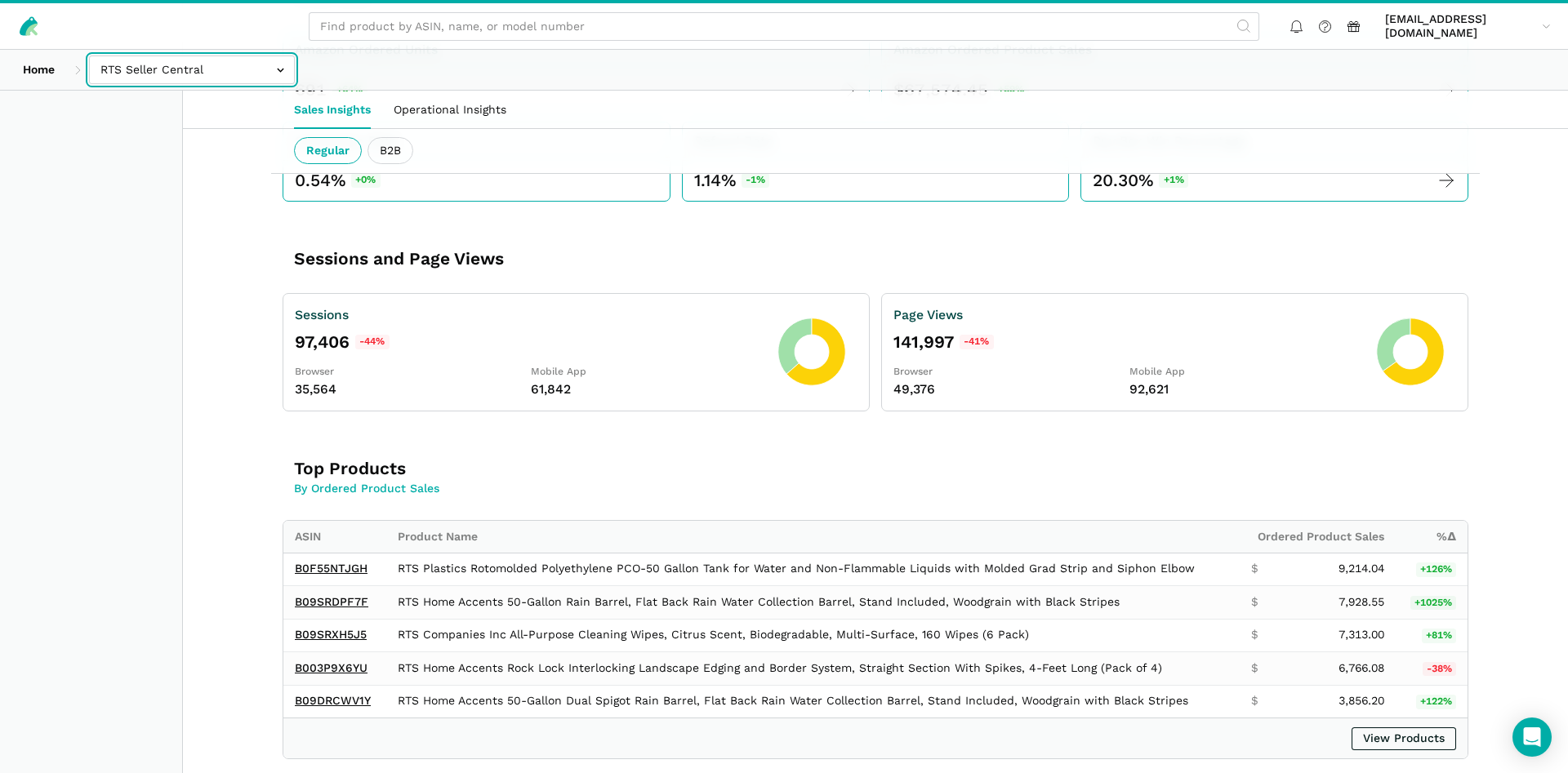
click at [137, 78] on input "text" at bounding box center [191, 70] width 205 height 29
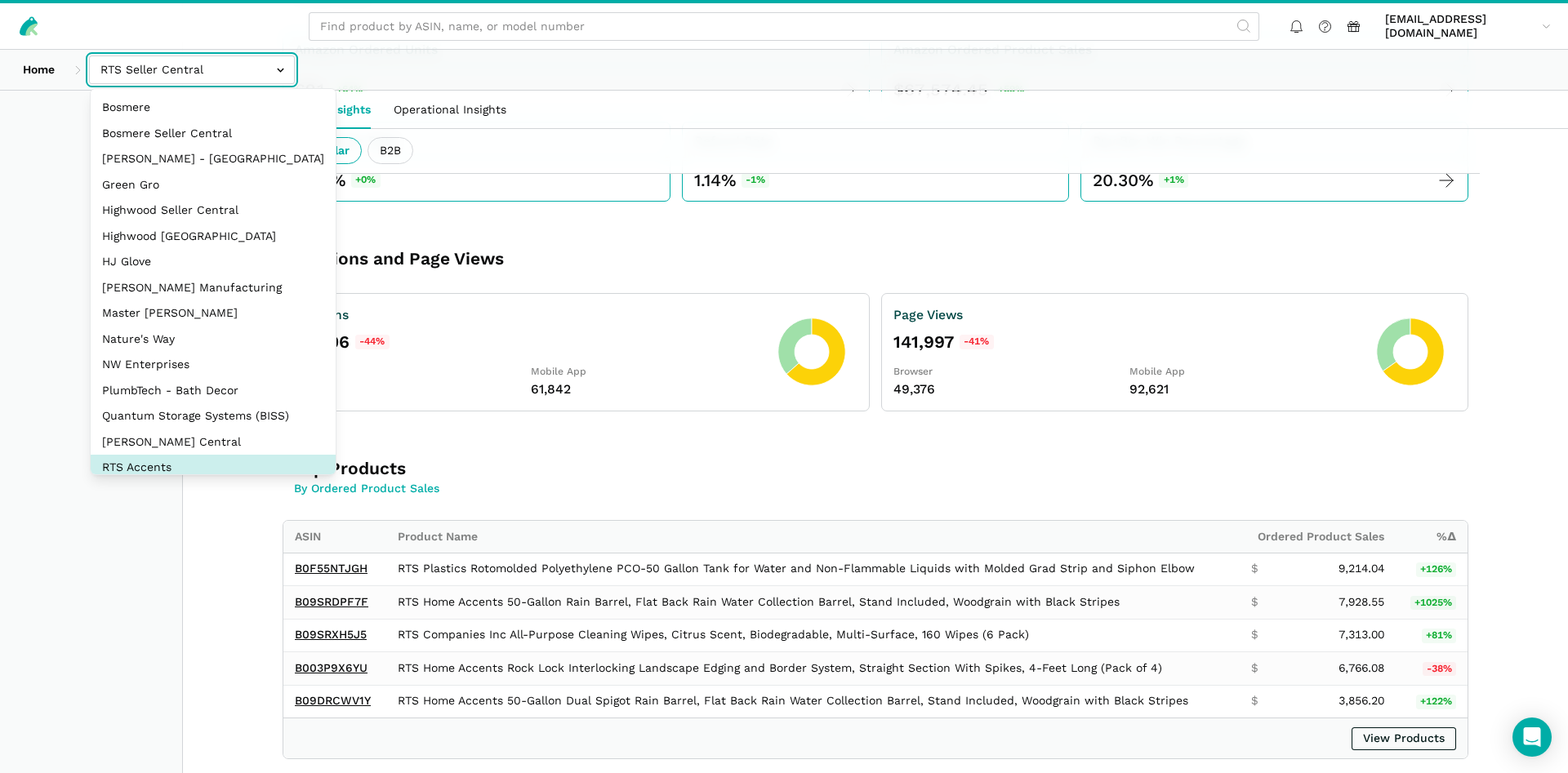
select select "DPHNLGULfjdmZCda3GrCfans"
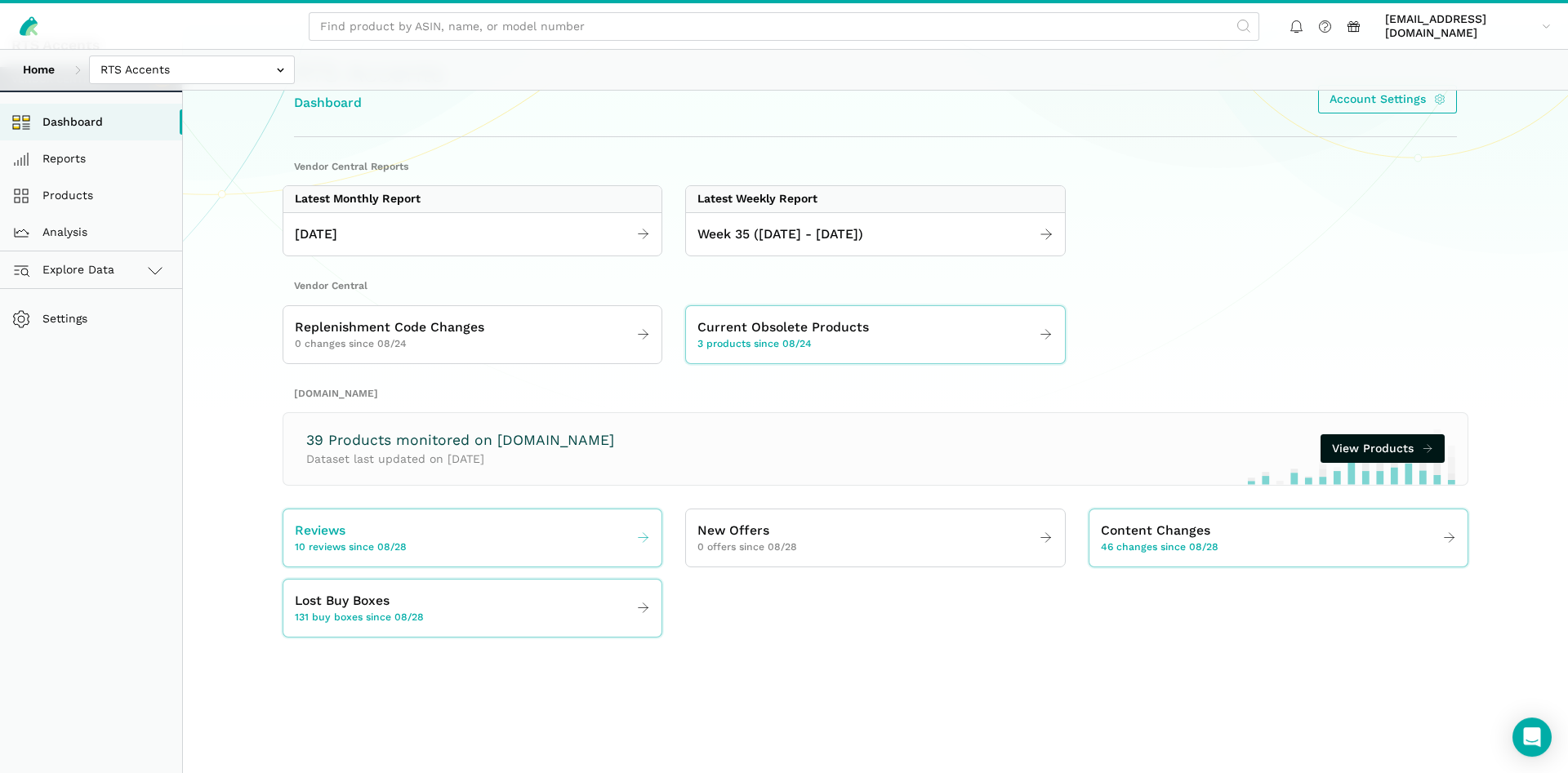
scroll to position [91, 0]
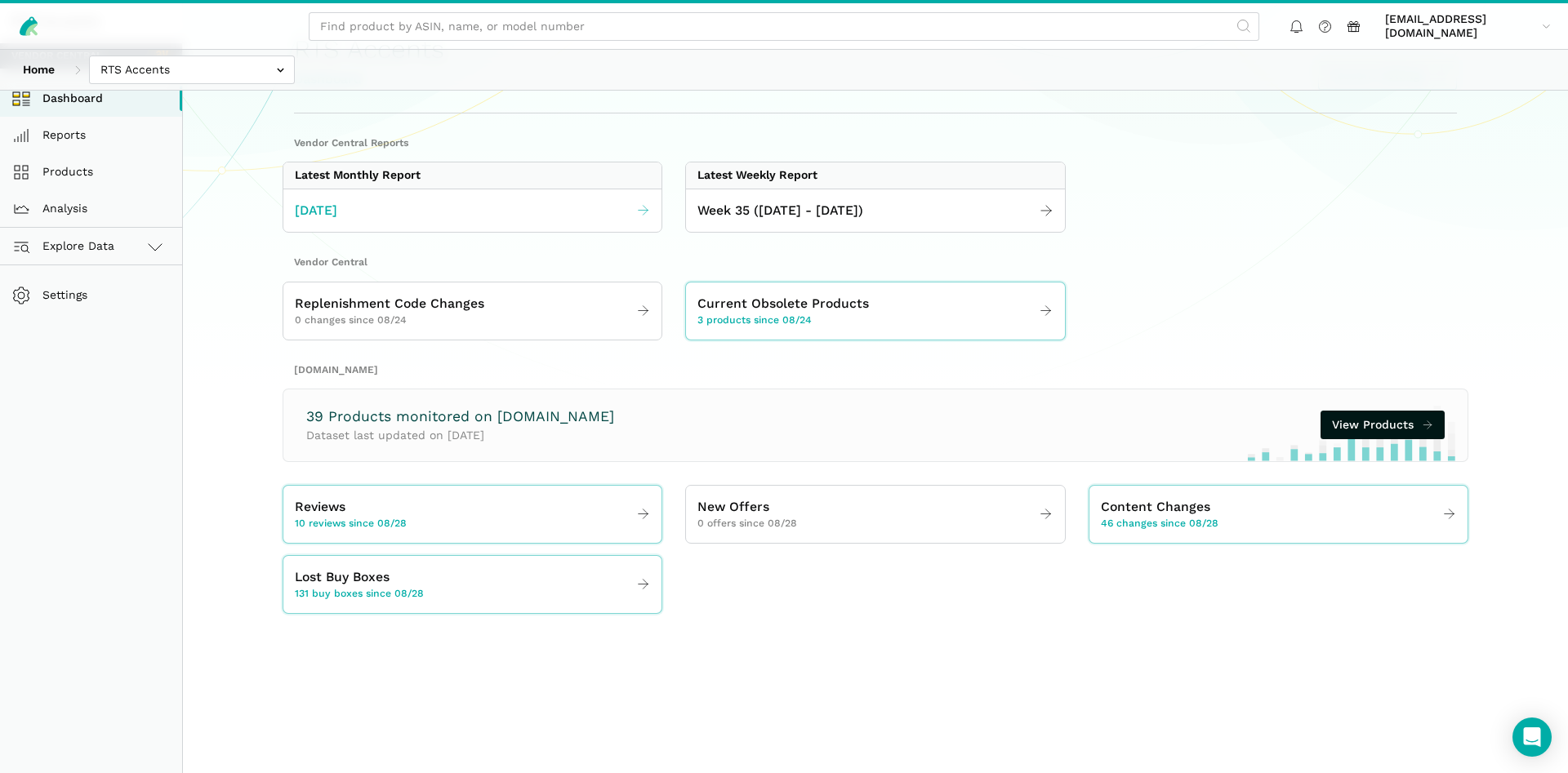
click at [337, 204] on span "[DATE]" at bounding box center [316, 210] width 43 height 20
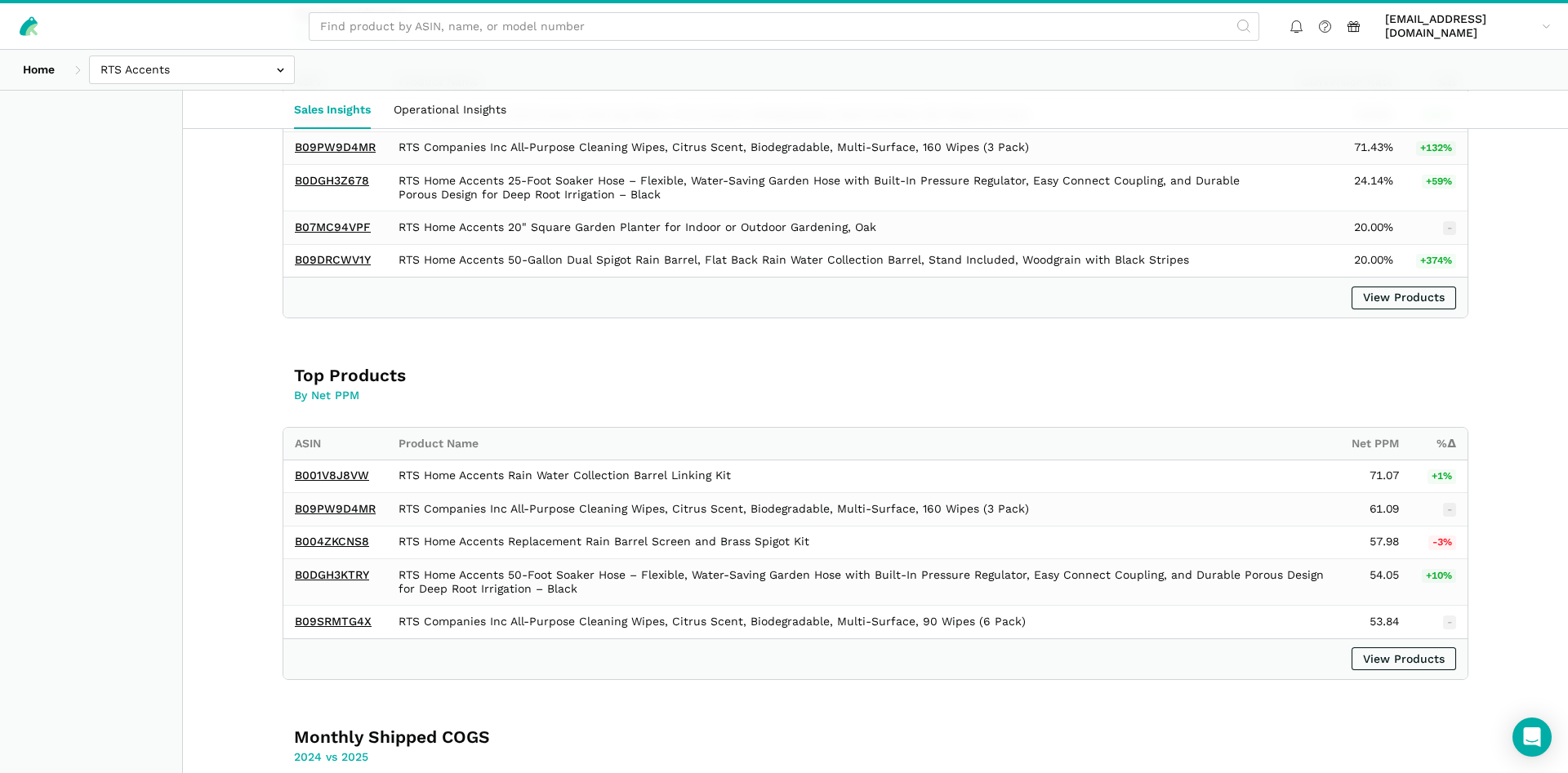
scroll to position [1333, 0]
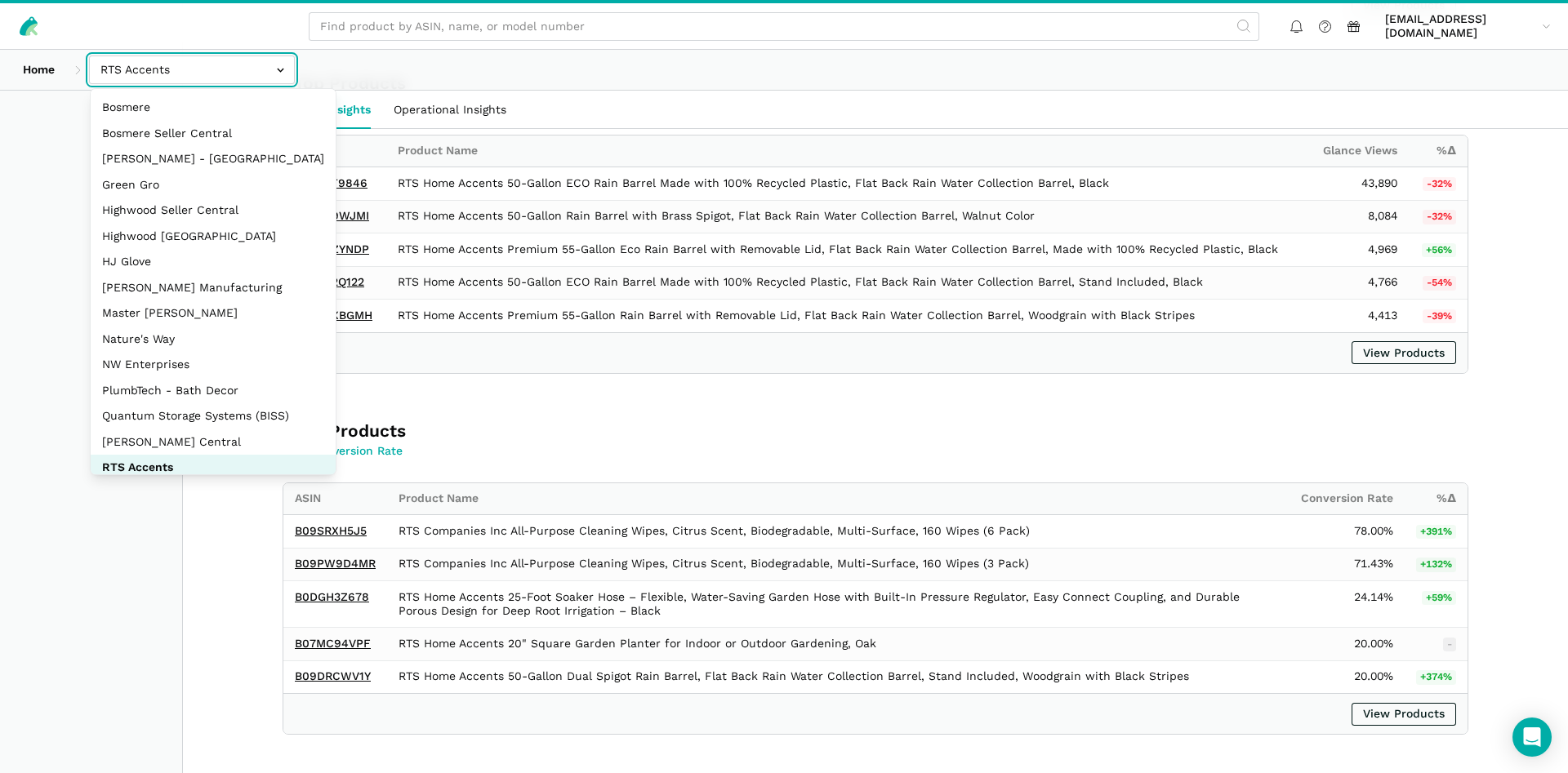
click at [191, 83] on input "text" at bounding box center [191, 70] width 205 height 29
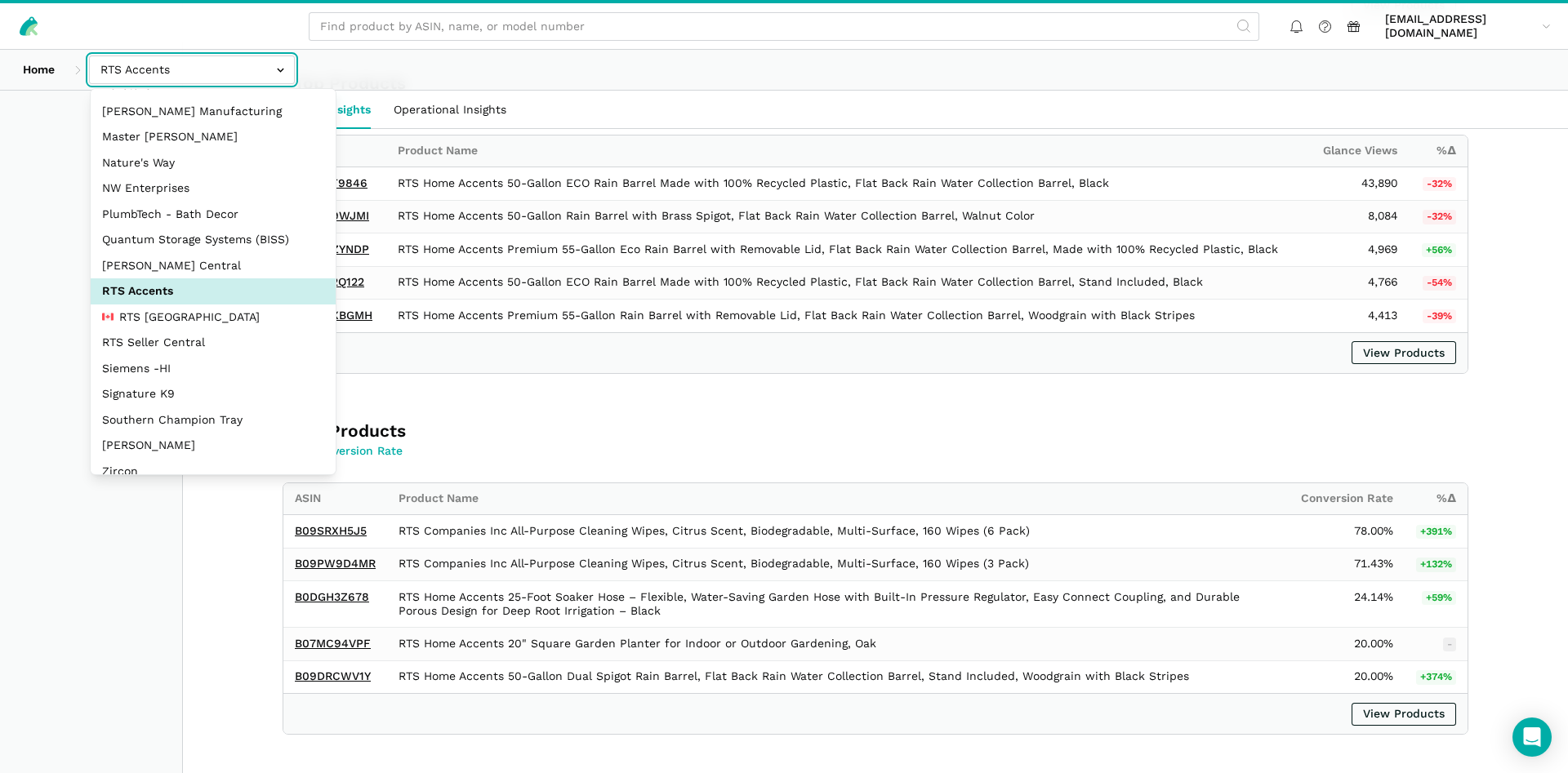
scroll to position [140, 0]
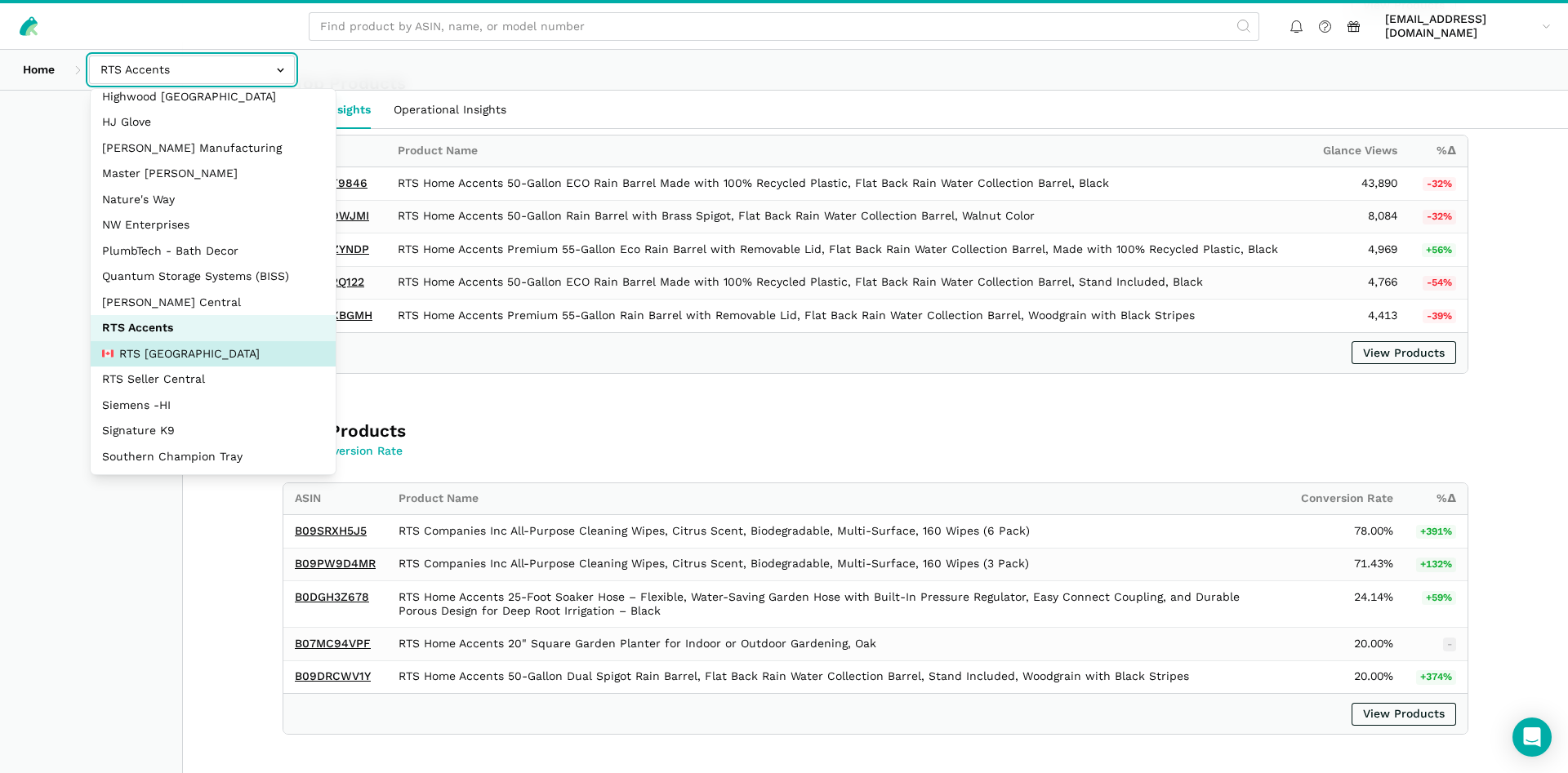
select select "pnjjhdDqPVj5aAaTPiCgBAEB"
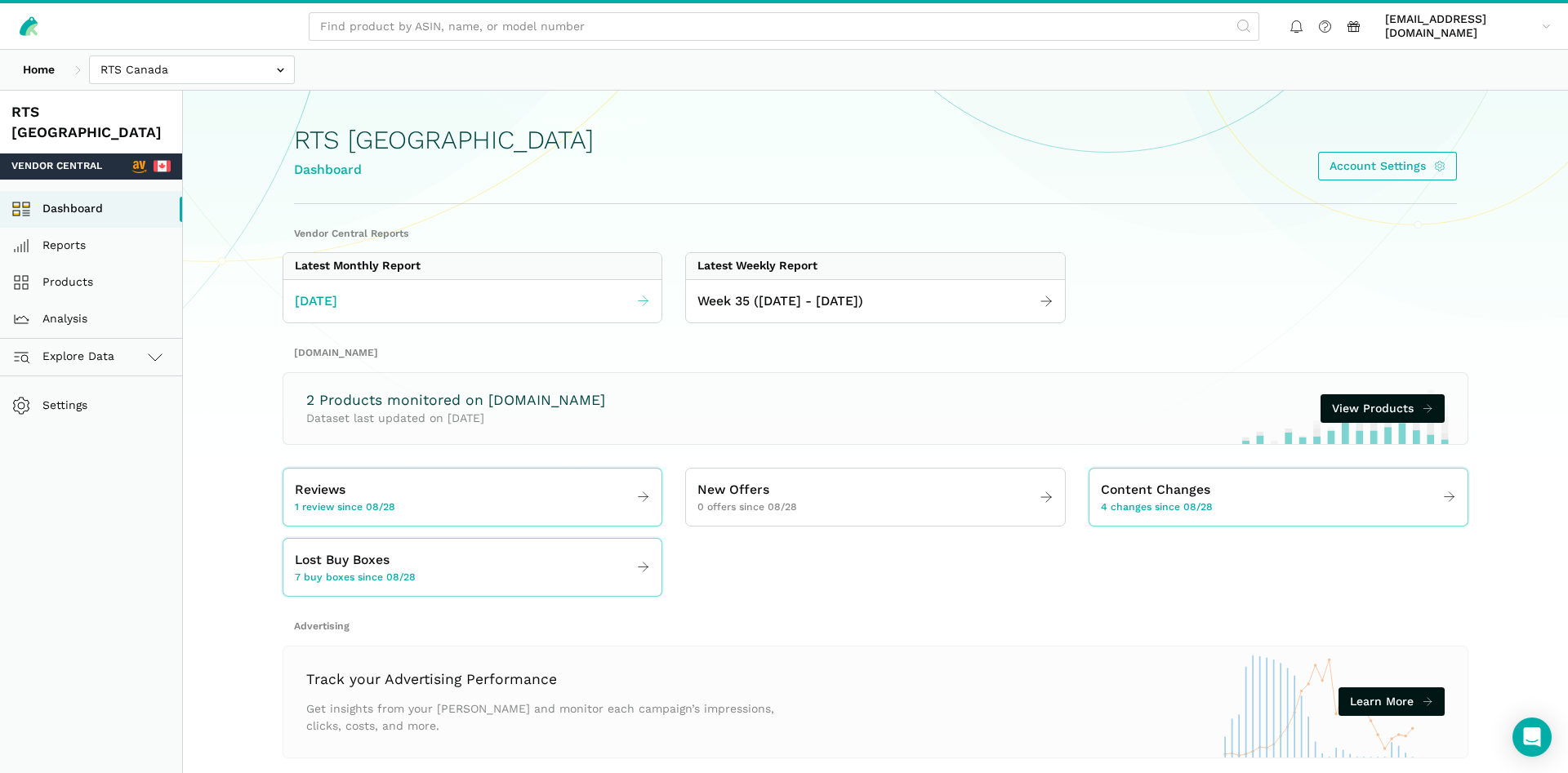
click at [451, 294] on link "[DATE]" at bounding box center [472, 301] width 378 height 32
click at [758, 296] on span "Week 35 ([DATE] - [DATE])" at bounding box center [780, 301] width 166 height 20
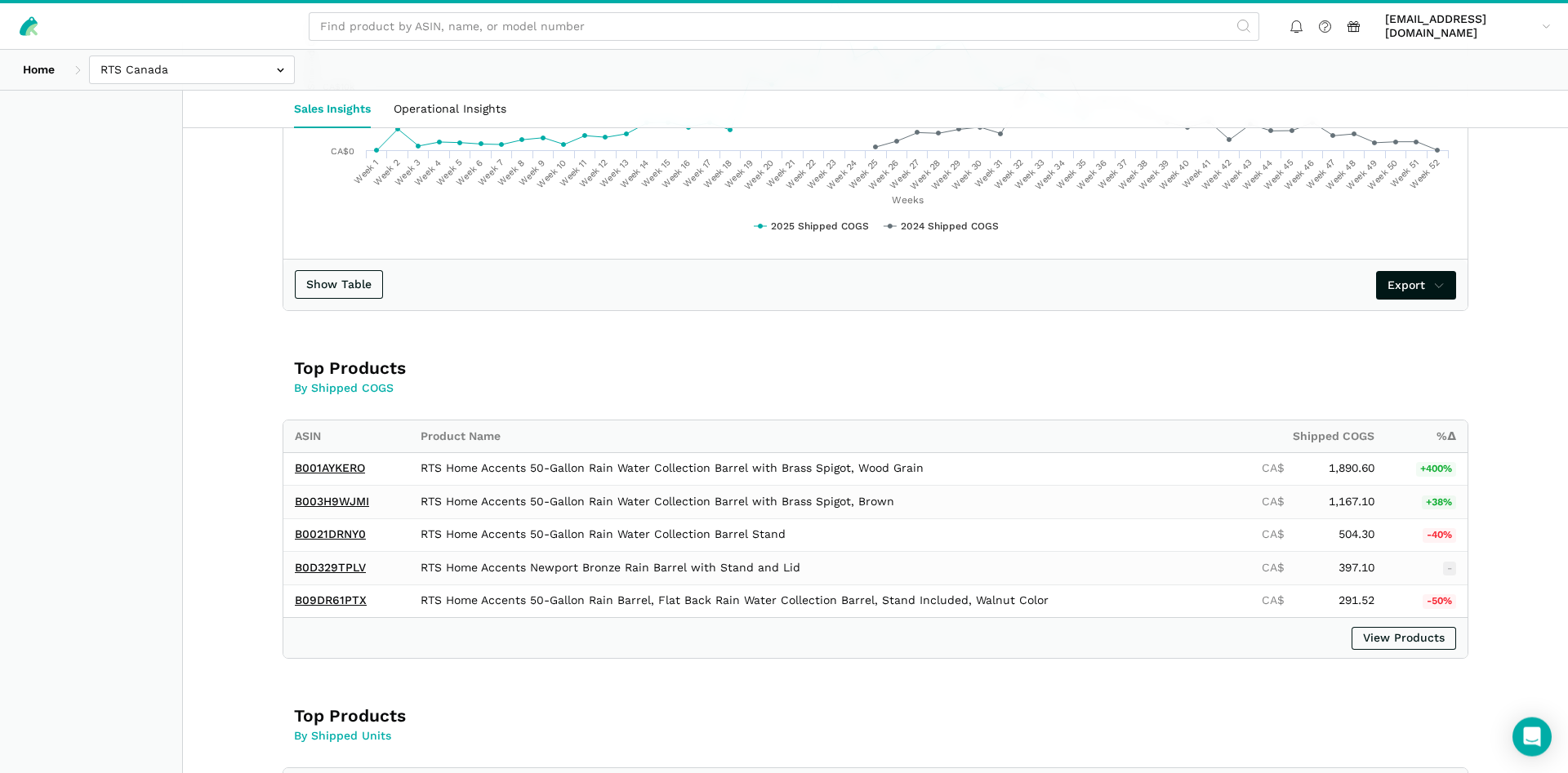
scroll to position [749, 0]
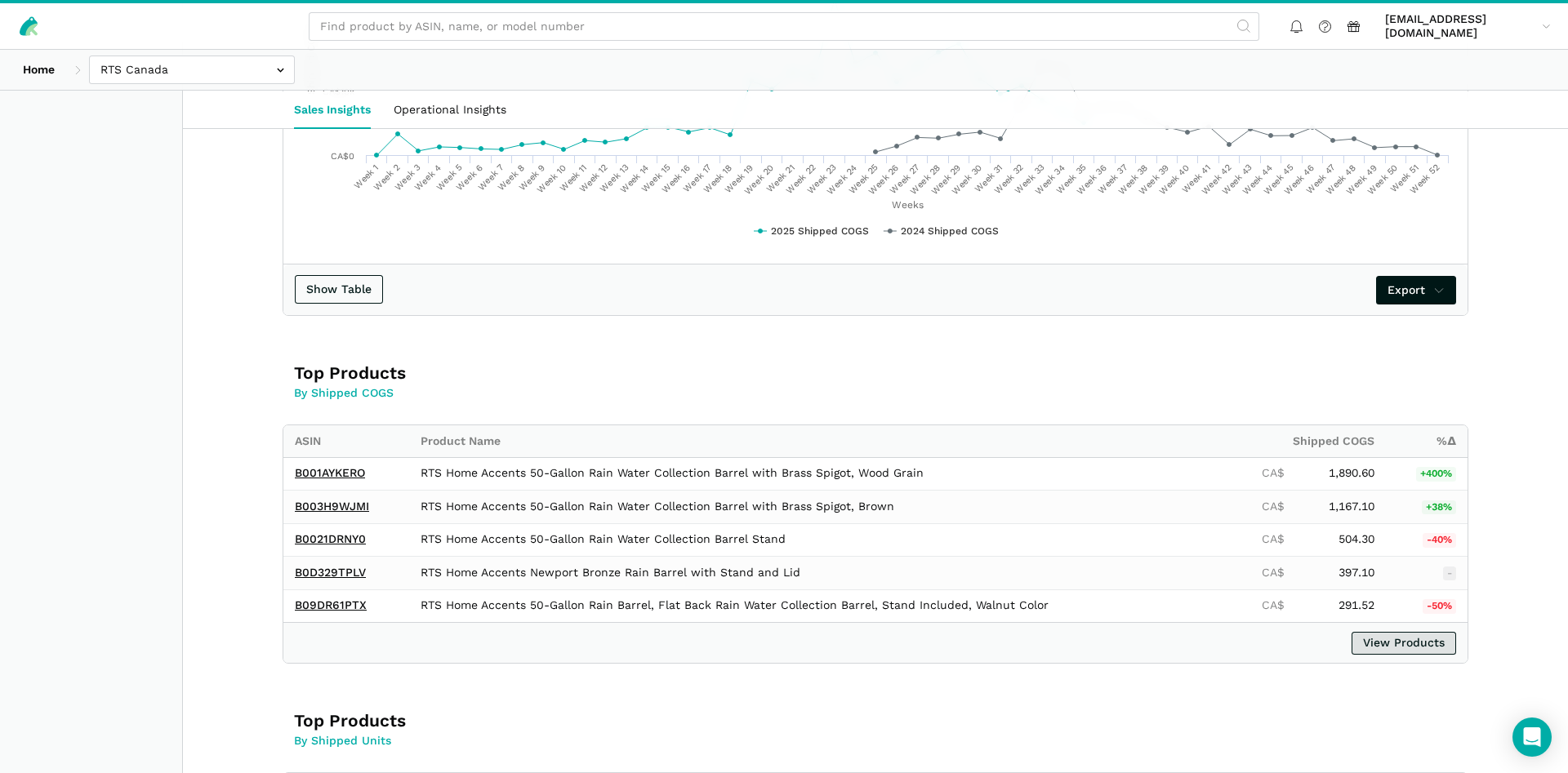
click at [1400, 639] on link "View Products" at bounding box center [1404, 643] width 105 height 23
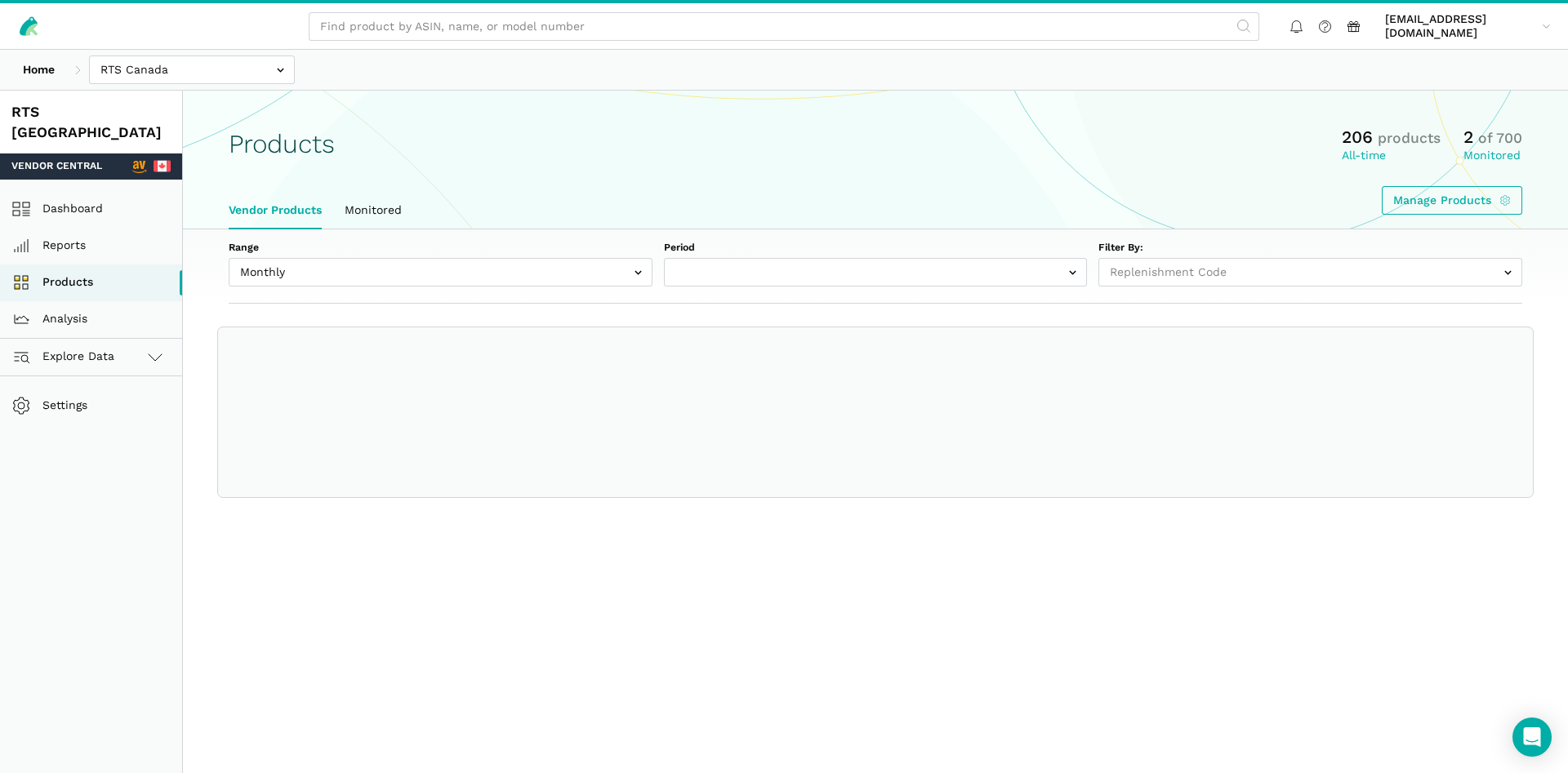
select select
select select "Monthly|[DATE]"
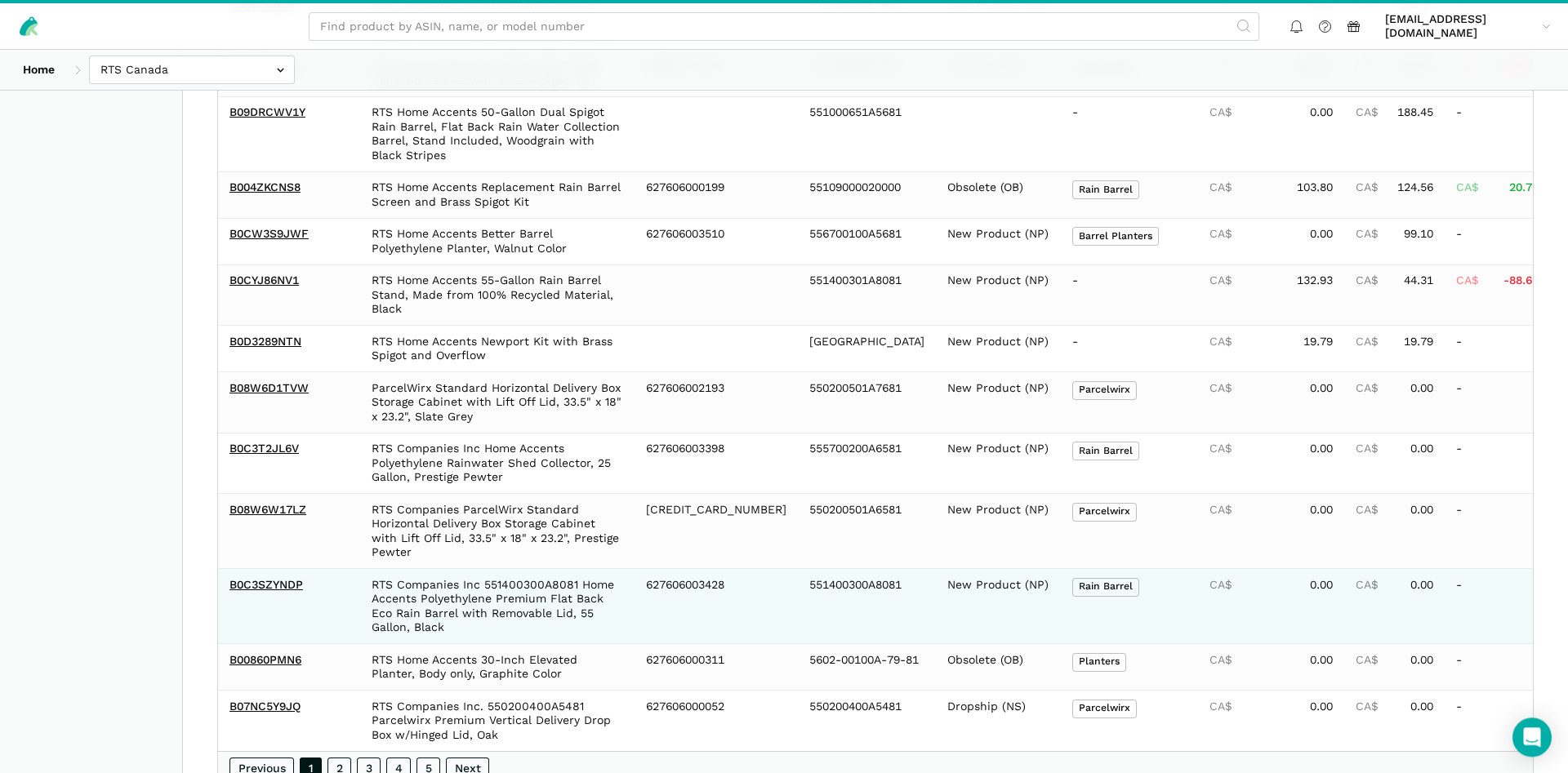
scroll to position [1297, 0]
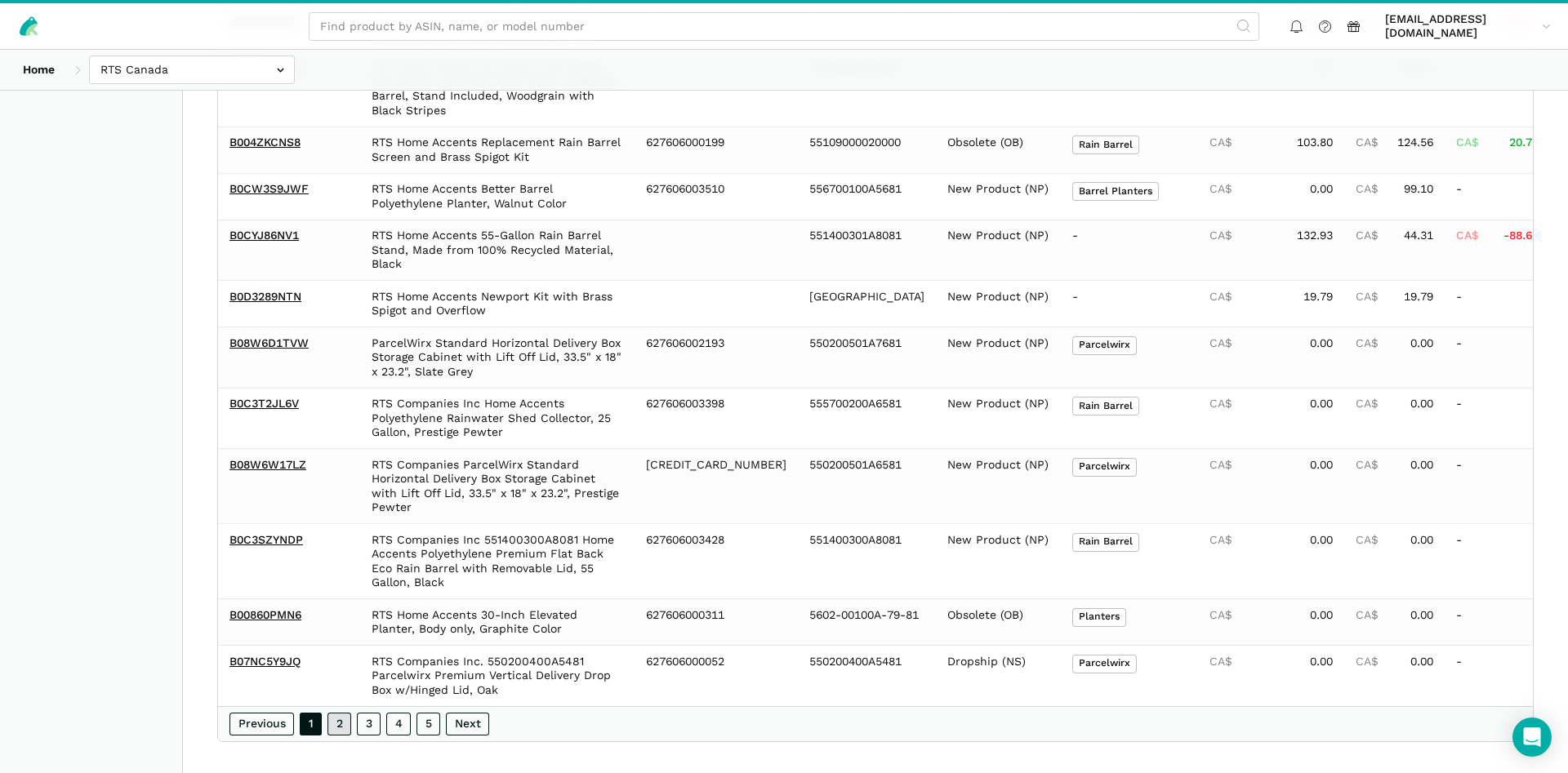
click at [348, 712] on link "2" at bounding box center [339, 724] width 24 height 23
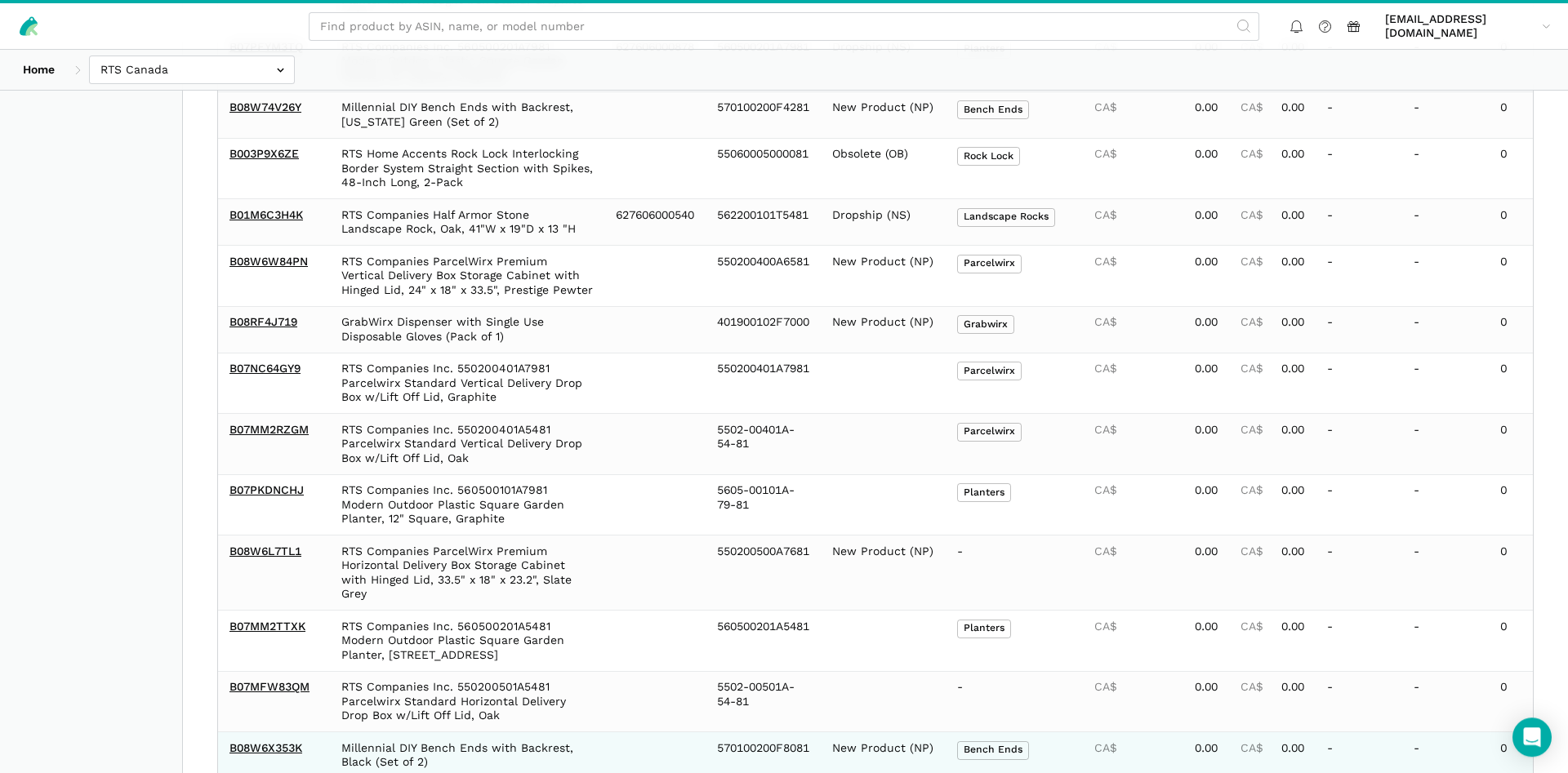
scroll to position [1226, 0]
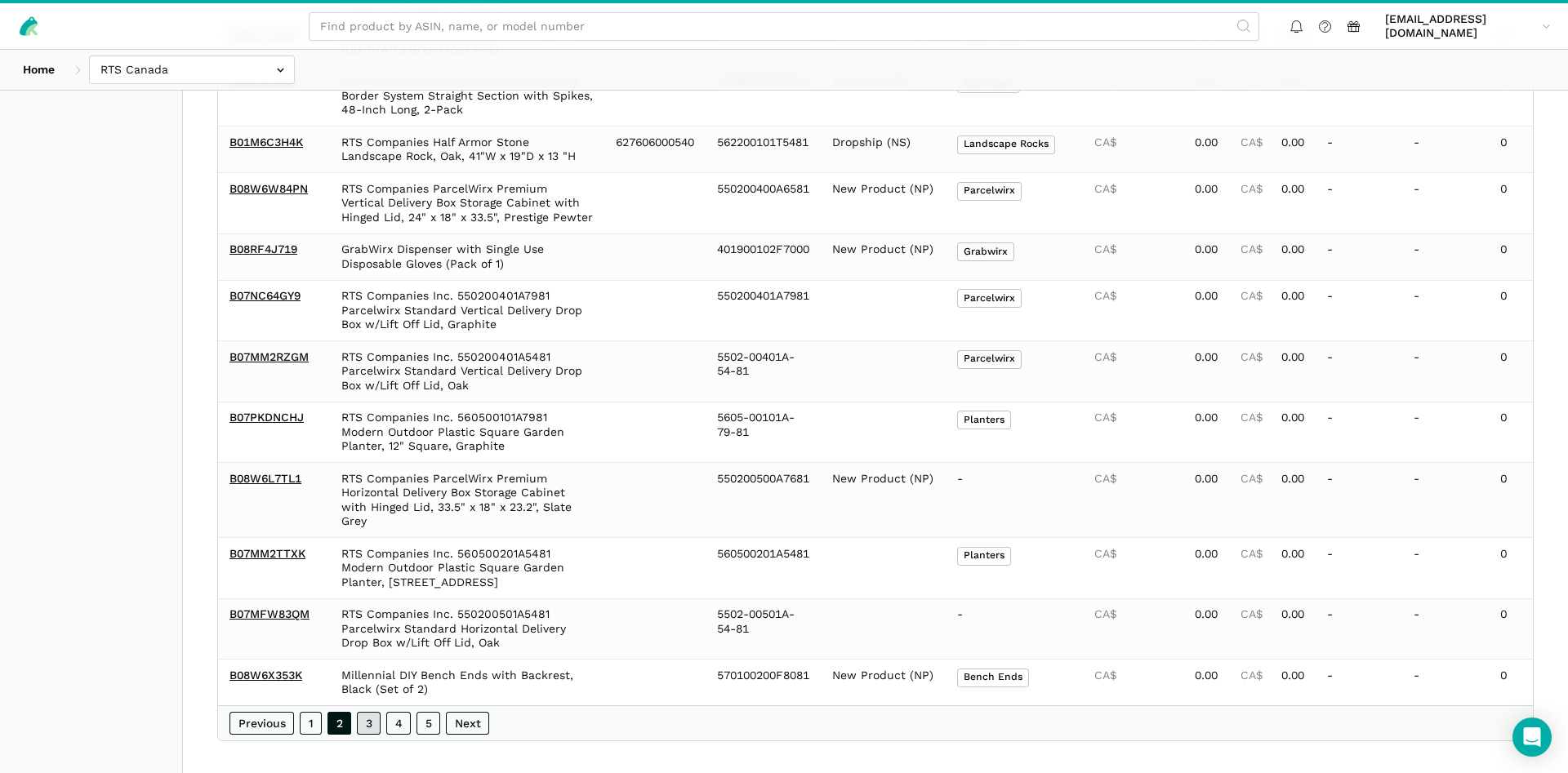
click at [372, 712] on link "3" at bounding box center [368, 723] width 24 height 23
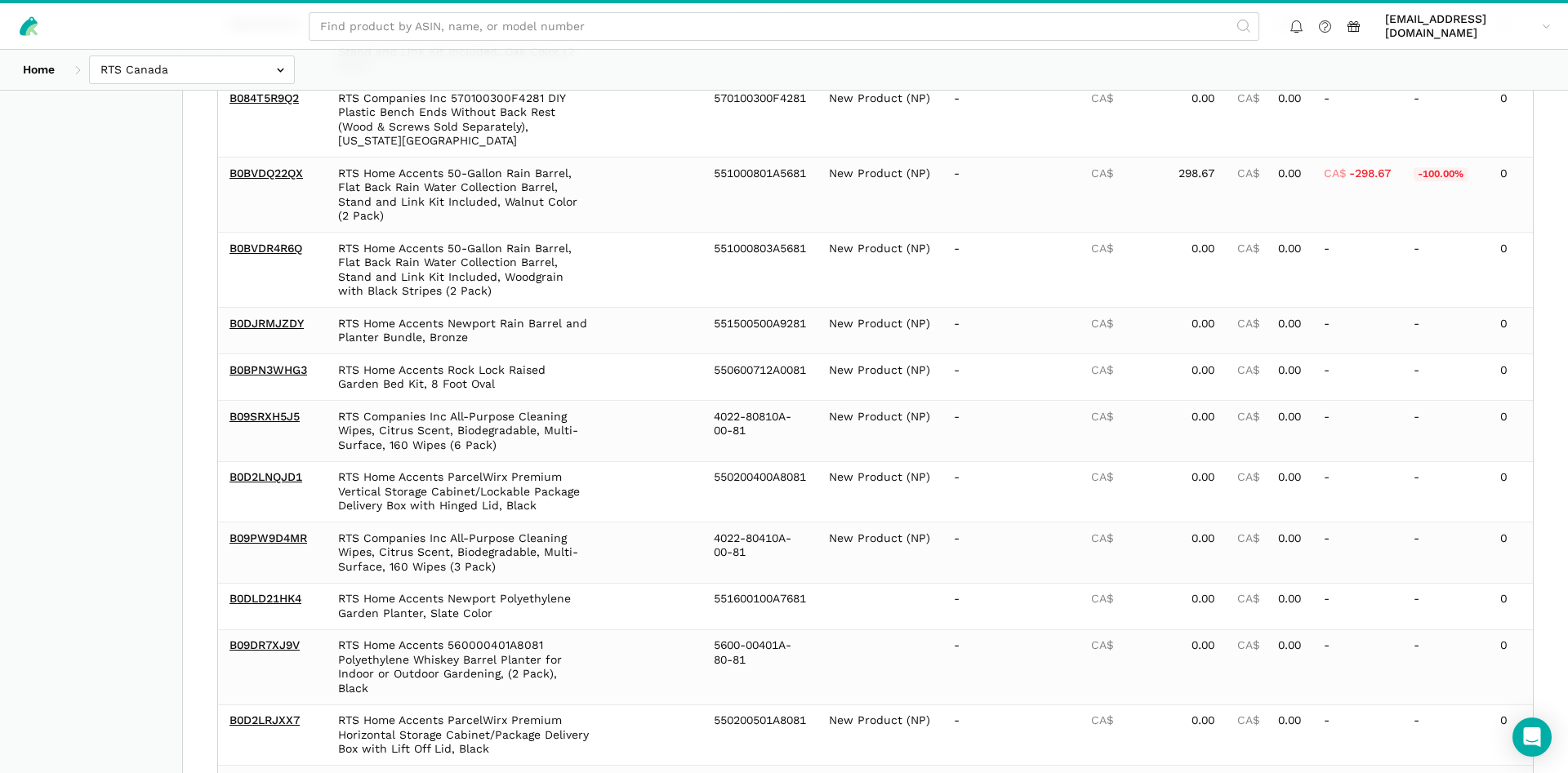
scroll to position [1297, 0]
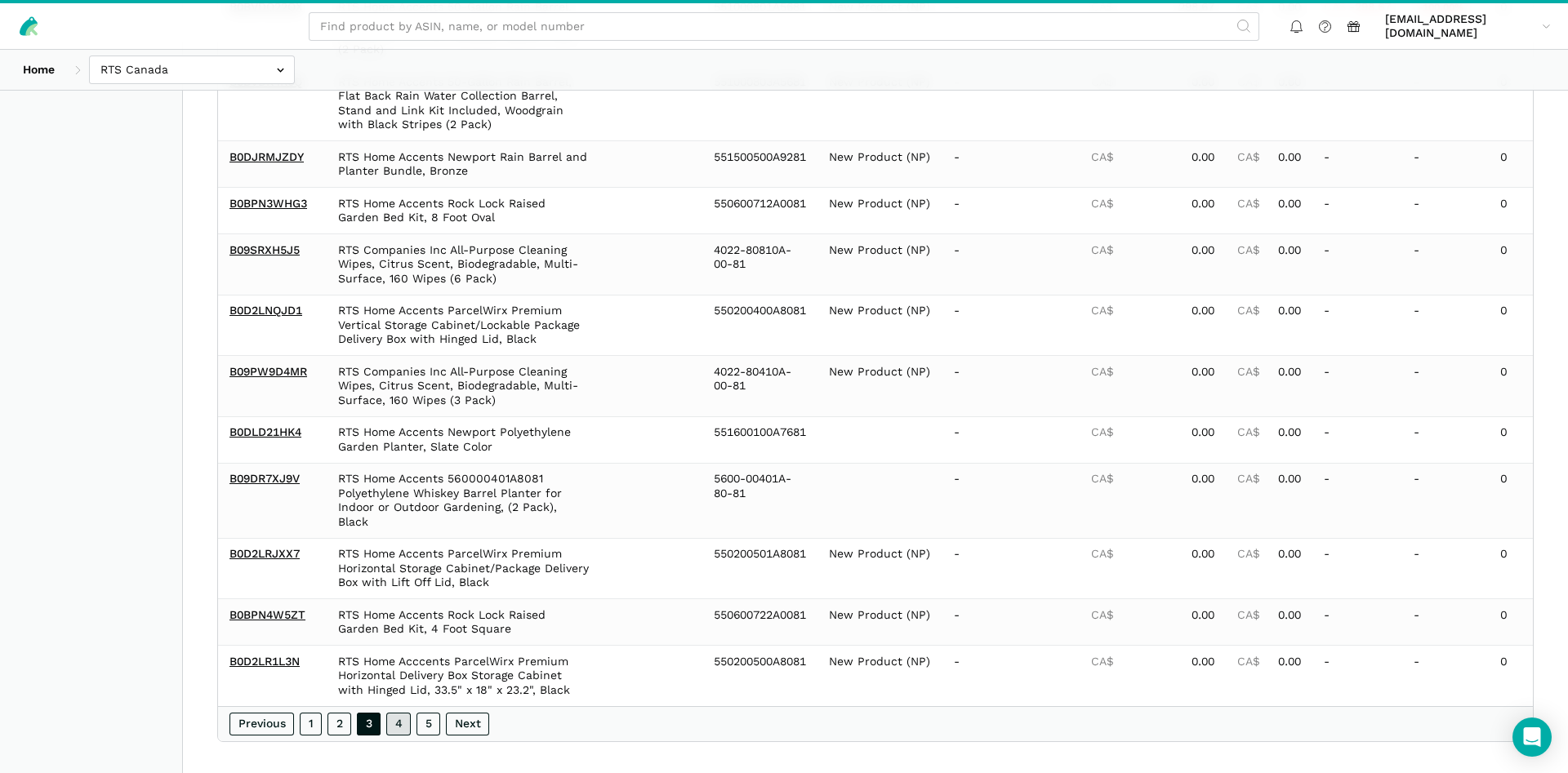
click at [403, 712] on link "4" at bounding box center [399, 724] width 25 height 23
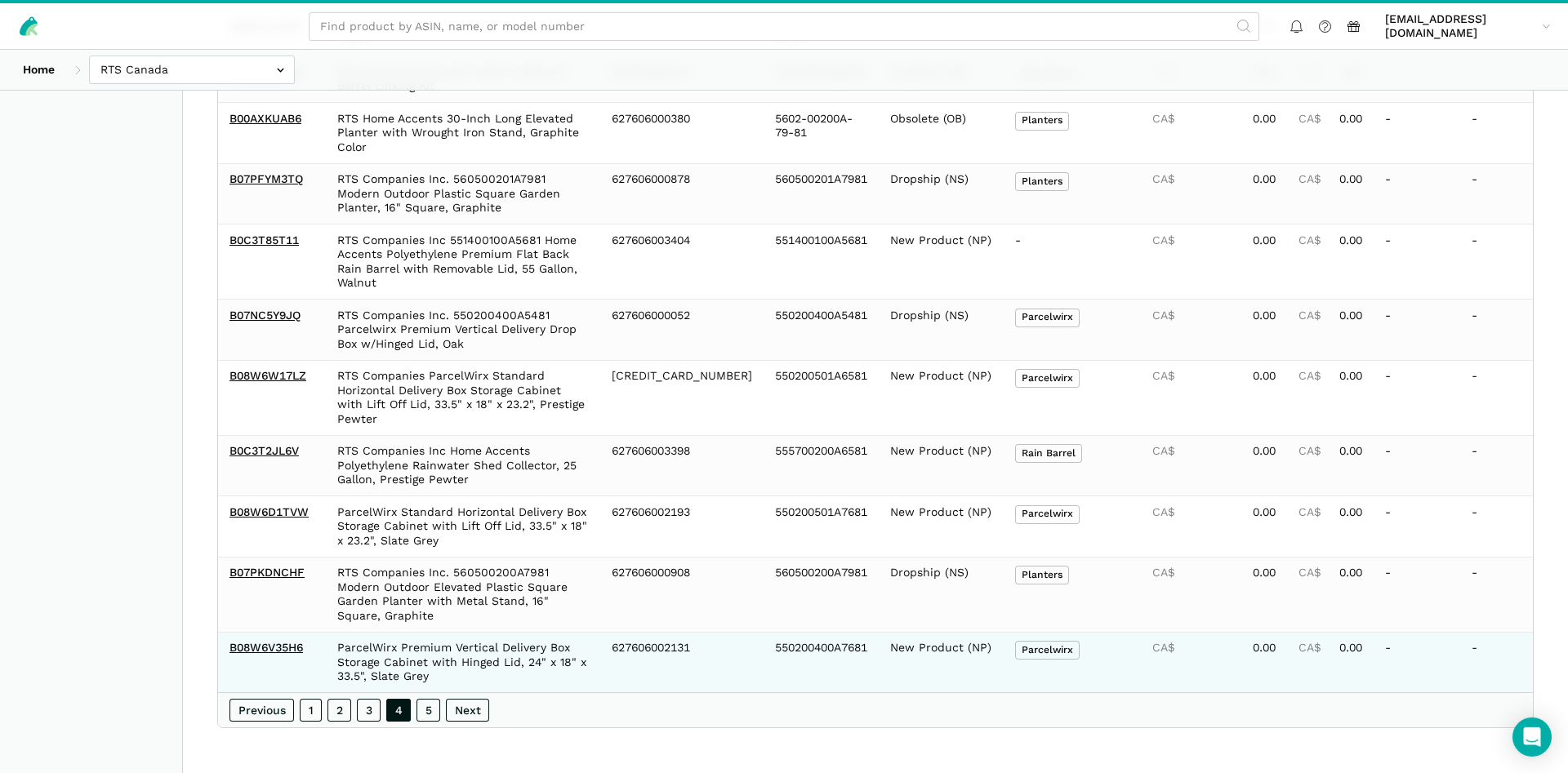
scroll to position [1240, 0]
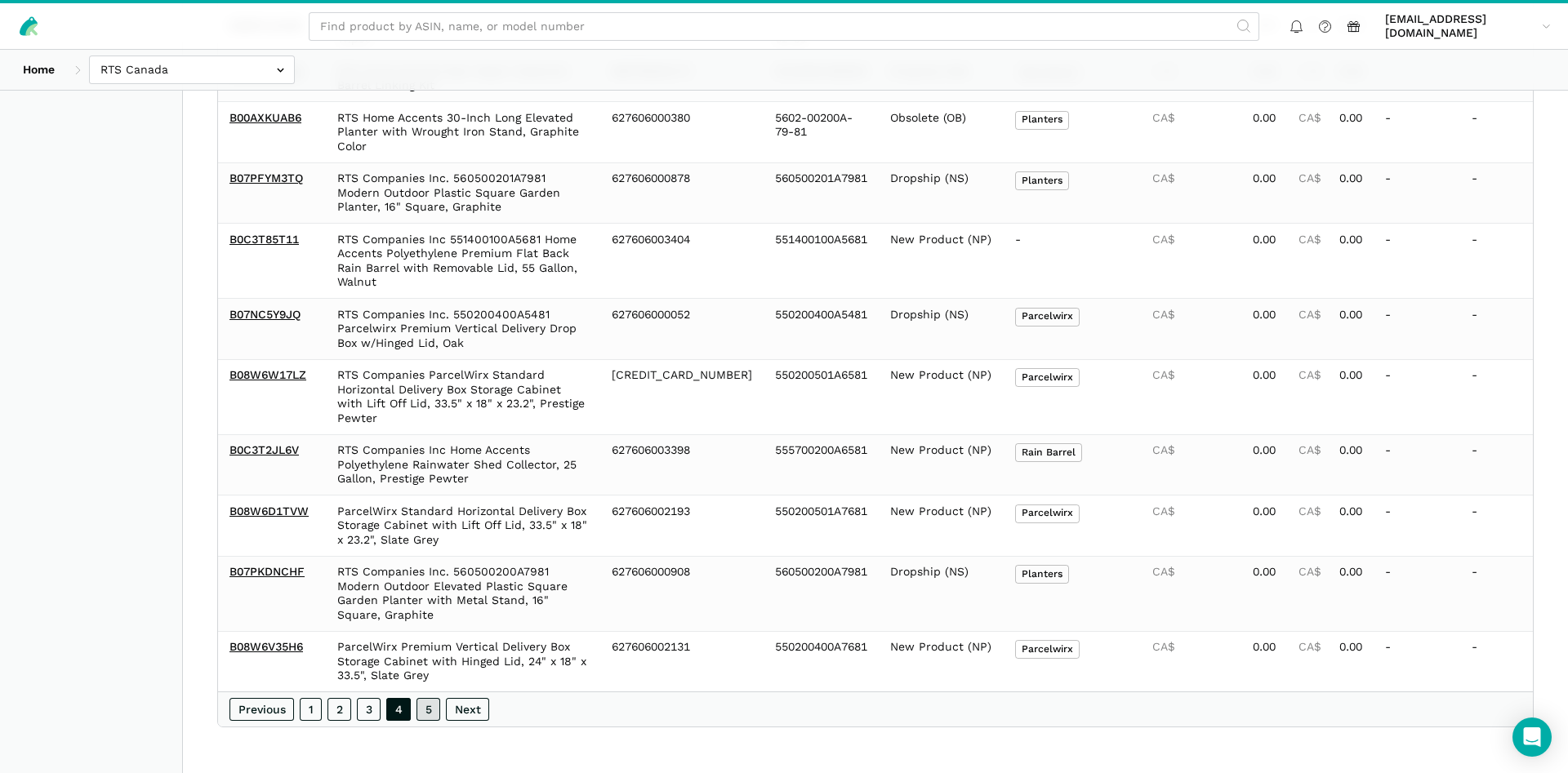
click at [434, 710] on link "5" at bounding box center [428, 709] width 24 height 23
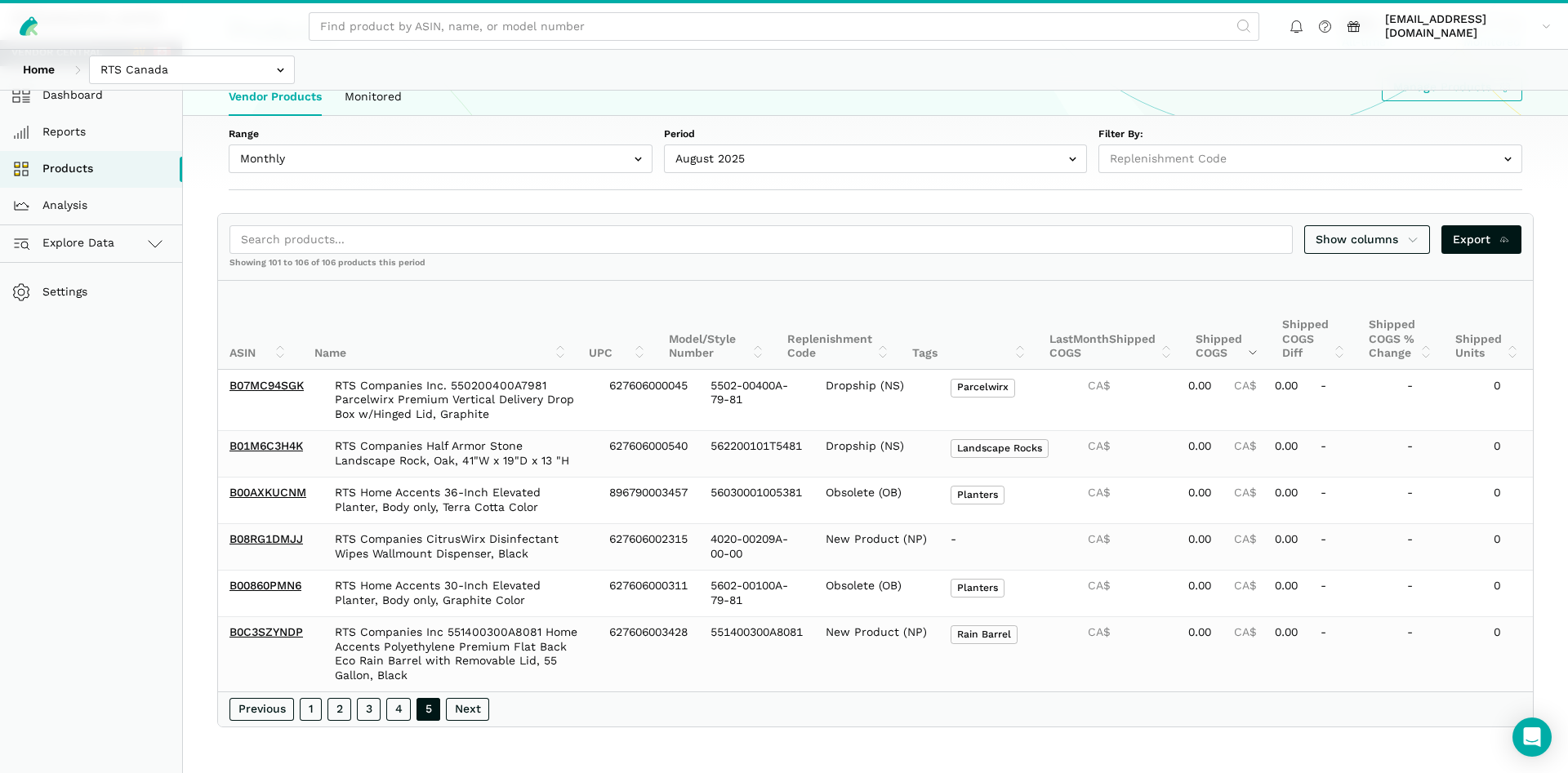
scroll to position [114, 0]
click at [451, 171] on input "text" at bounding box center [440, 159] width 424 height 29
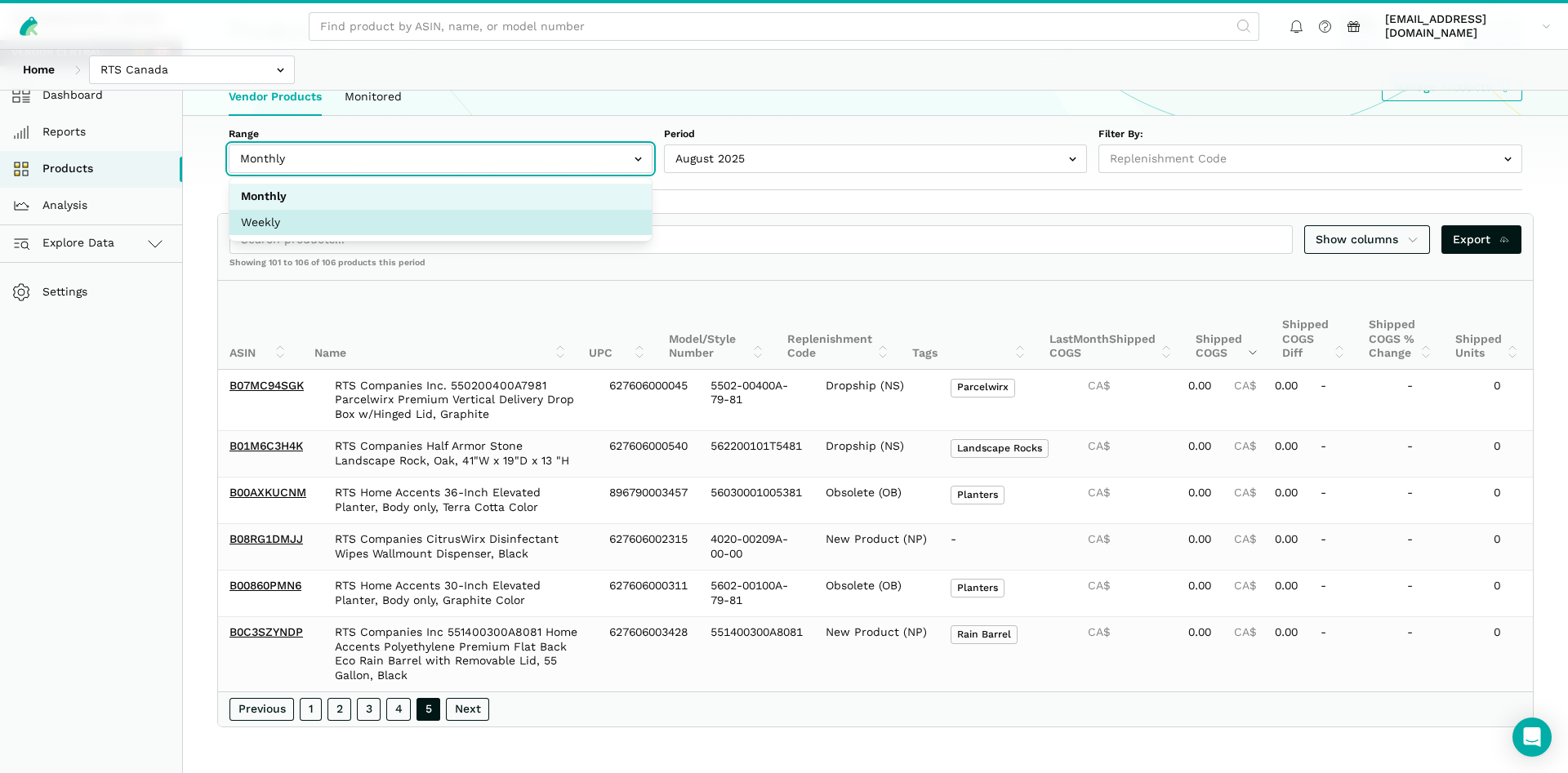
select select "Weekly"
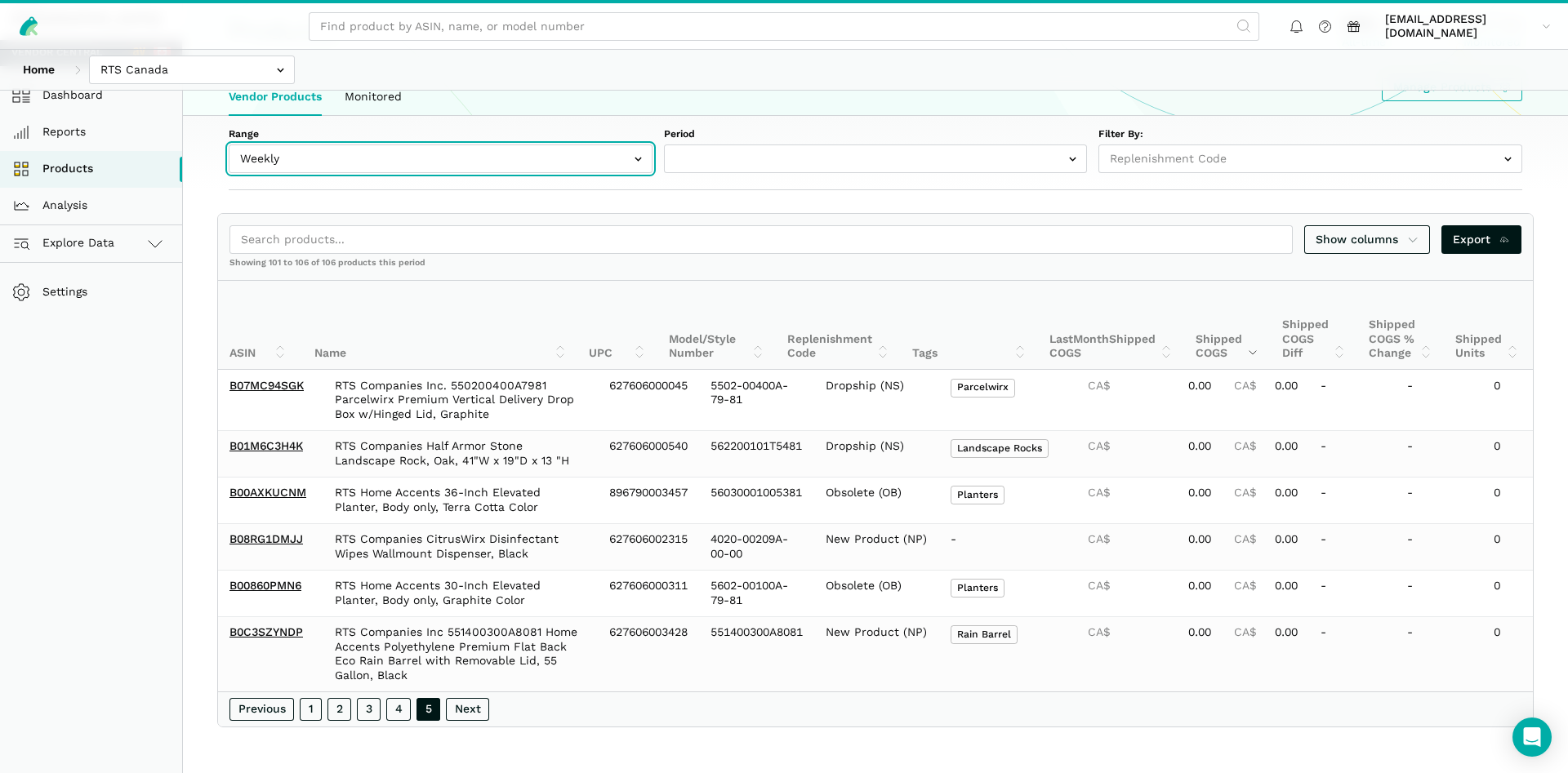
select select "Weekly|[DATE]"
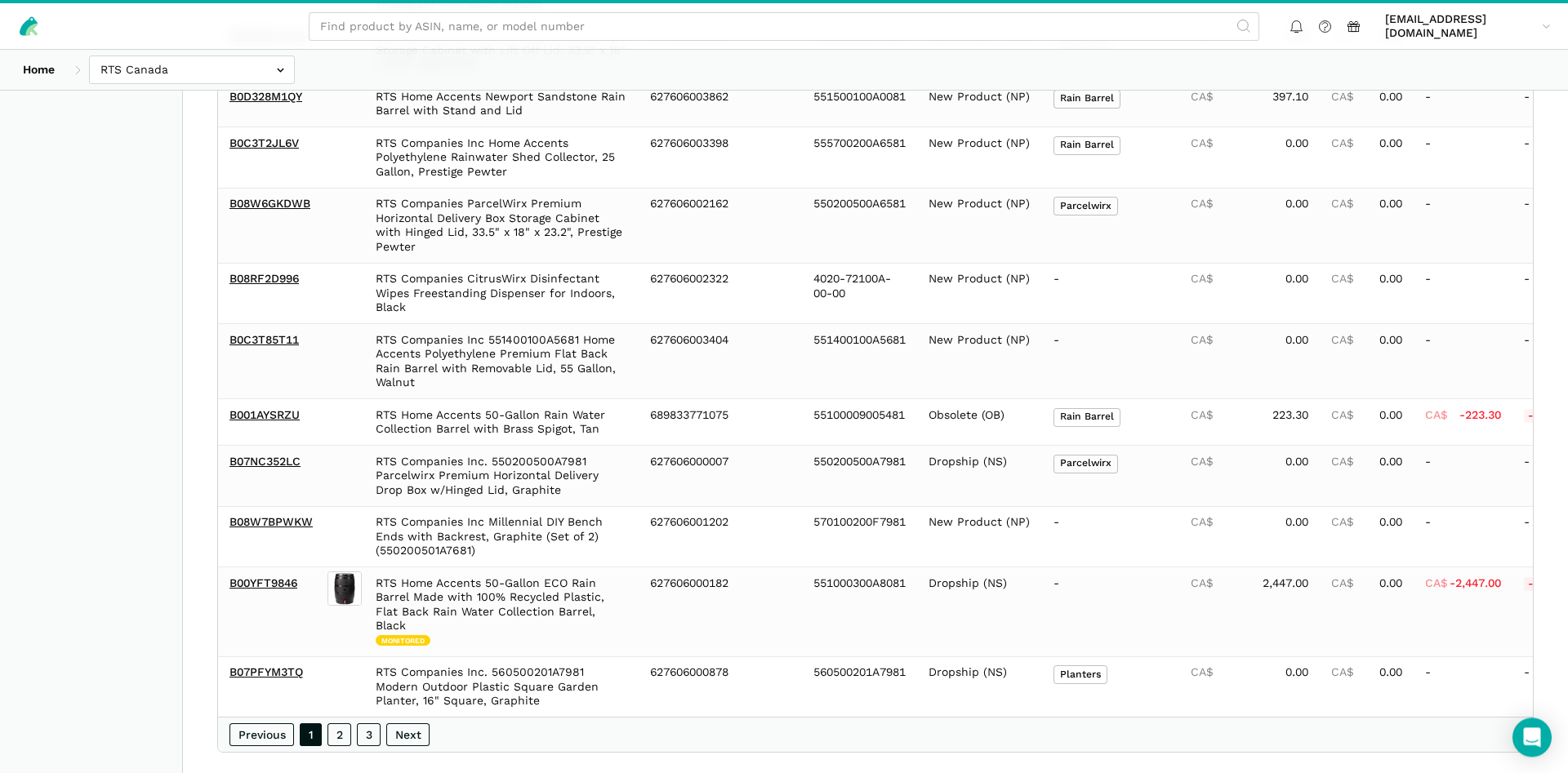
scroll to position [1312, 0]
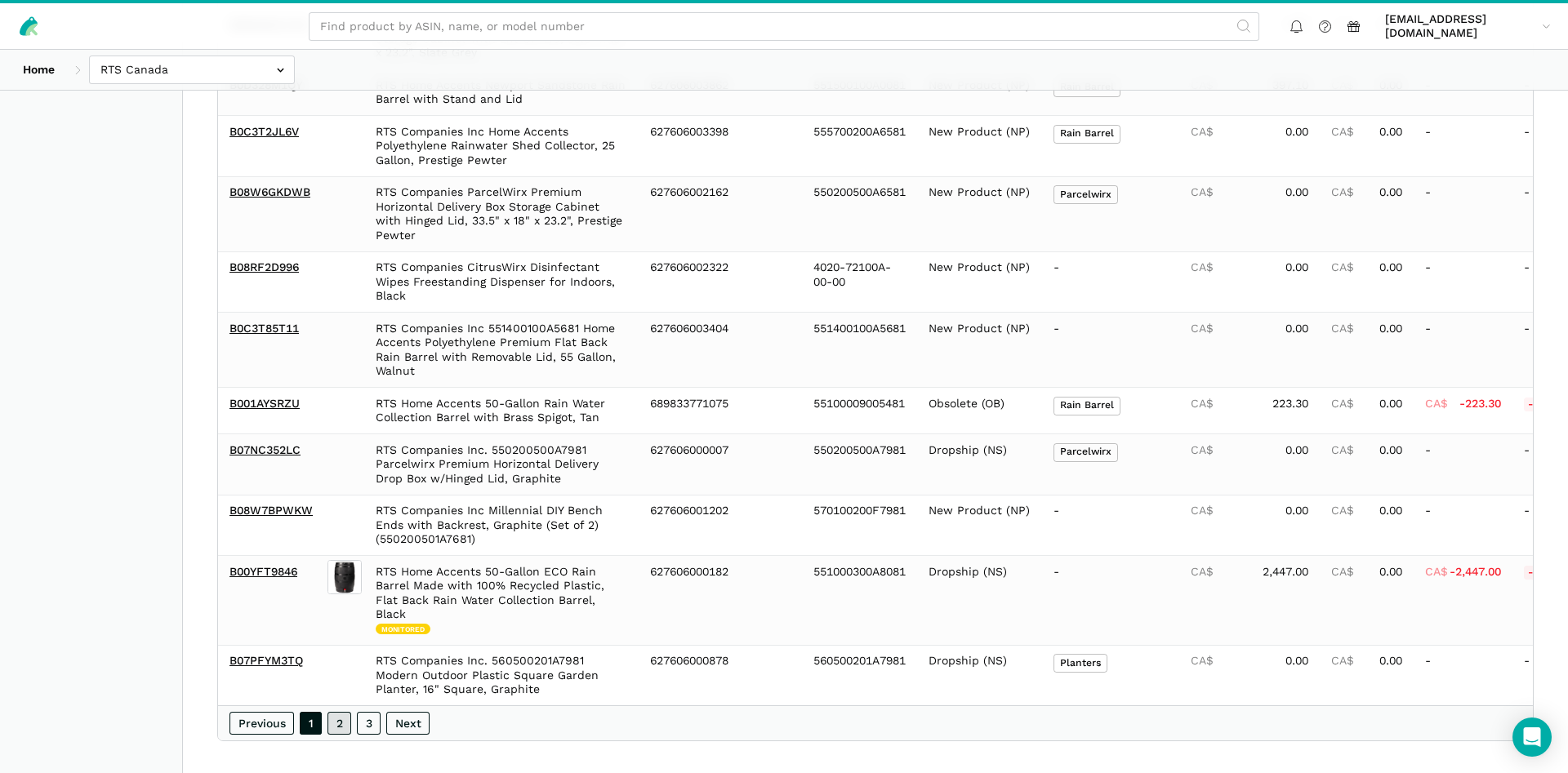
click at [338, 712] on link "2" at bounding box center [339, 723] width 24 height 23
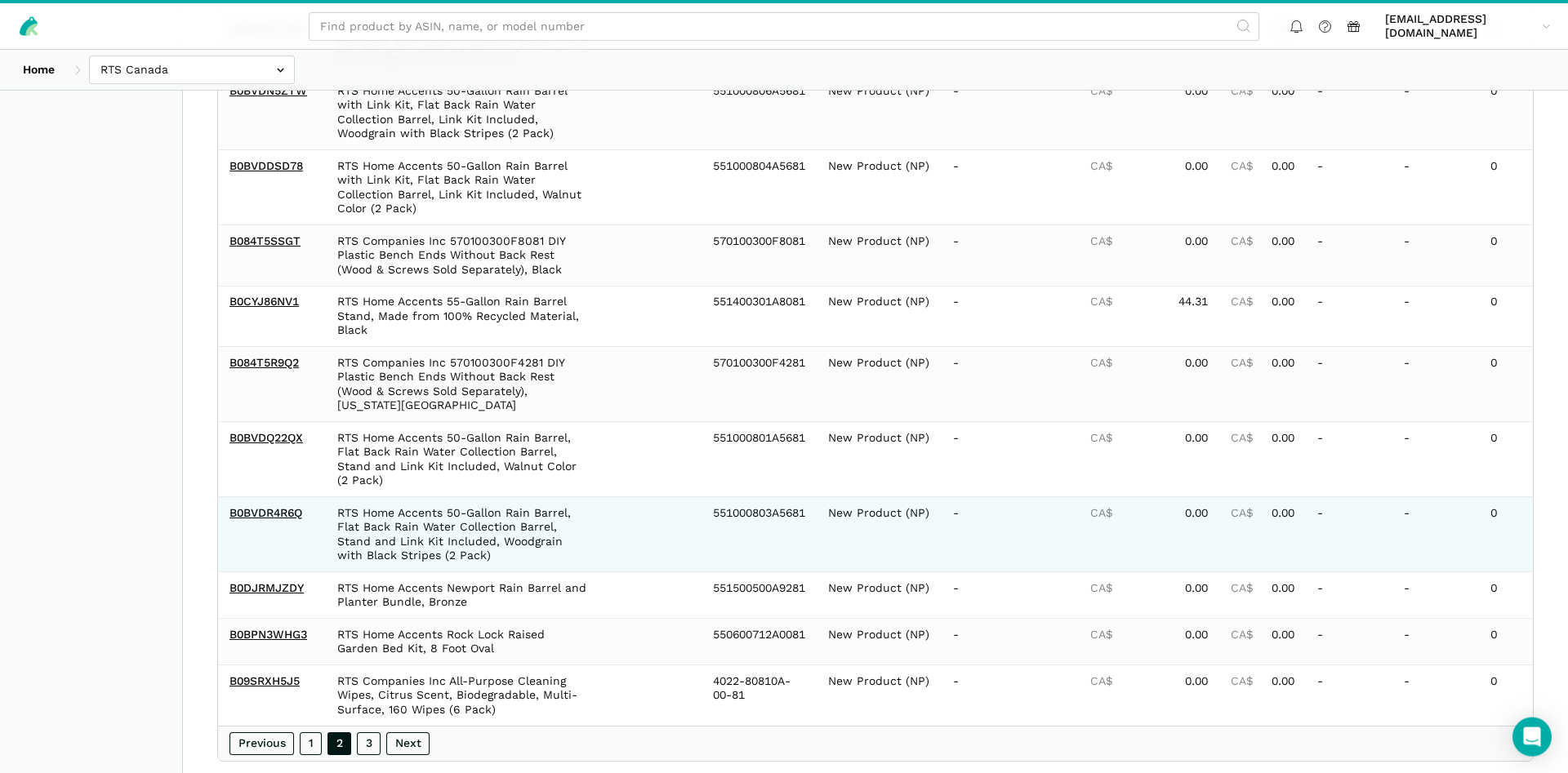
scroll to position [1283, 0]
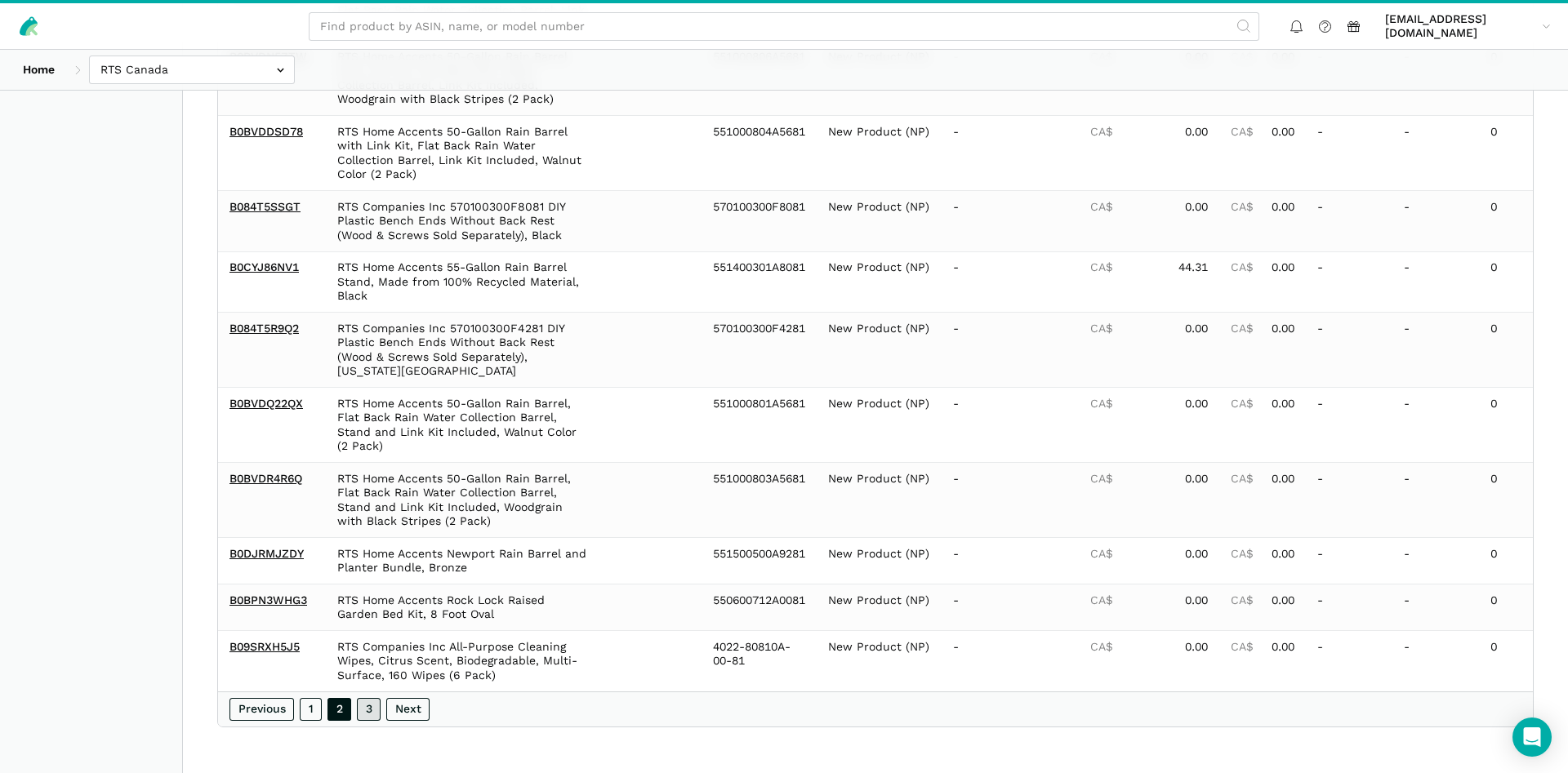
click at [374, 700] on link "3" at bounding box center [368, 709] width 24 height 23
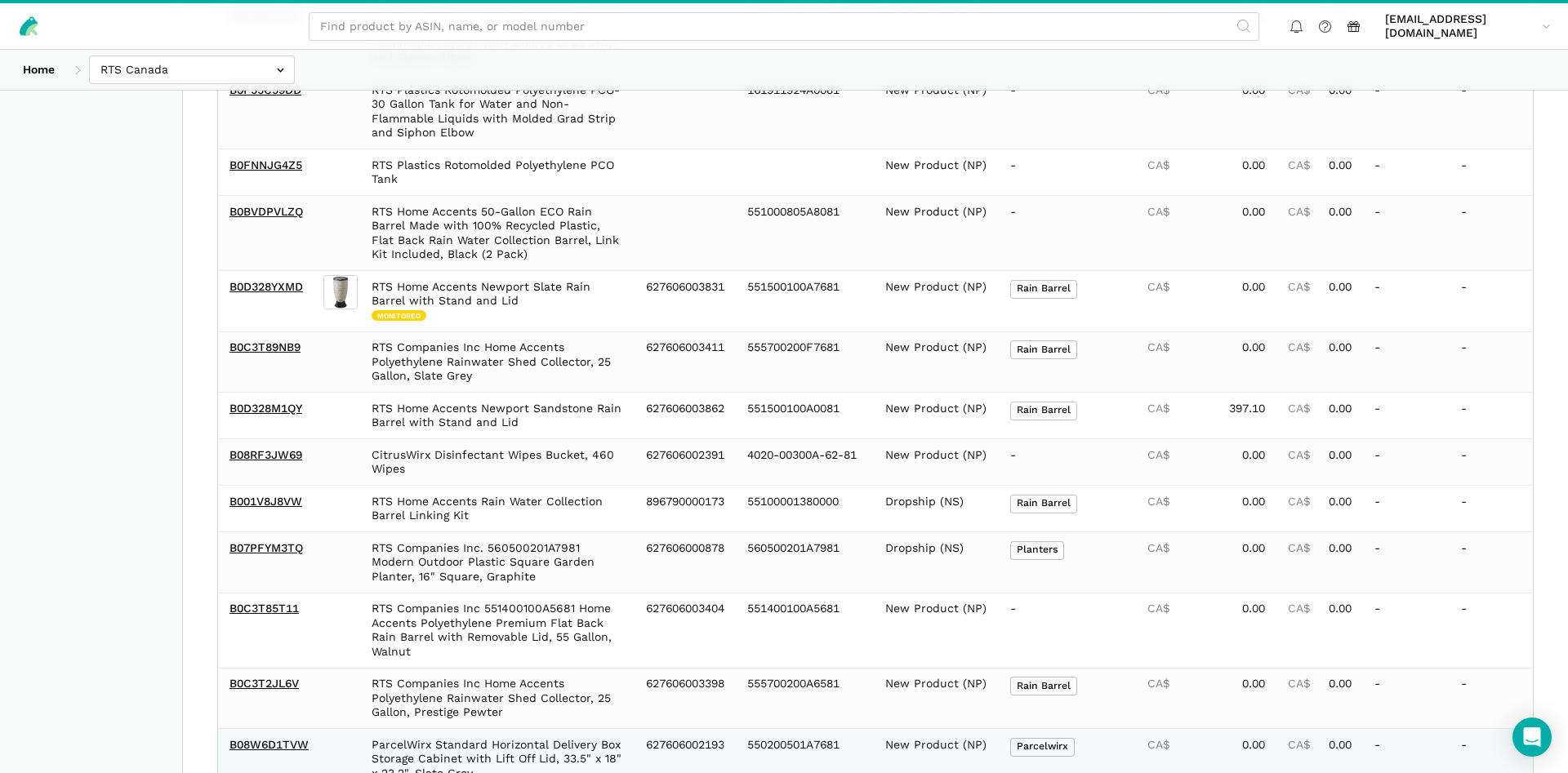
scroll to position [1025, 0]
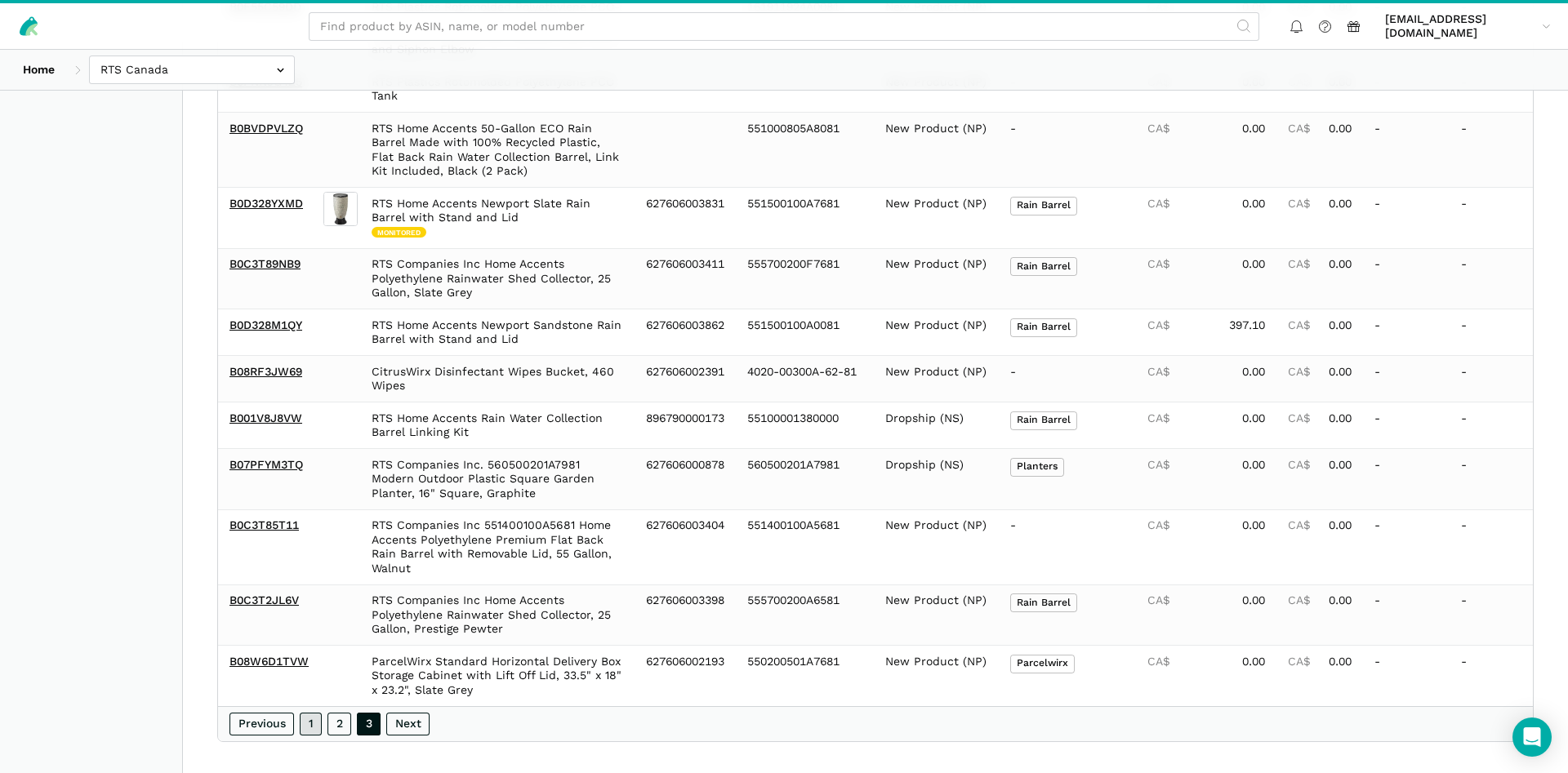
click at [304, 712] on link "1" at bounding box center [310, 724] width 22 height 23
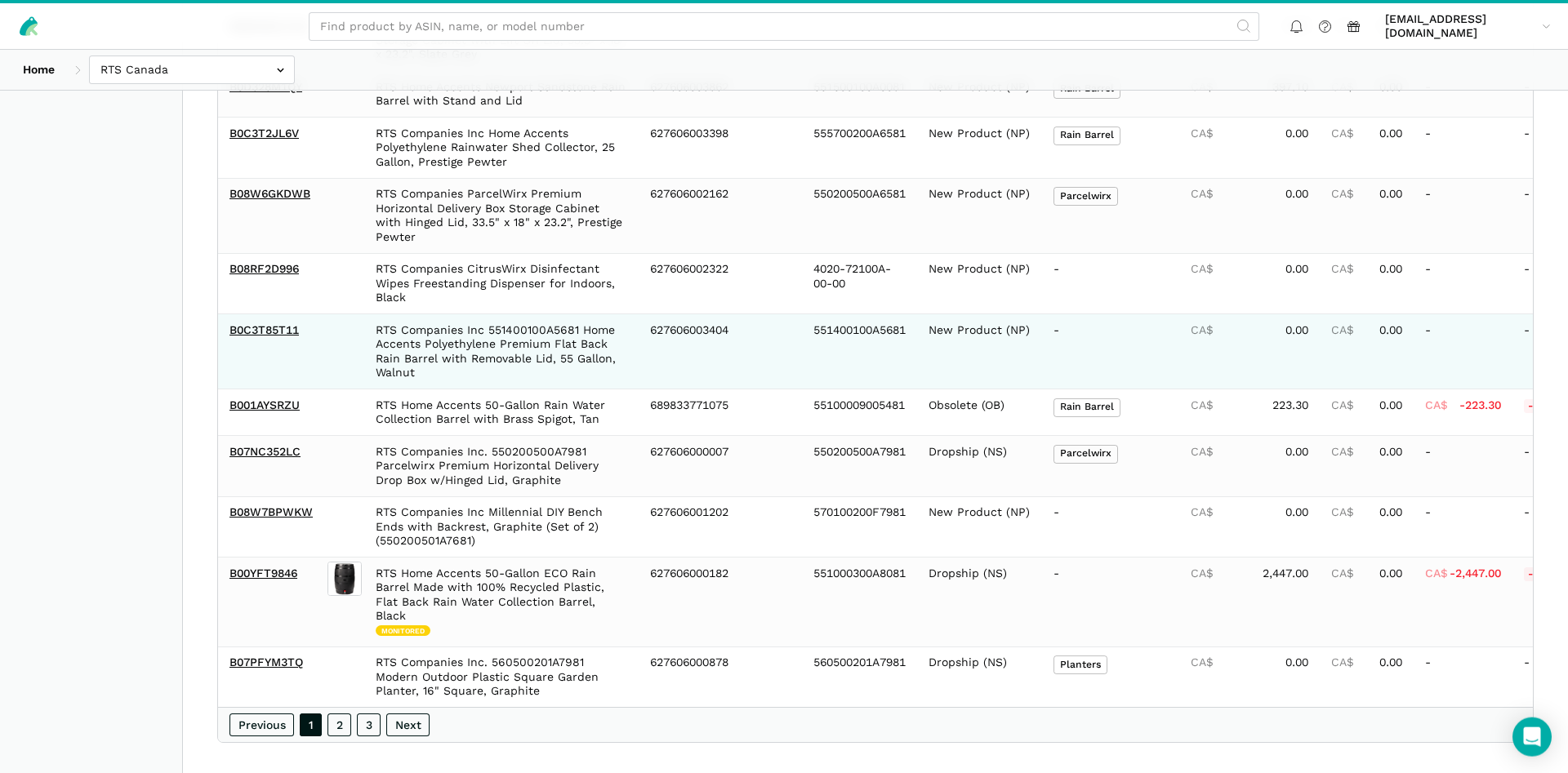
scroll to position [1312, 0]
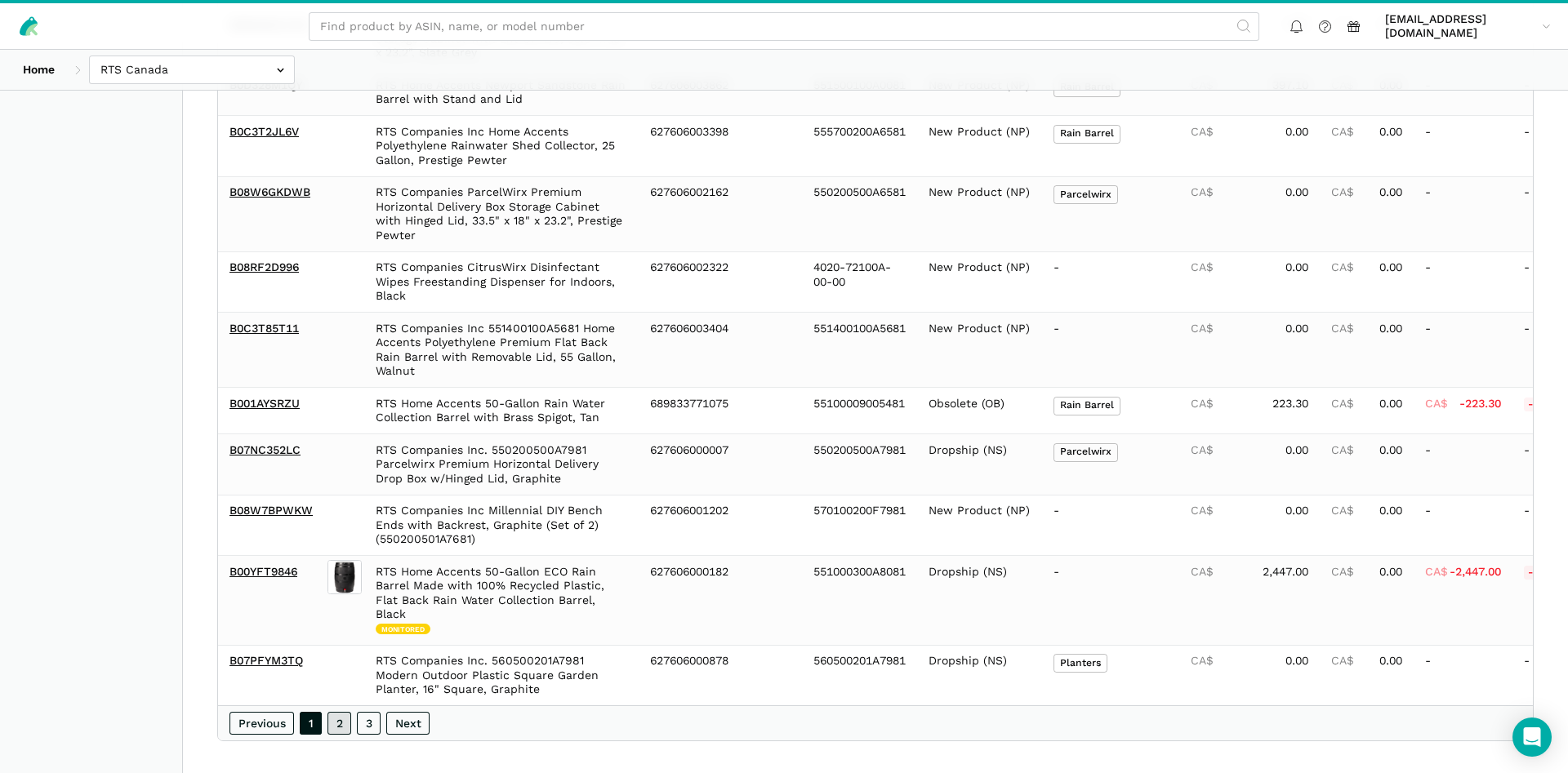
click at [342, 712] on link "2" at bounding box center [339, 723] width 24 height 23
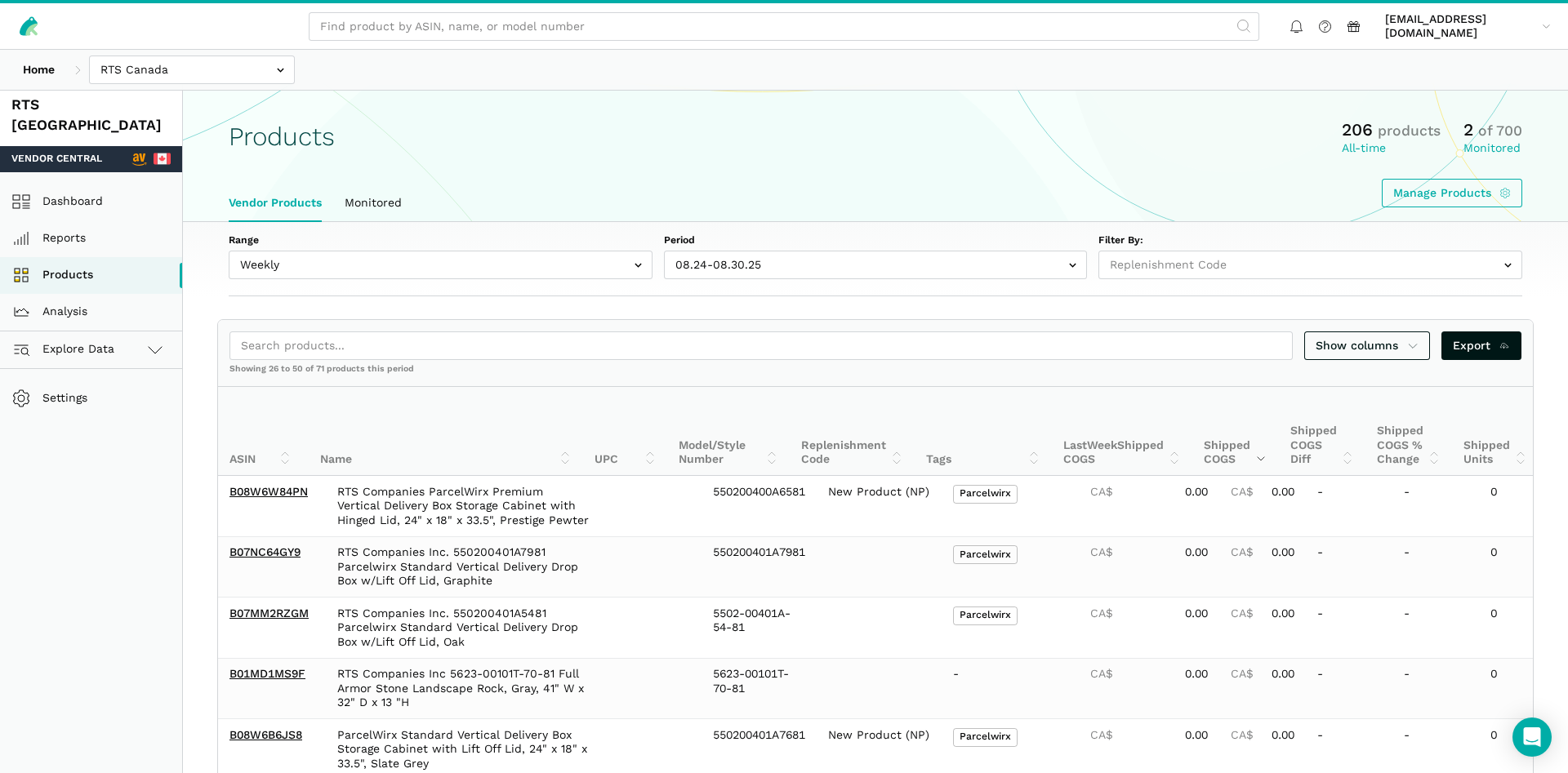
scroll to position [0, 0]
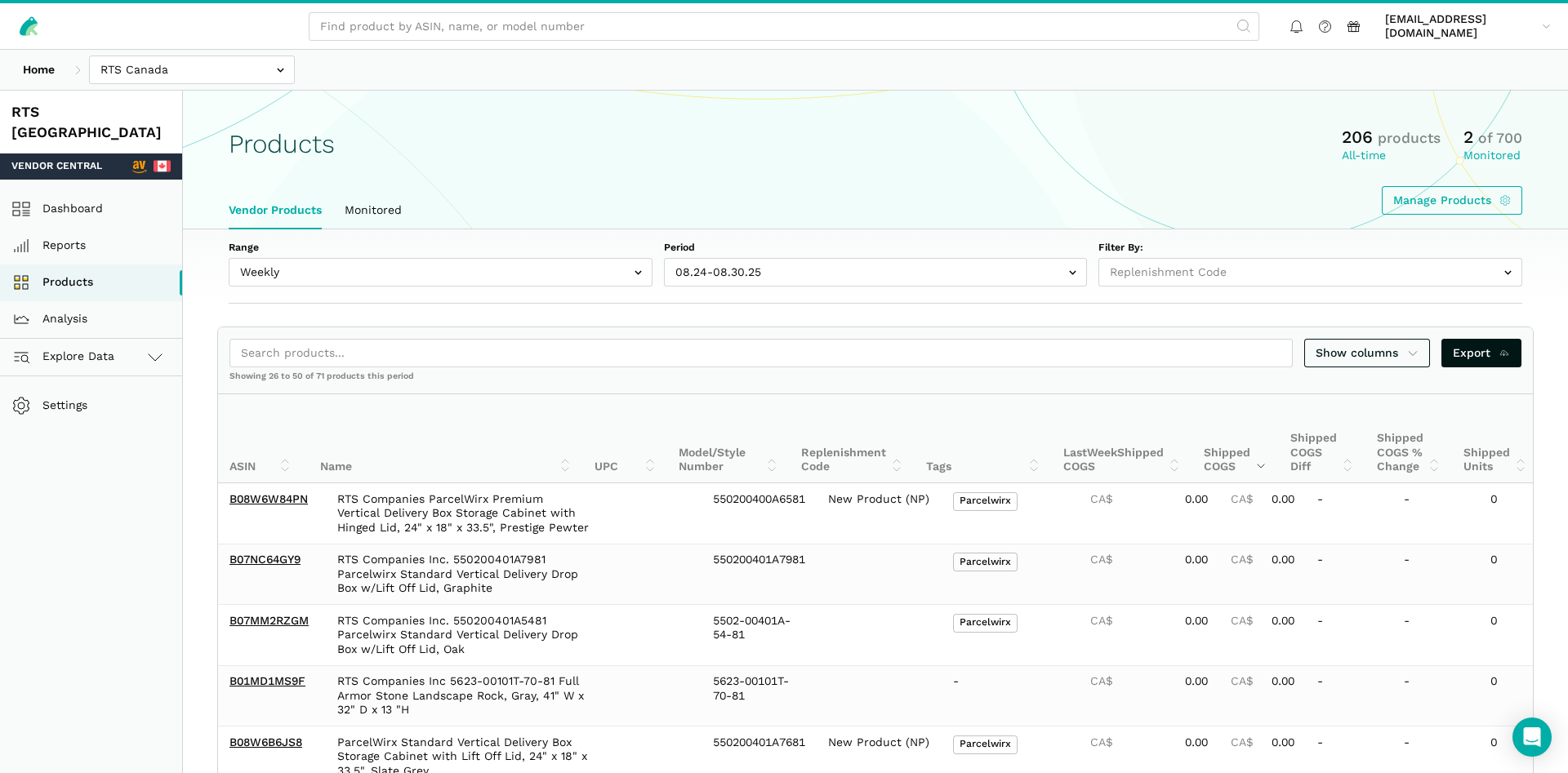
click at [200, 90] on header "Home Bosmere Bosmere Seller Central Gleason - Milwaukee Green Gro Highwood Sell…" at bounding box center [784, 70] width 1568 height 41
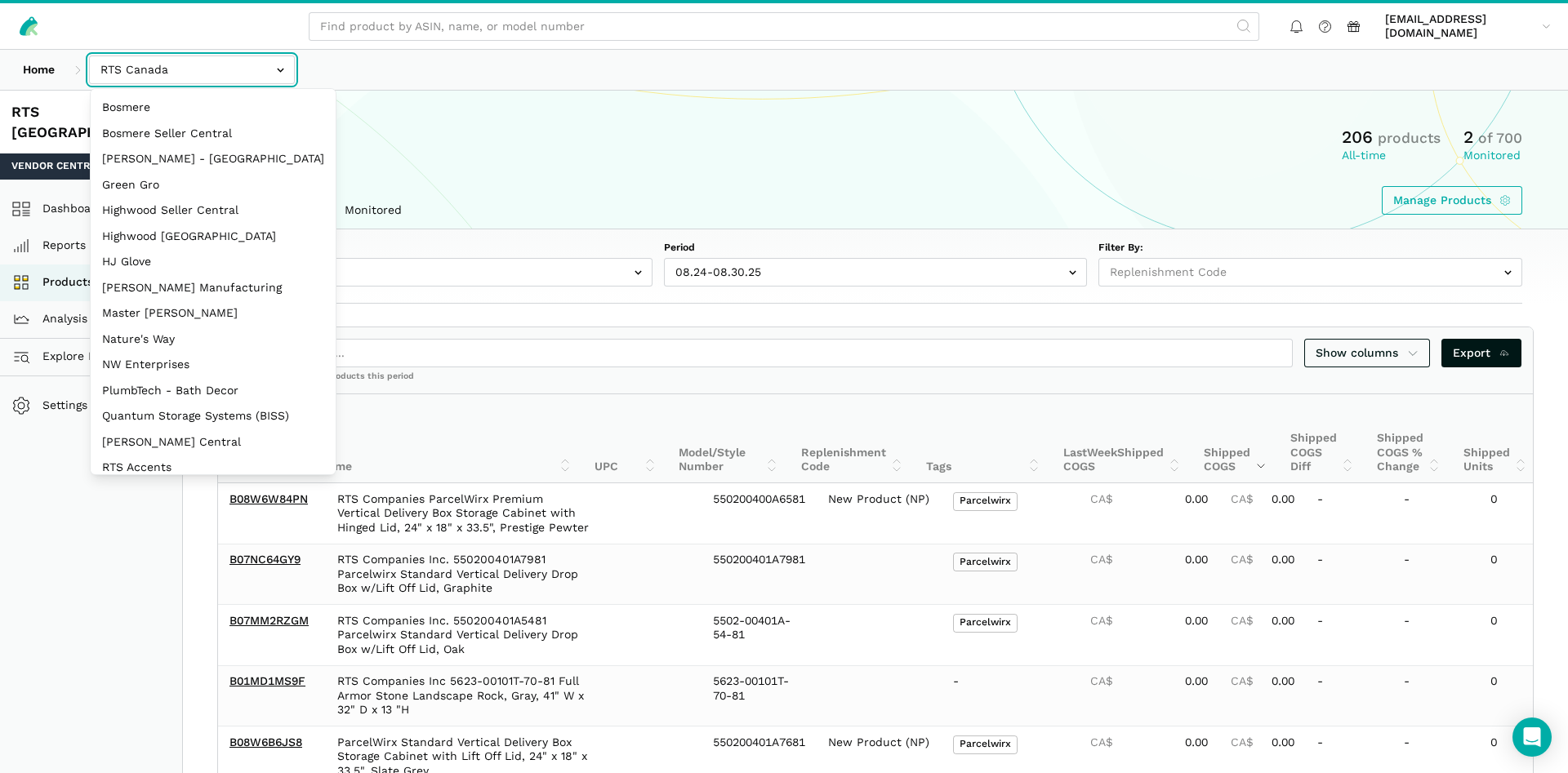
click at [199, 62] on input "text" at bounding box center [191, 70] width 205 height 29
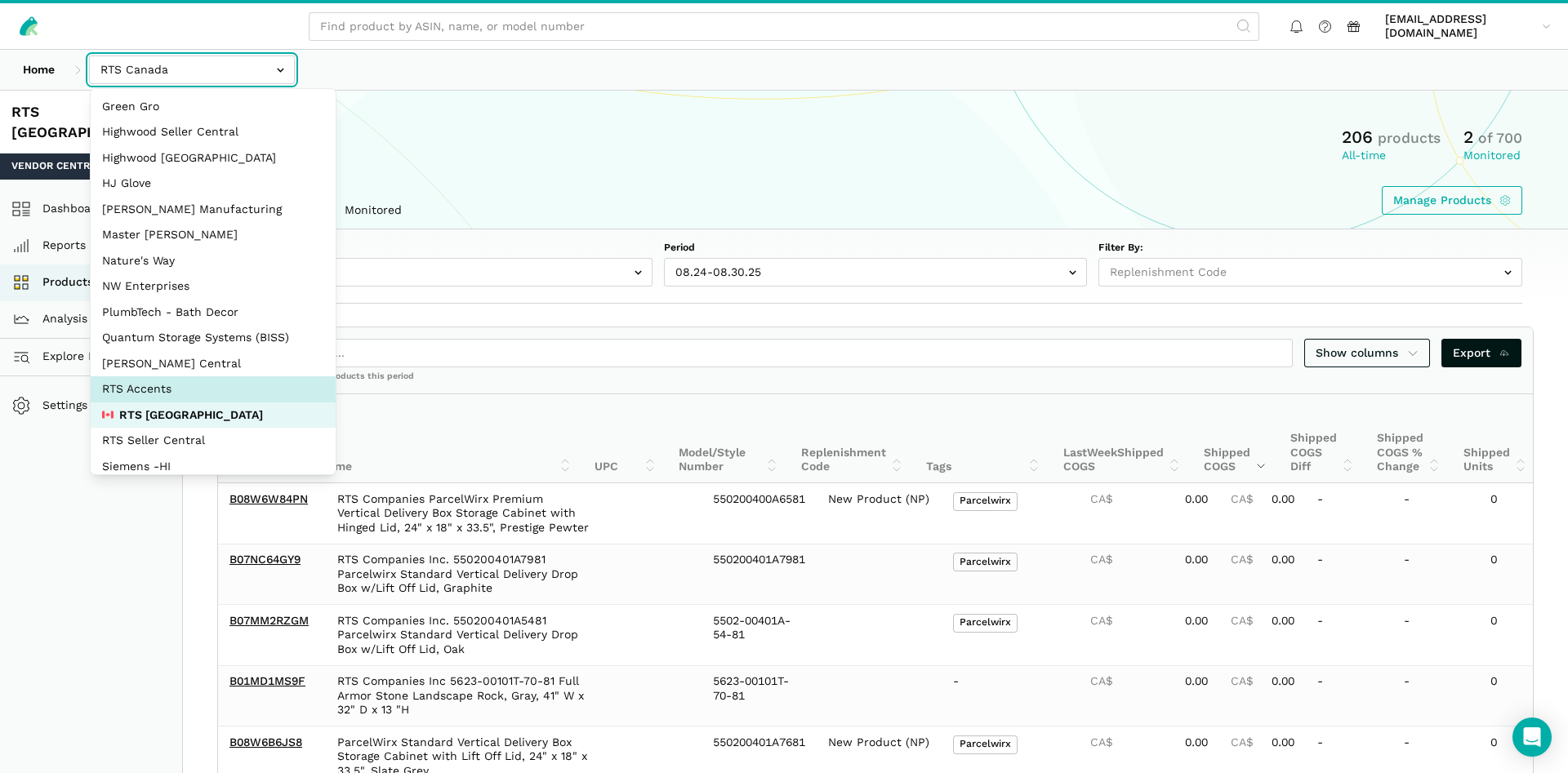
select select "DPHNLGULfjdmZCda3GrCfans"
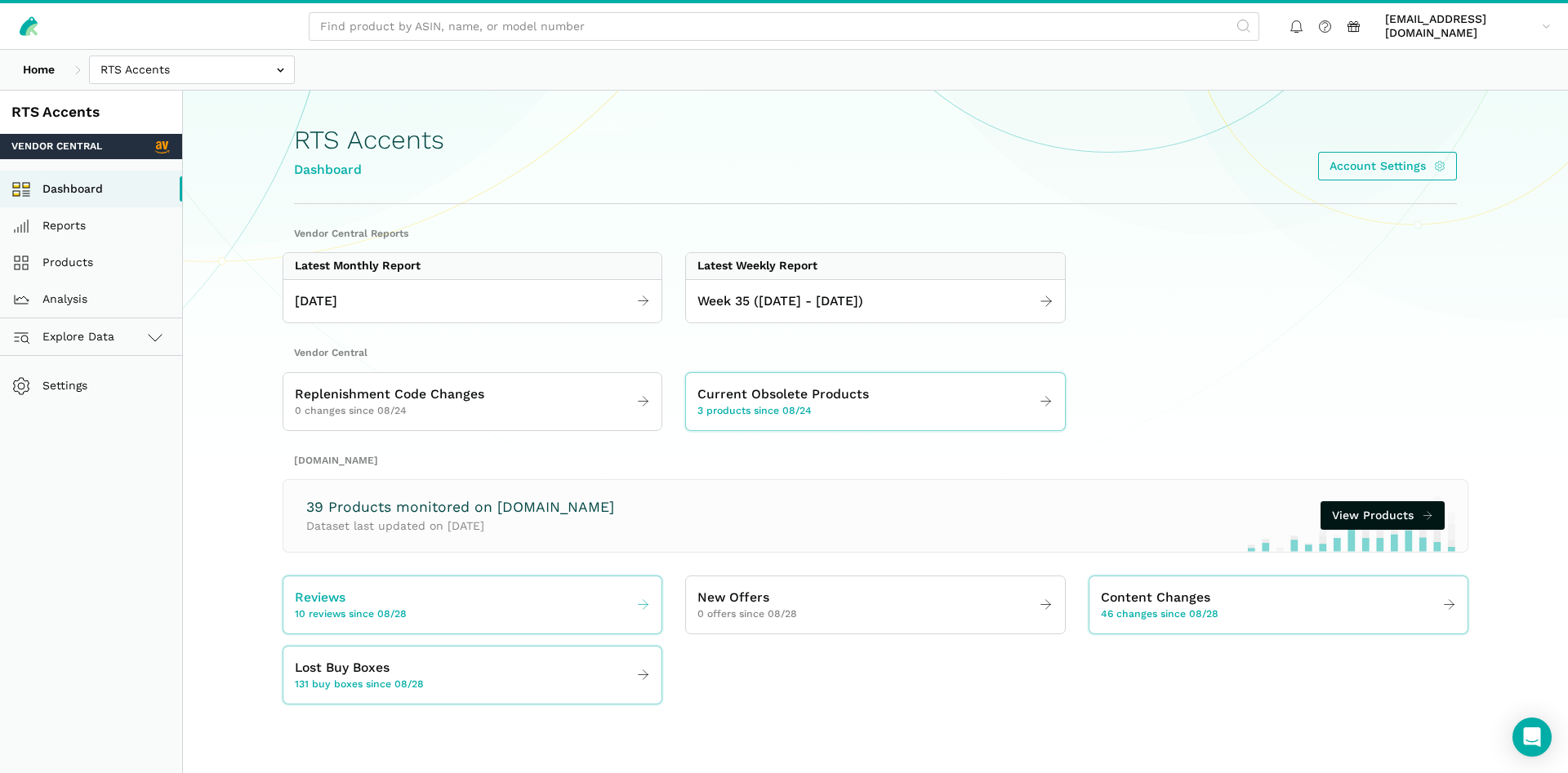
click at [364, 601] on div "Reviews 10 reviews since 08/28" at bounding box center [350, 604] width 112 height 34
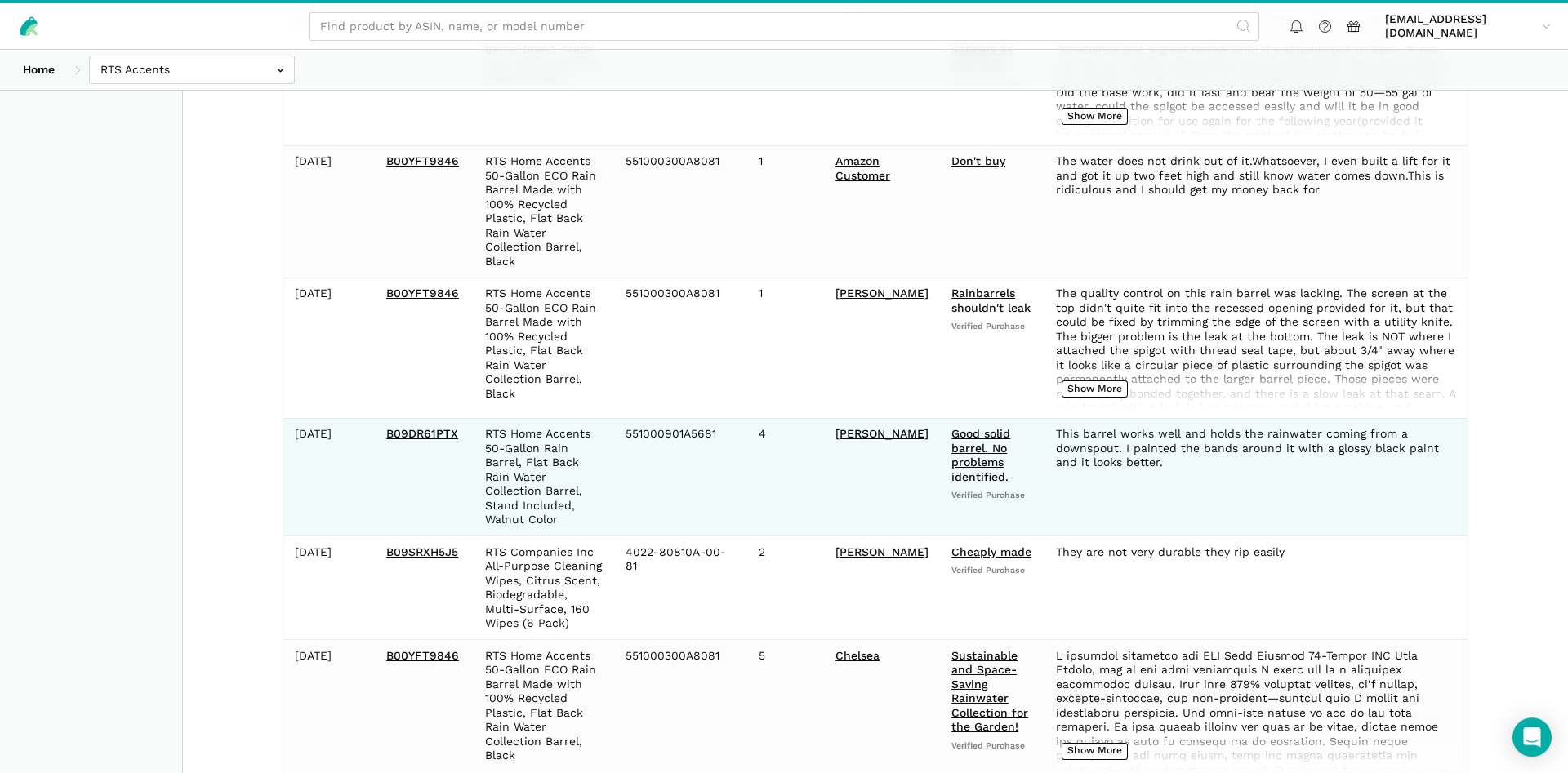
scroll to position [1070, 0]
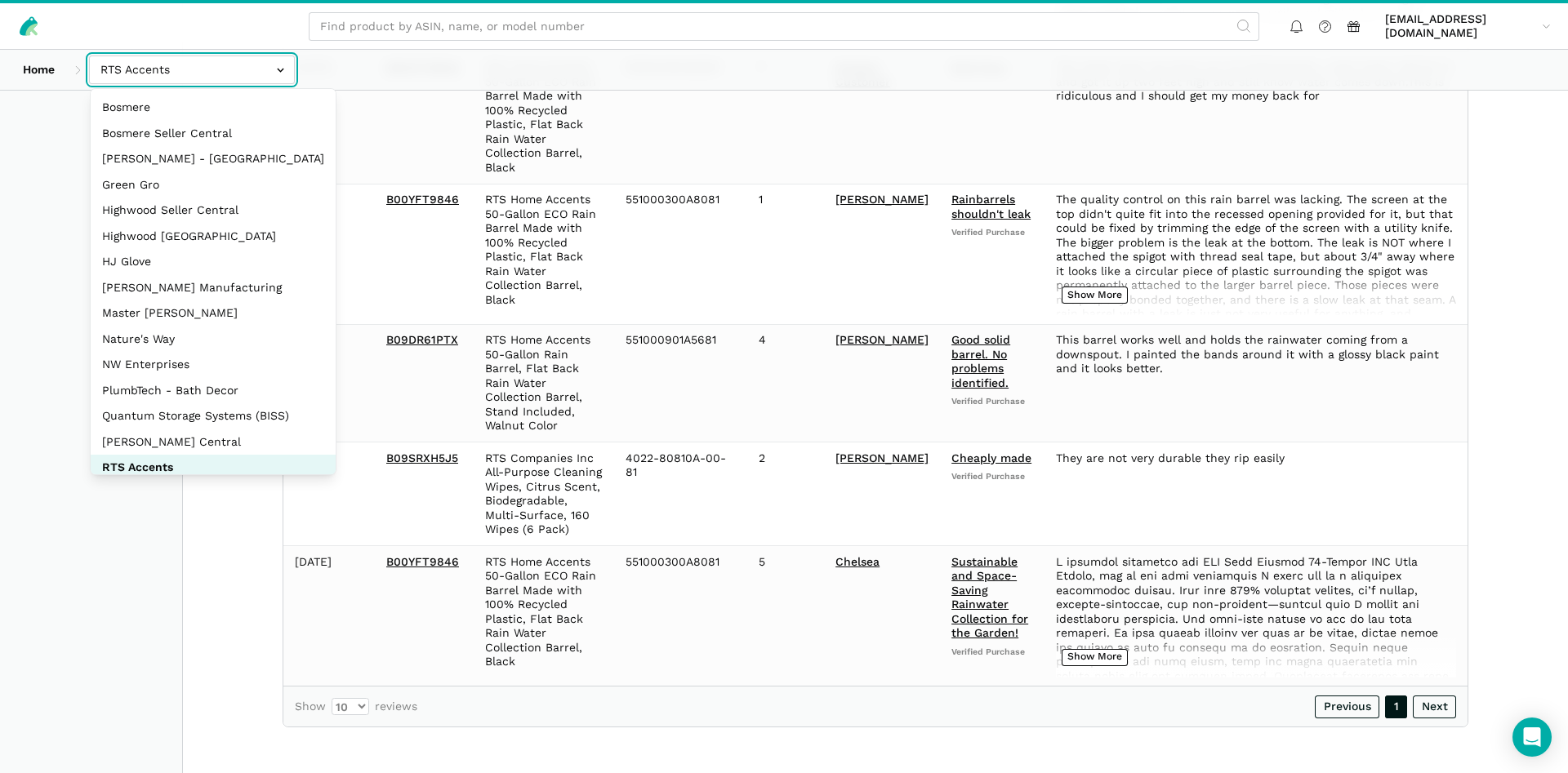
click at [196, 67] on input "text" at bounding box center [191, 70] width 205 height 29
select select "3t6bg6GamSTDovWwD6pnZB2o"
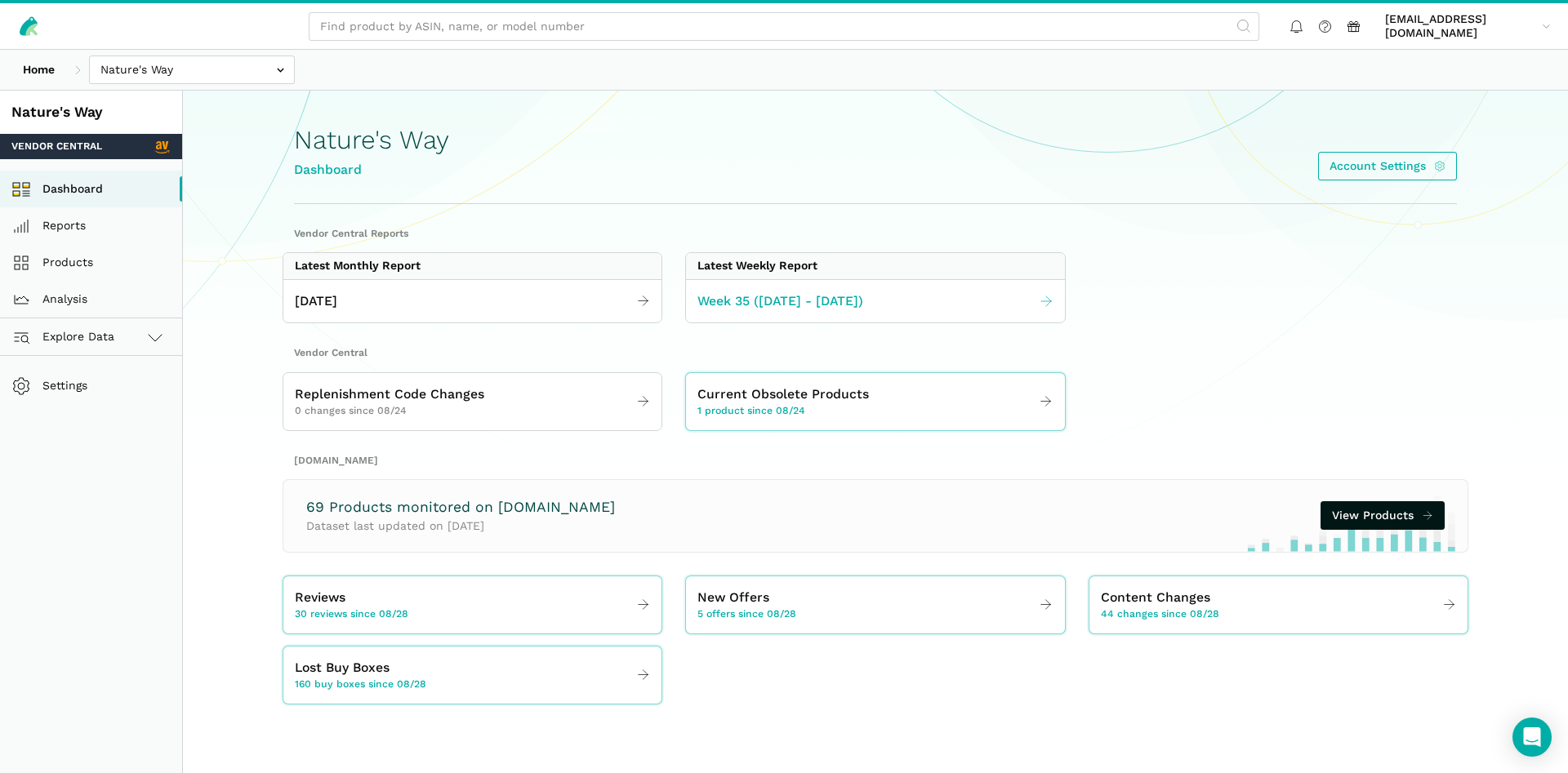
click at [725, 312] on link "Week 35 ([DATE] - [DATE])" at bounding box center [875, 301] width 378 height 32
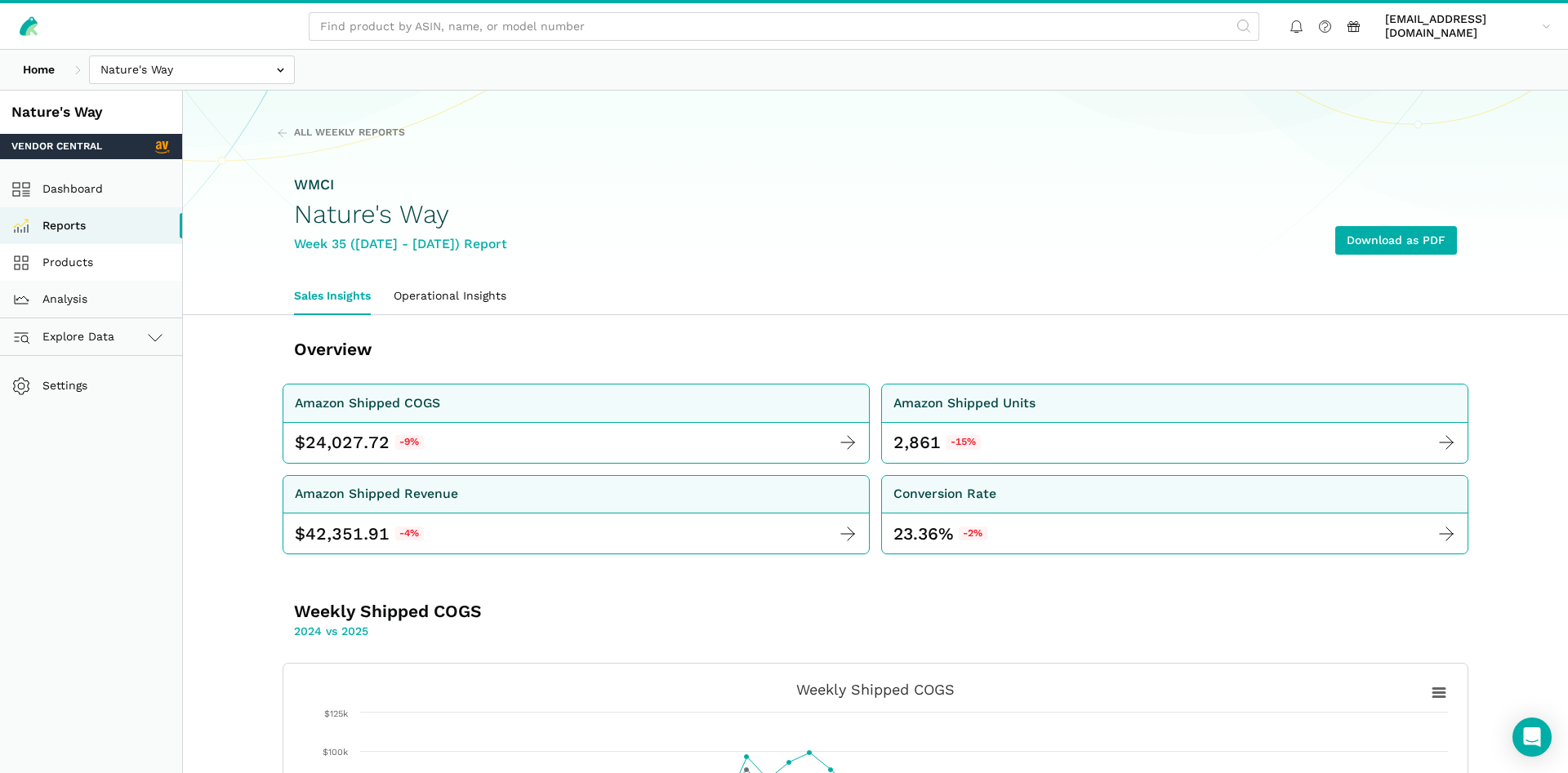
click at [93, 265] on link "Products" at bounding box center [91, 262] width 182 height 37
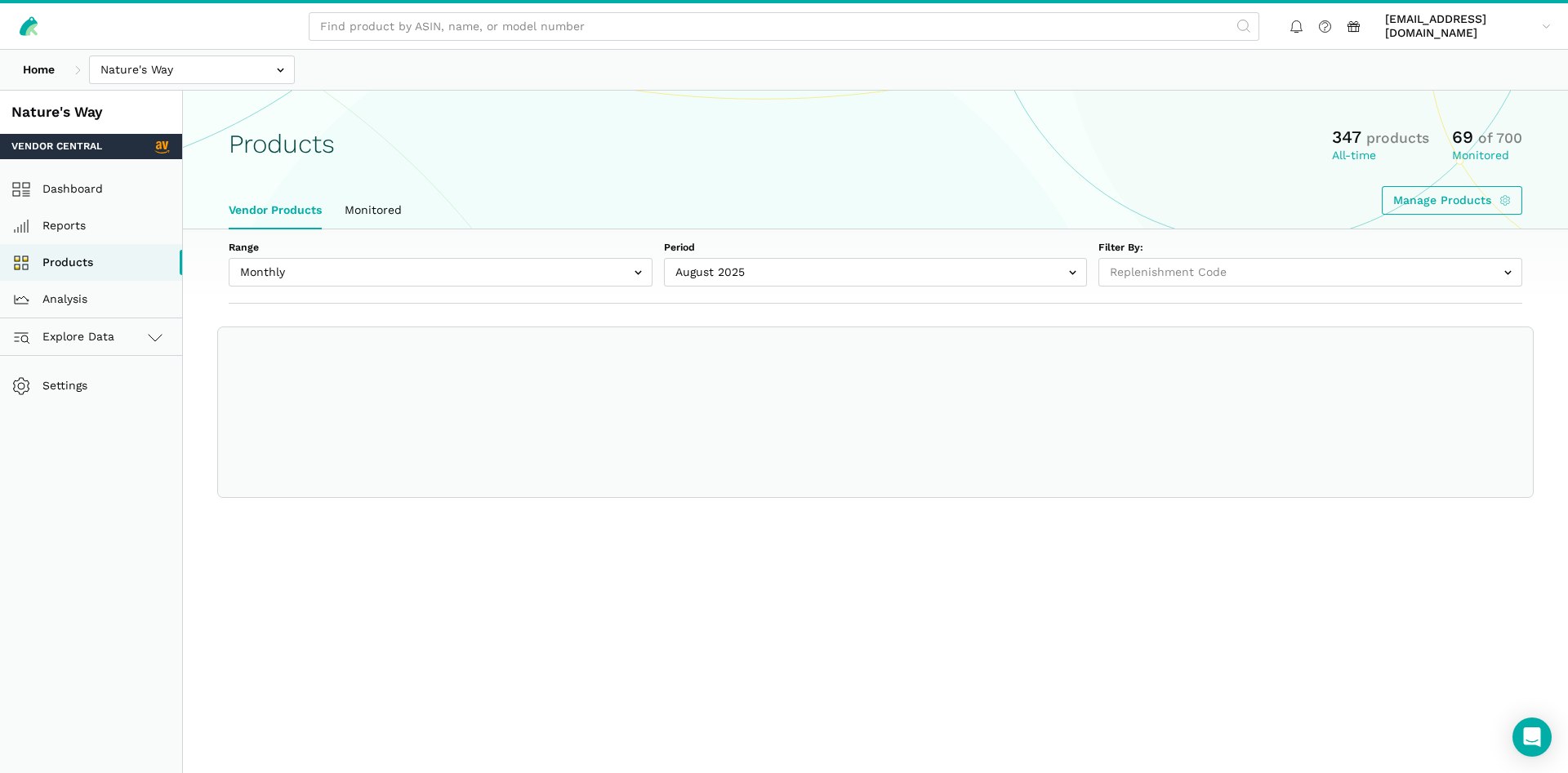
select select
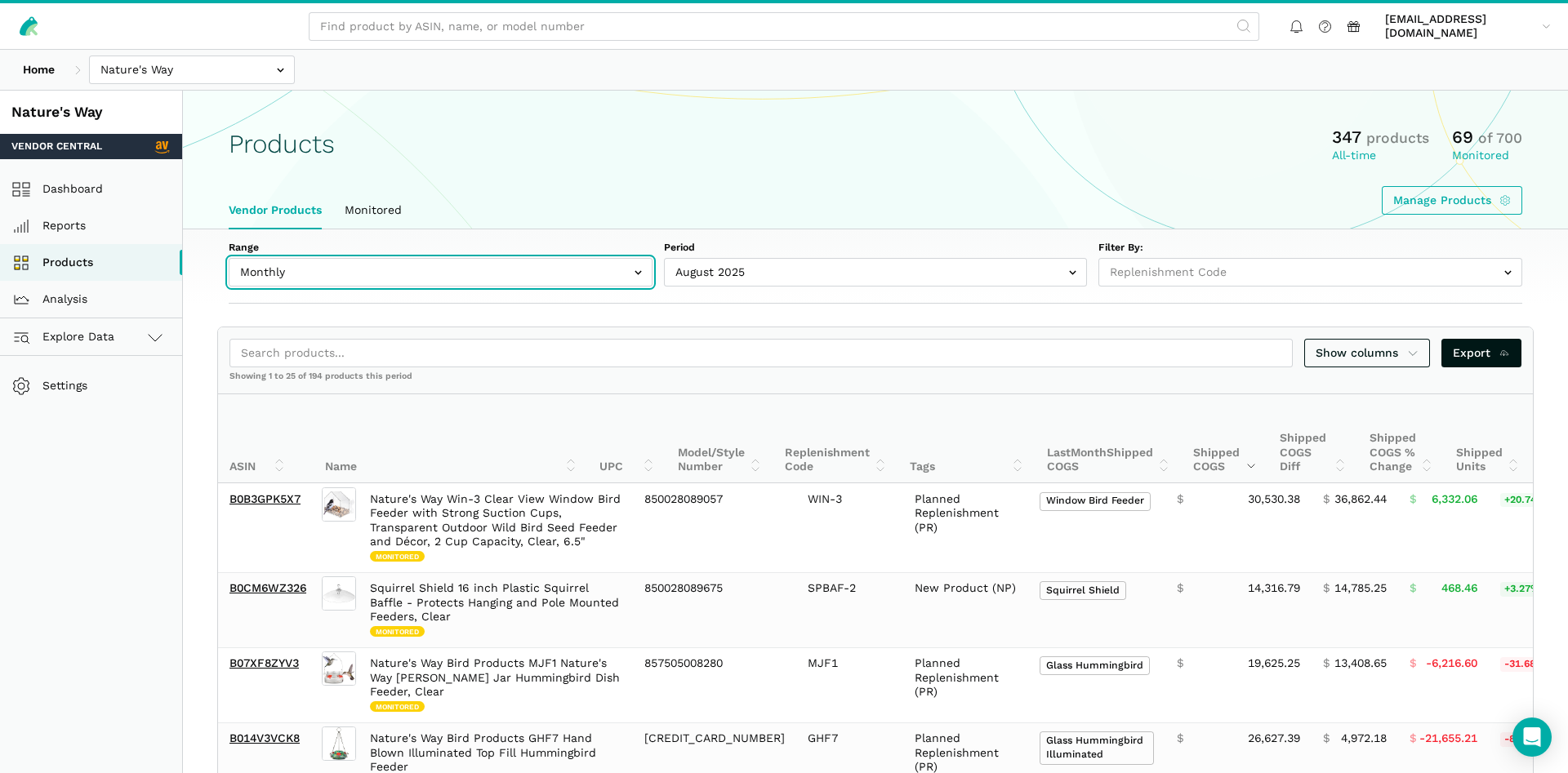
click at [388, 279] on input "text" at bounding box center [440, 272] width 424 height 29
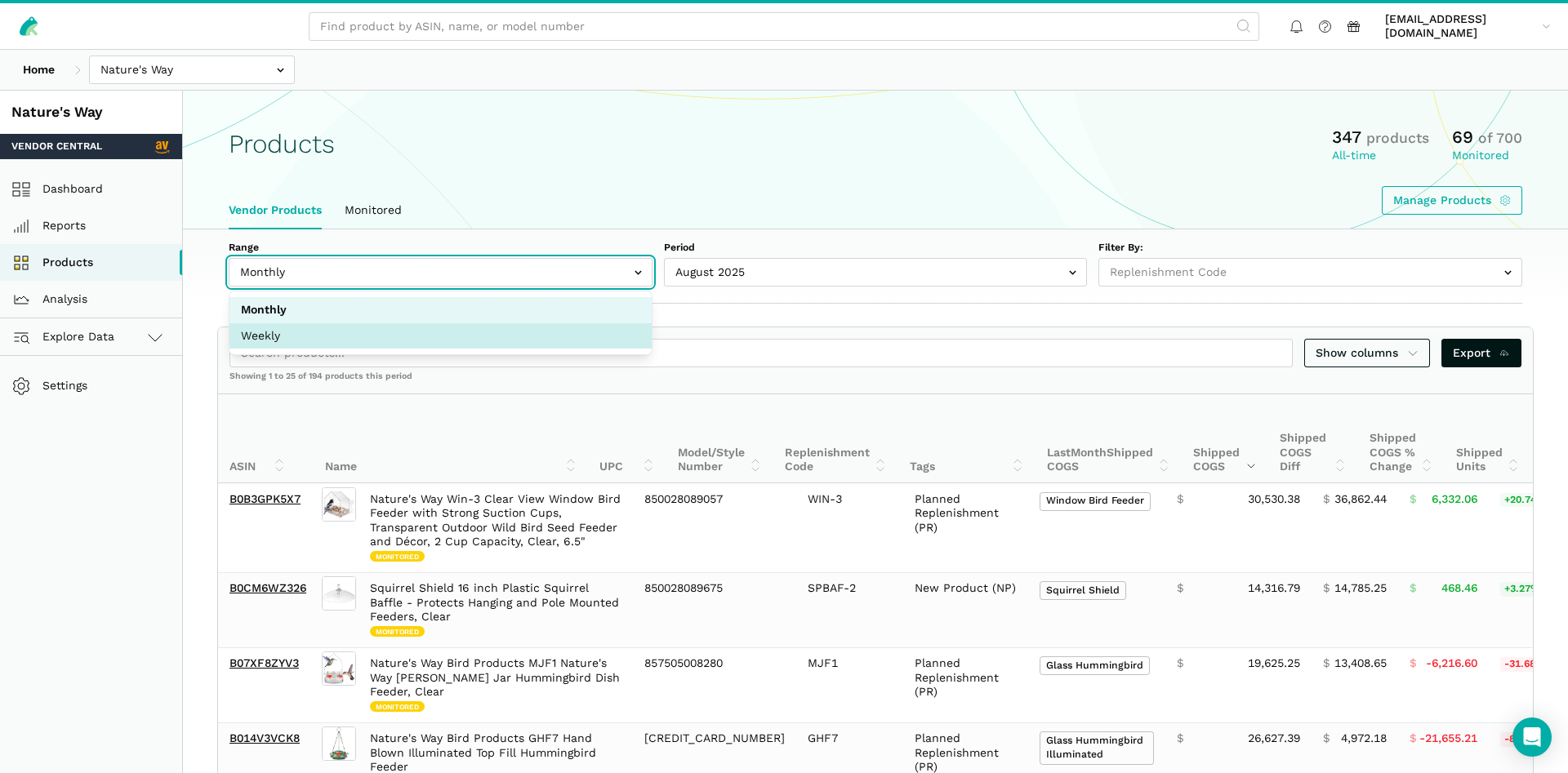
select select "Weekly"
select select "Weekly|[DATE]"
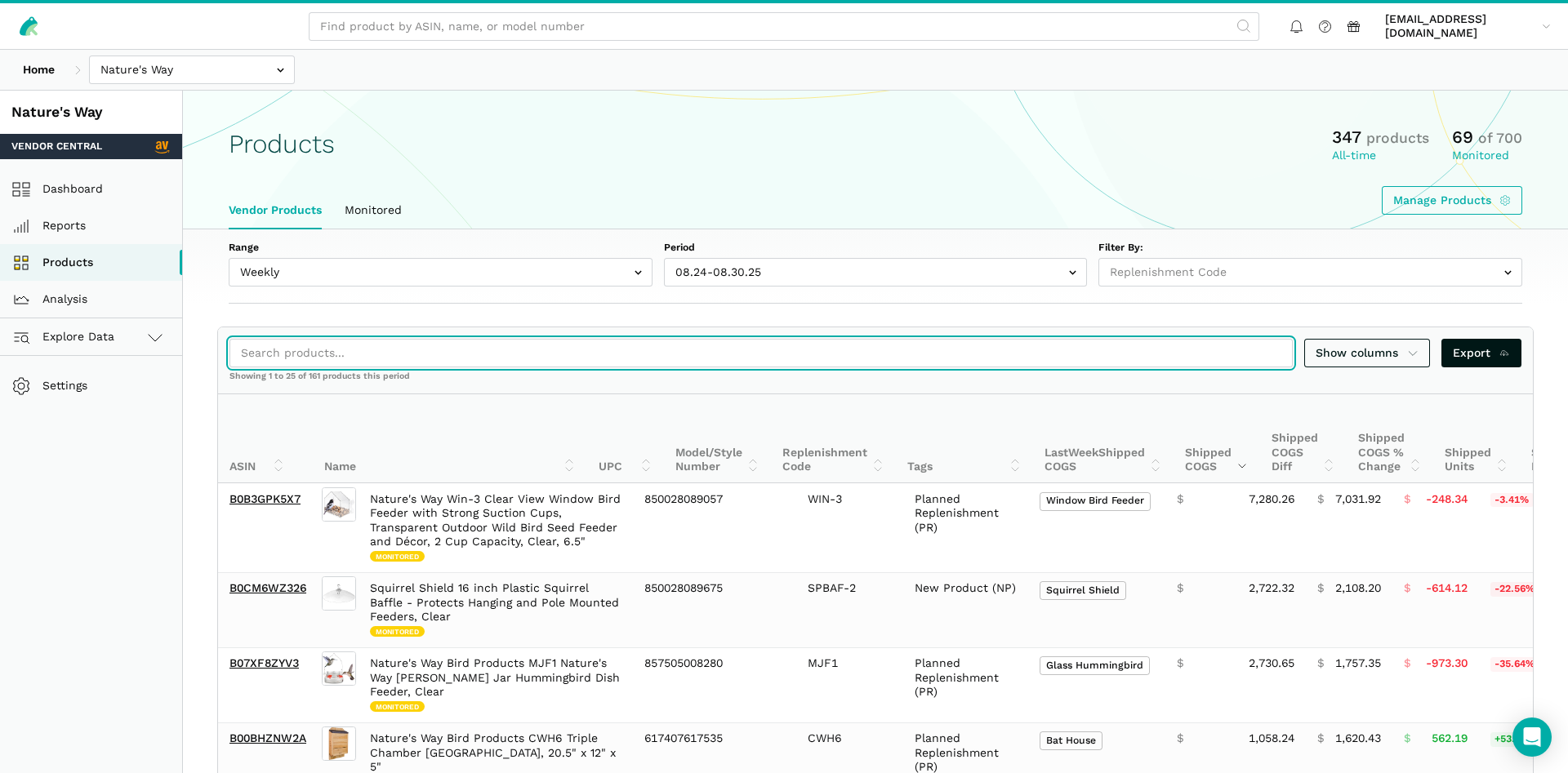
click at [275, 356] on input "search" at bounding box center [760, 353] width 1063 height 29
paste input "B0CM6YGML9"
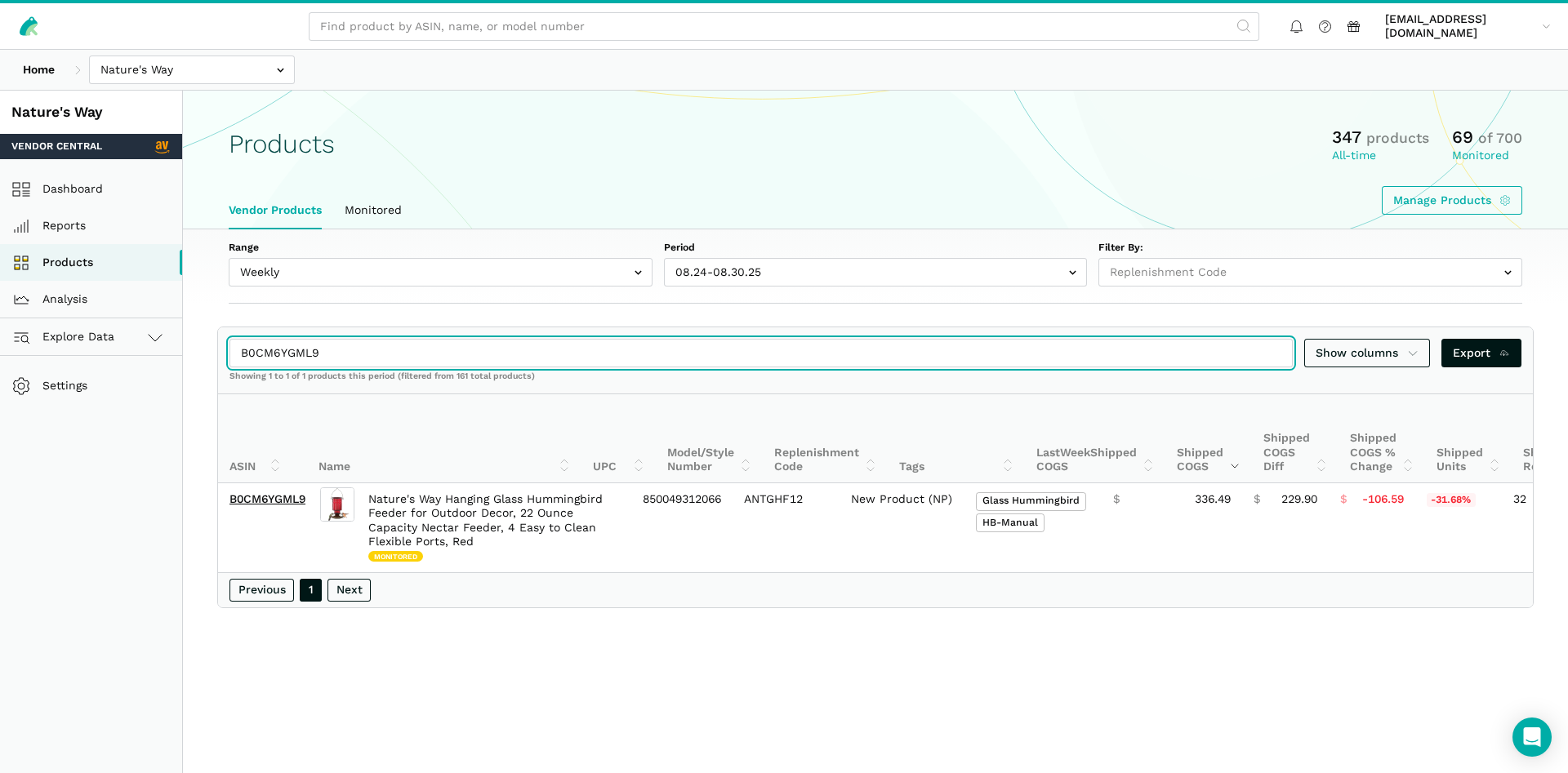
type input "B0CM6YGML9"
